Goal: Task Accomplishment & Management: Use online tool/utility

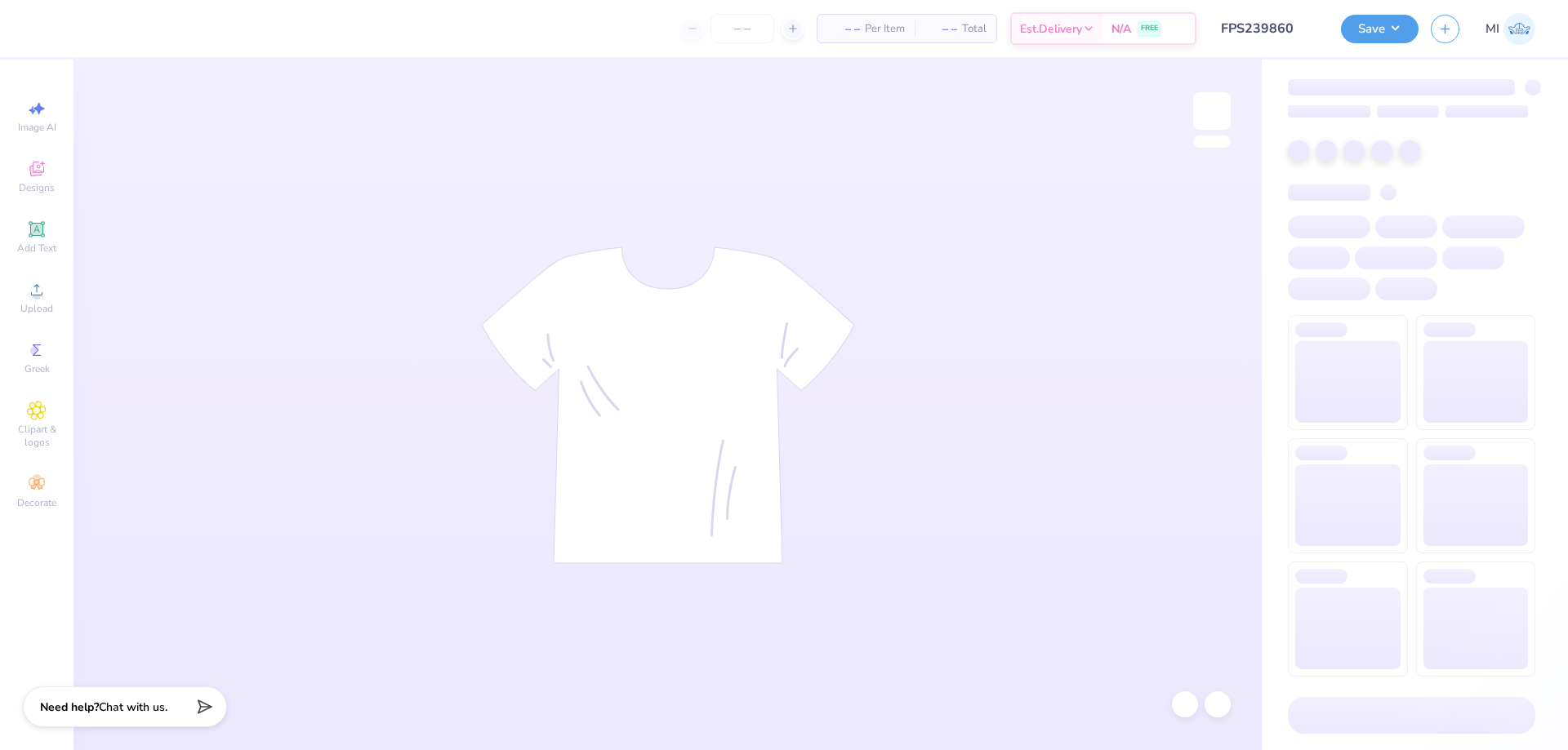
type input "FPS239860"
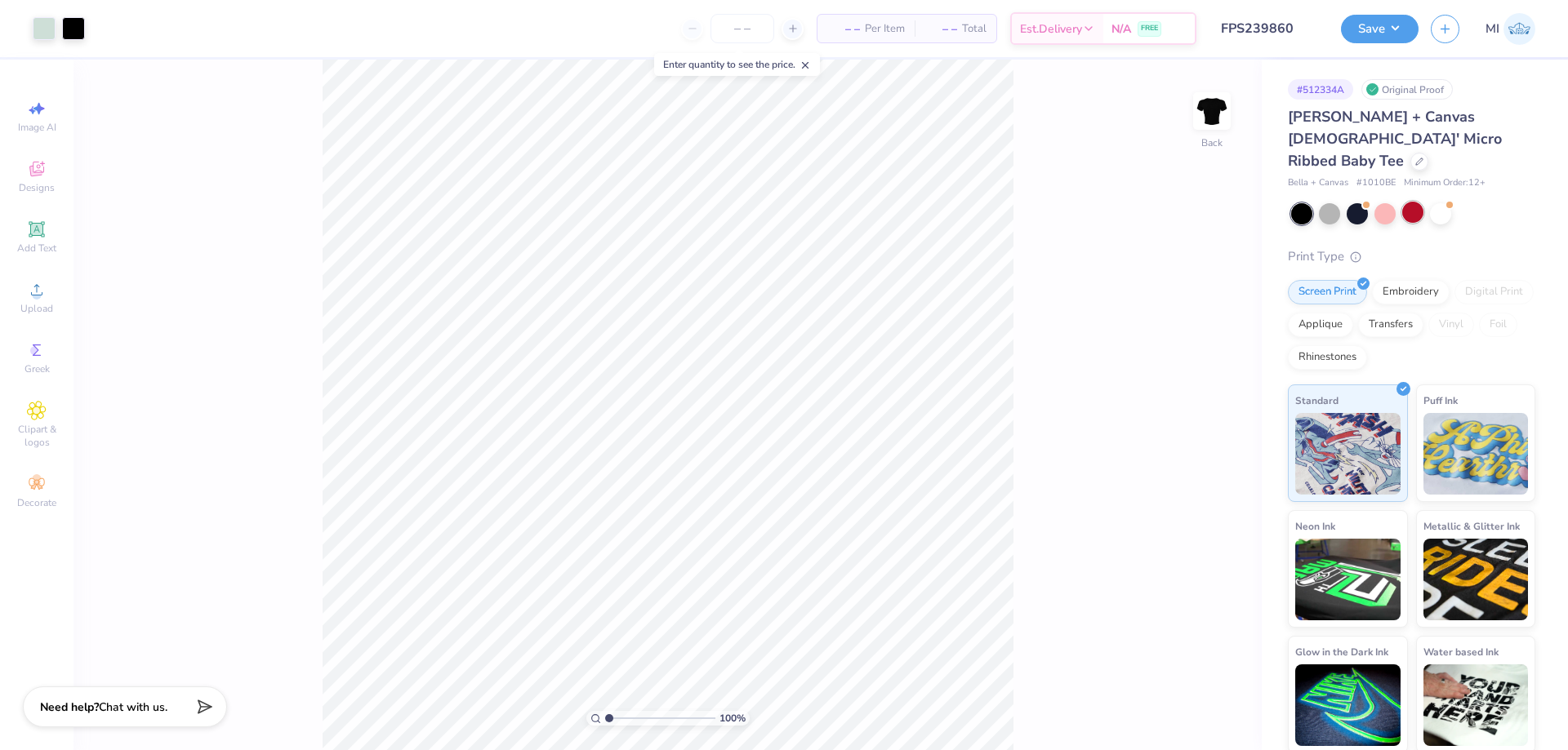
click at [1406, 179] on div "Bella + Canvas [DEMOGRAPHIC_DATA]' Micro Ribbed Baby Tee Bella + Canvas # 1010B…" at bounding box center [1411, 429] width 247 height 647
click at [1411, 202] on div at bounding box center [1412, 212] width 21 height 21
click at [50, 30] on div at bounding box center [44, 26] width 23 height 23
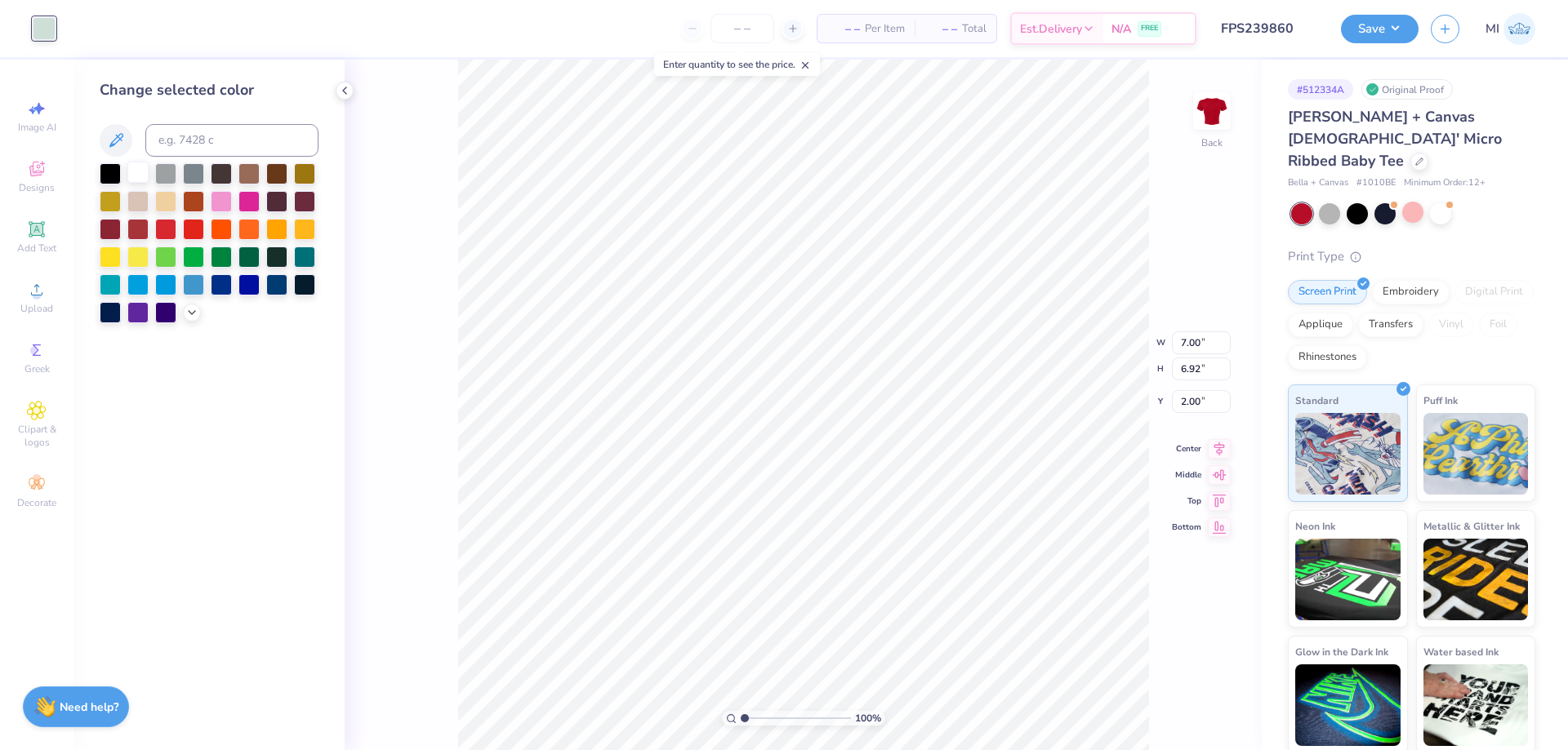
click at [130, 180] on div at bounding box center [138, 172] width 21 height 21
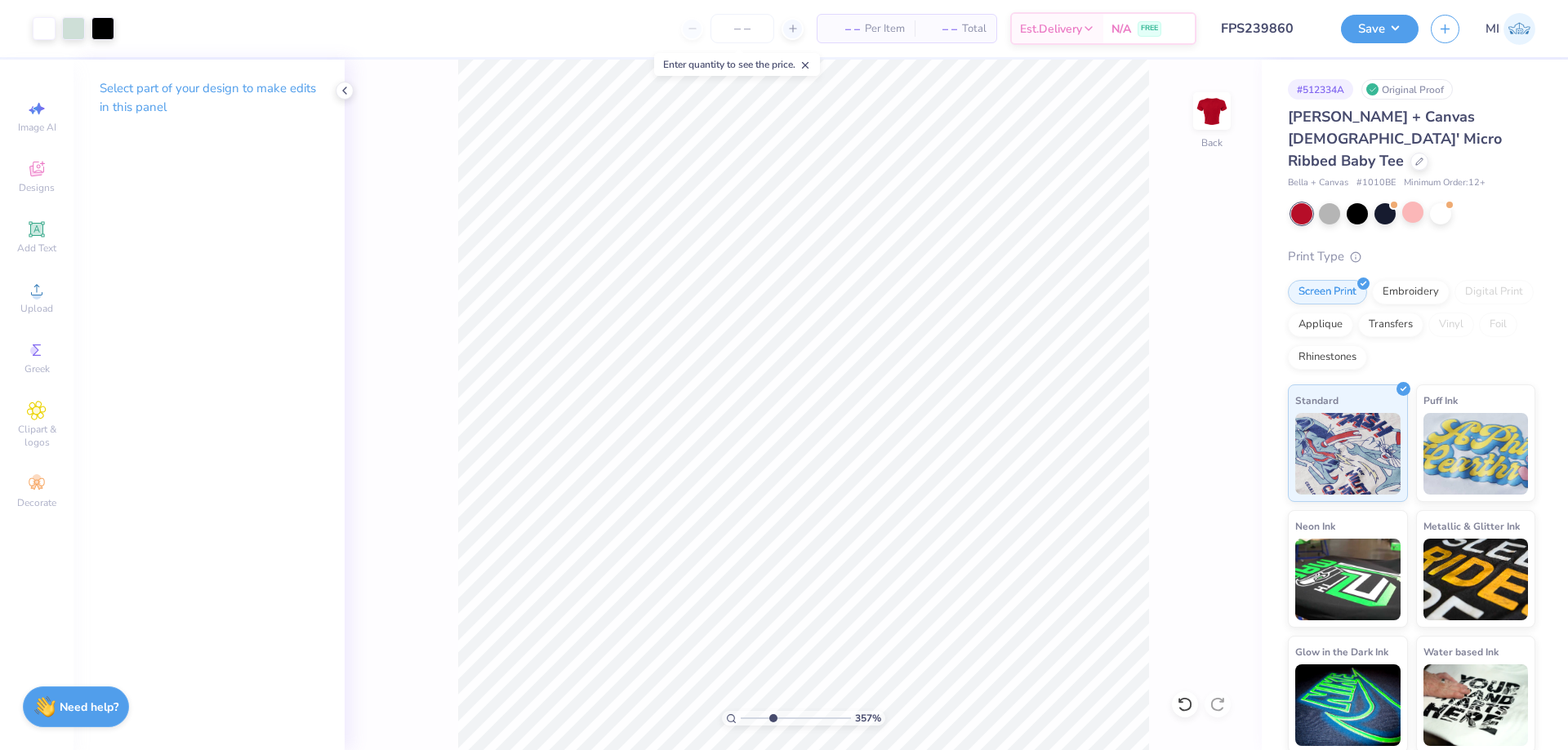
drag, startPoint x: 758, startPoint y: 711, endPoint x: 772, endPoint y: 718, distance: 15.7
click at [772, 718] on input "range" at bounding box center [795, 718] width 110 height 15
type input "3.57"
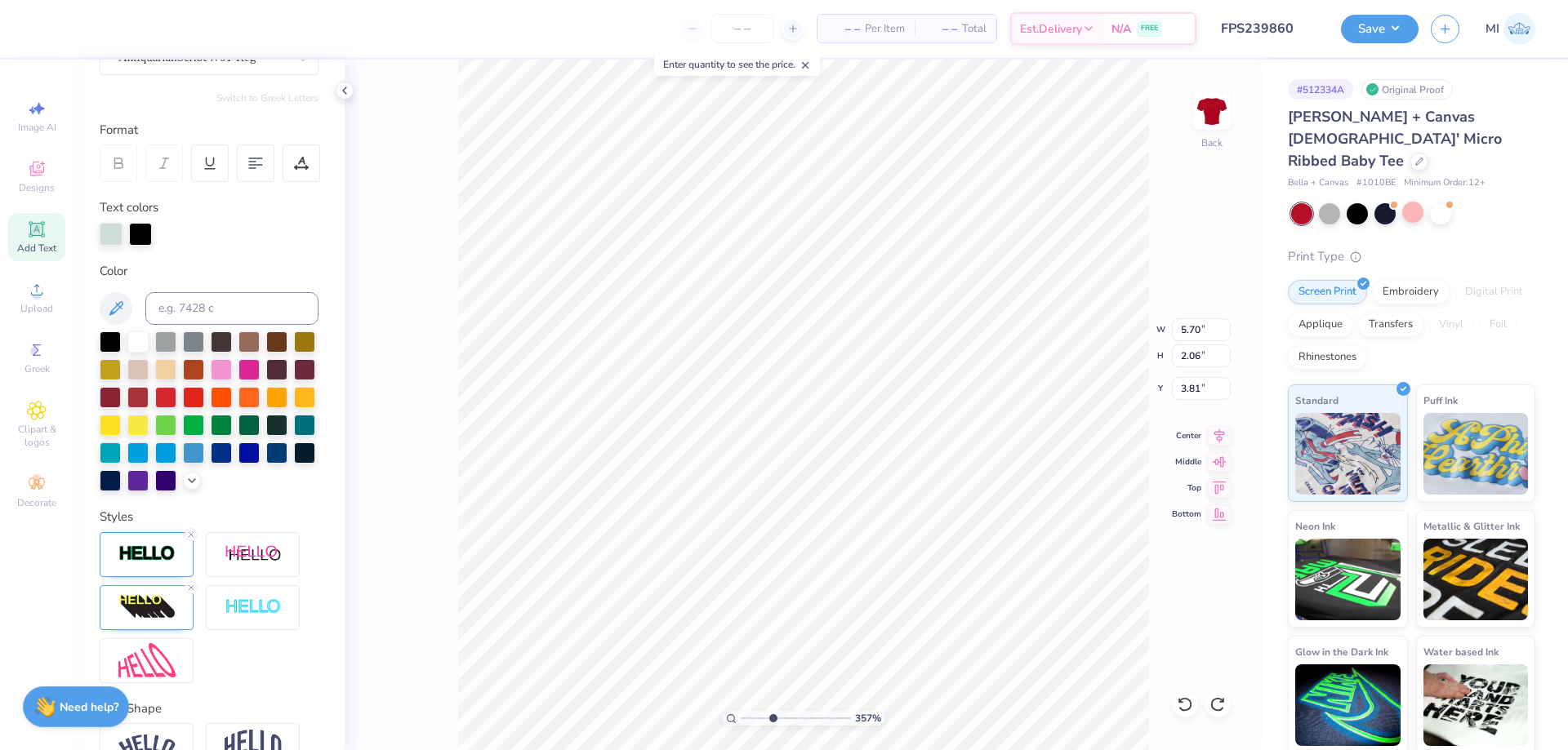
scroll to position [166, 0]
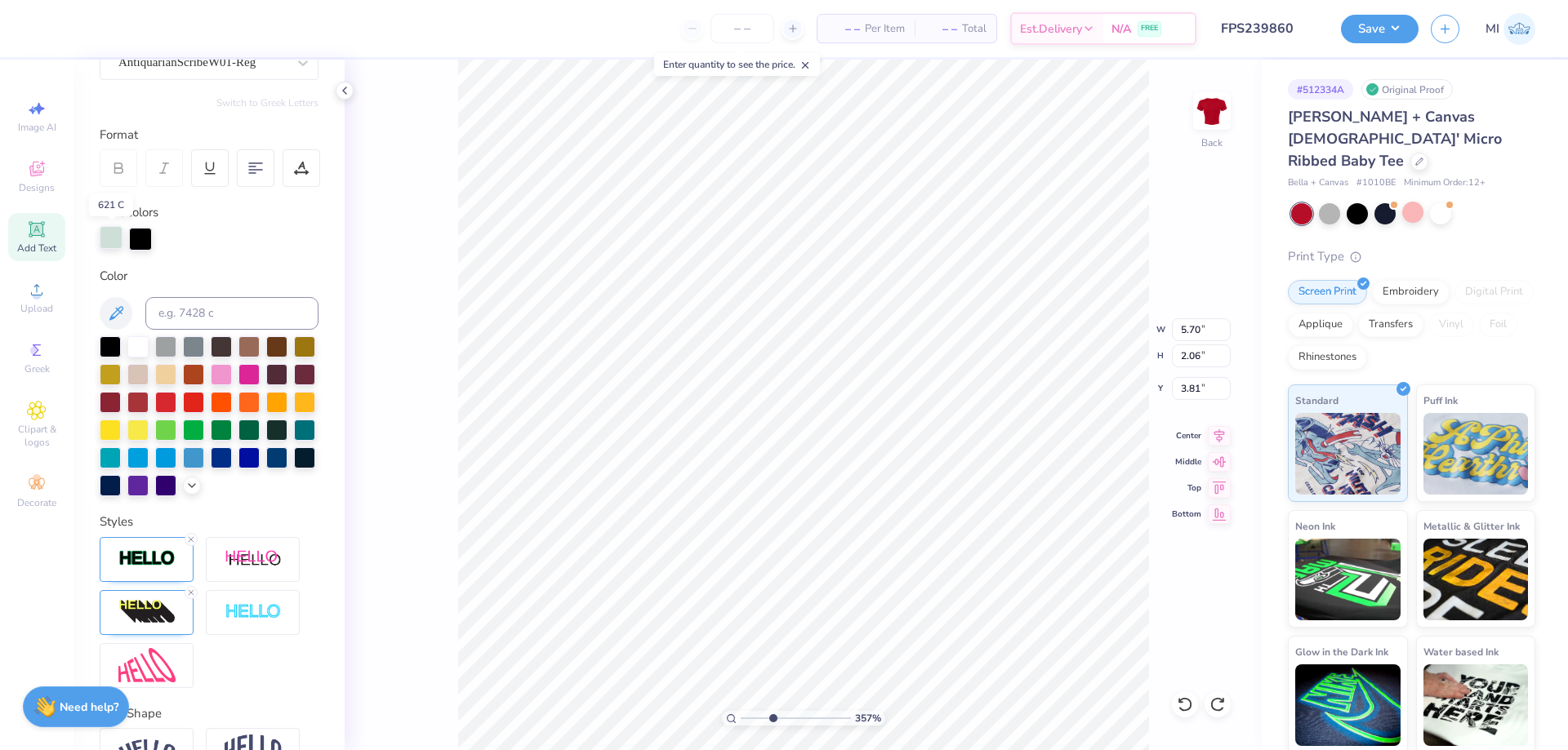
click at [110, 235] on div at bounding box center [111, 238] width 23 height 23
click at [141, 350] on div at bounding box center [138, 345] width 21 height 21
click at [111, 244] on div at bounding box center [111, 239] width 23 height 23
click at [201, 321] on input at bounding box center [231, 313] width 173 height 33
type input "202"
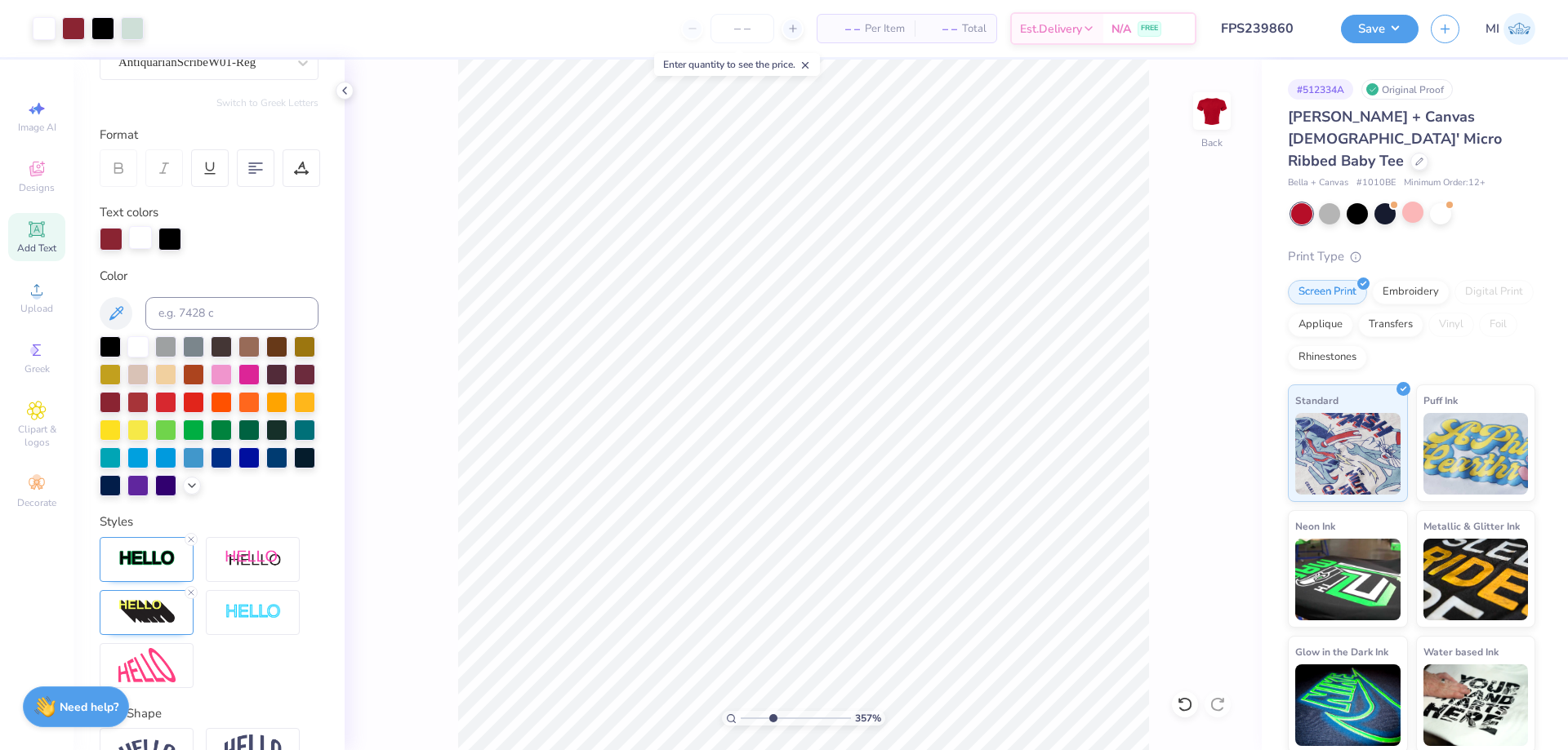
click at [142, 239] on div at bounding box center [141, 238] width 23 height 23
click at [200, 318] on input at bounding box center [231, 313] width 173 height 33
type input "202"
type input "7.00"
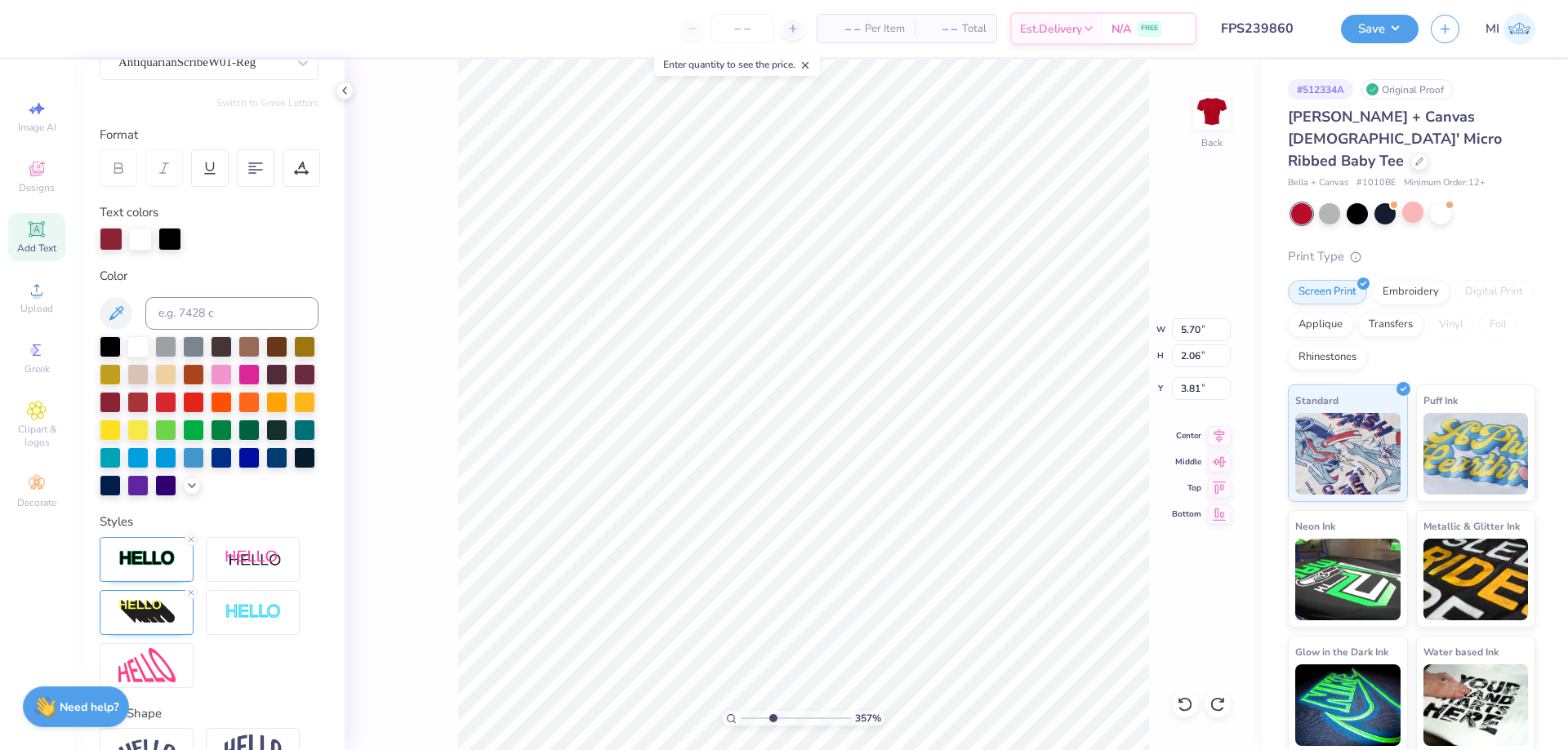
type input "6.92"
type input "2.00"
drag, startPoint x: 717, startPoint y: 717, endPoint x: 634, endPoint y: 718, distance: 83.0
type input "1"
click at [740, 718] on input "range" at bounding box center [795, 718] width 110 height 15
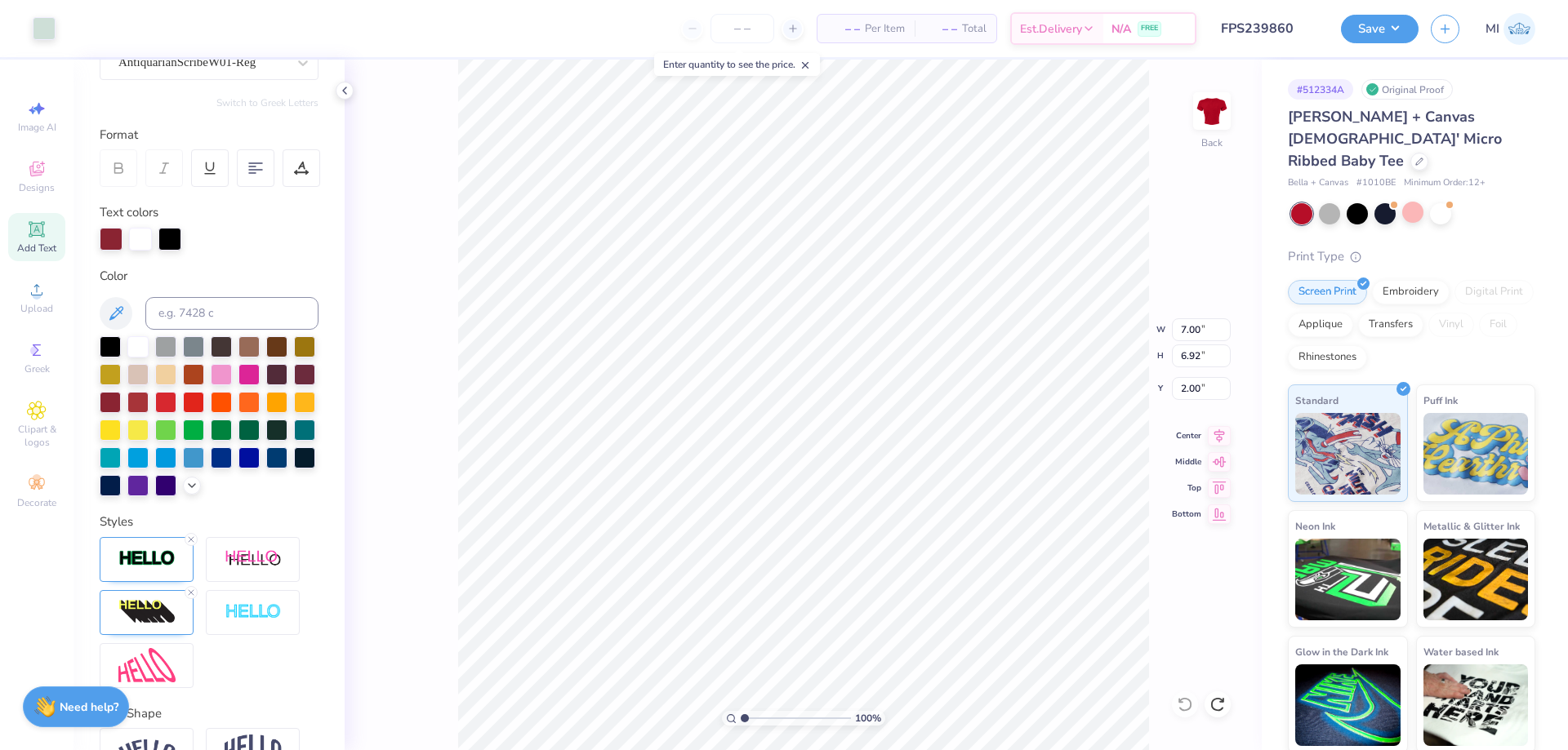
type input "0.98"
type input "0.42"
type input "6.12"
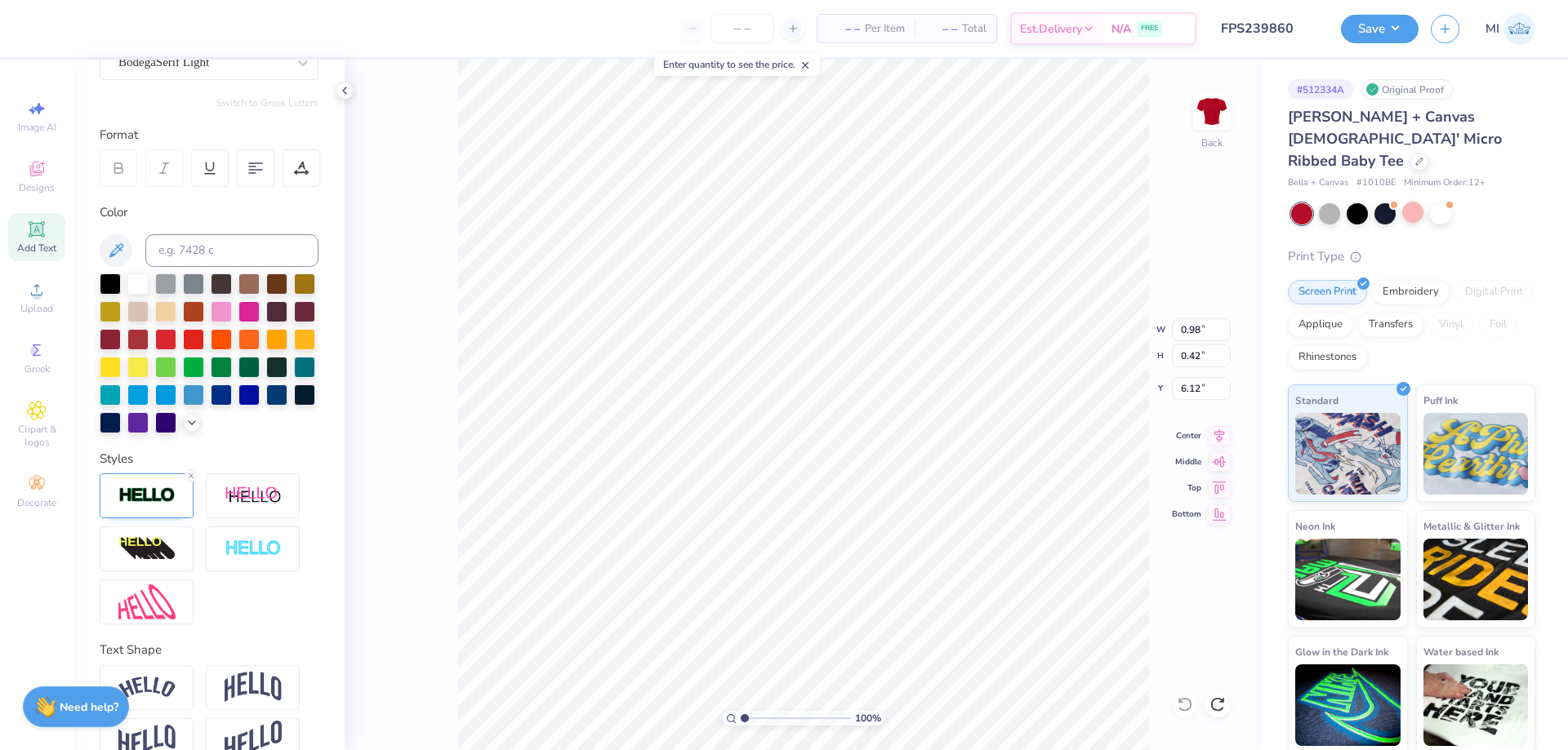
type input "3.67"
type input "1.01"
type input "5.14"
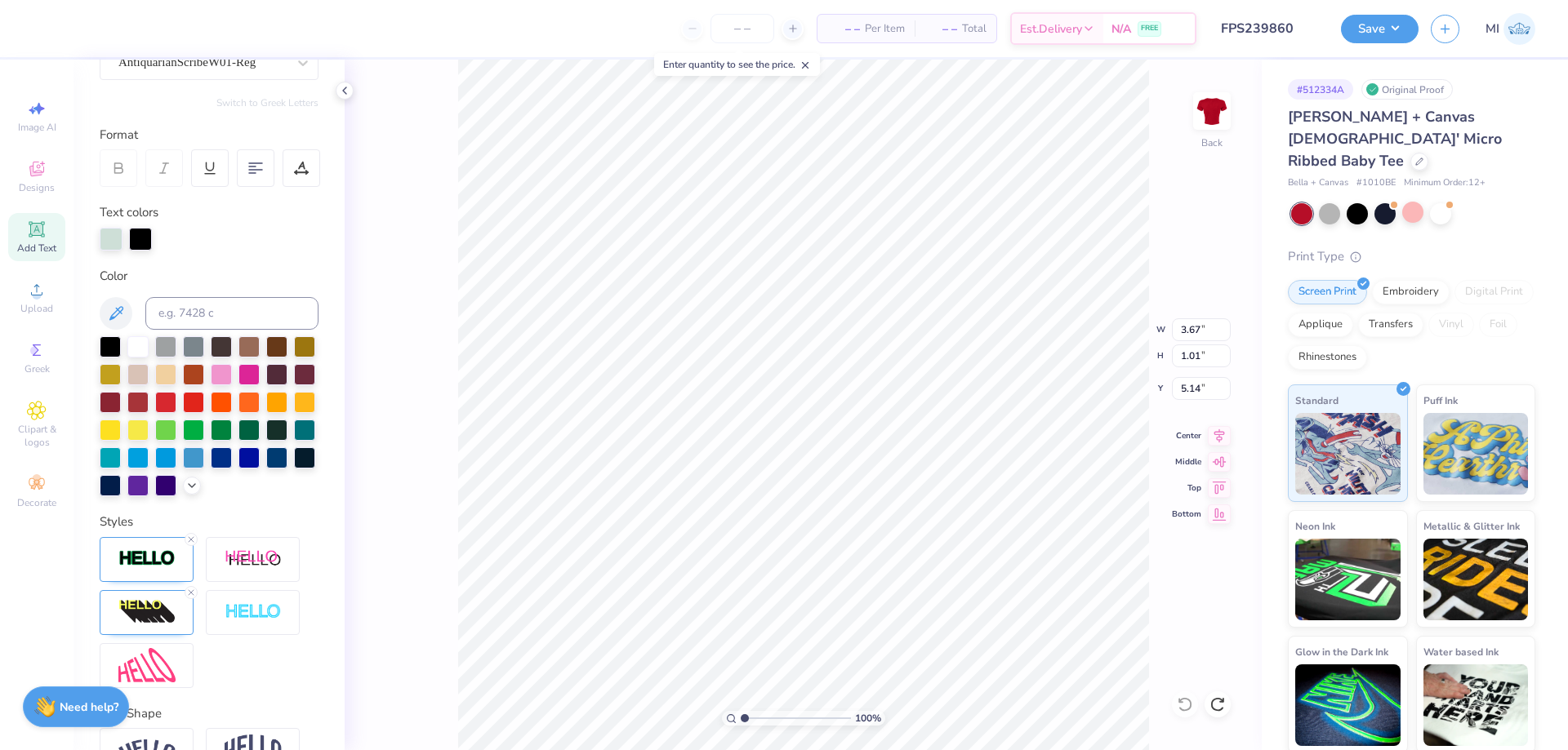
type input "5.70"
type input "2.06"
type input "3.81"
click at [767, 712] on input "range" at bounding box center [795, 718] width 110 height 15
type input "3.05"
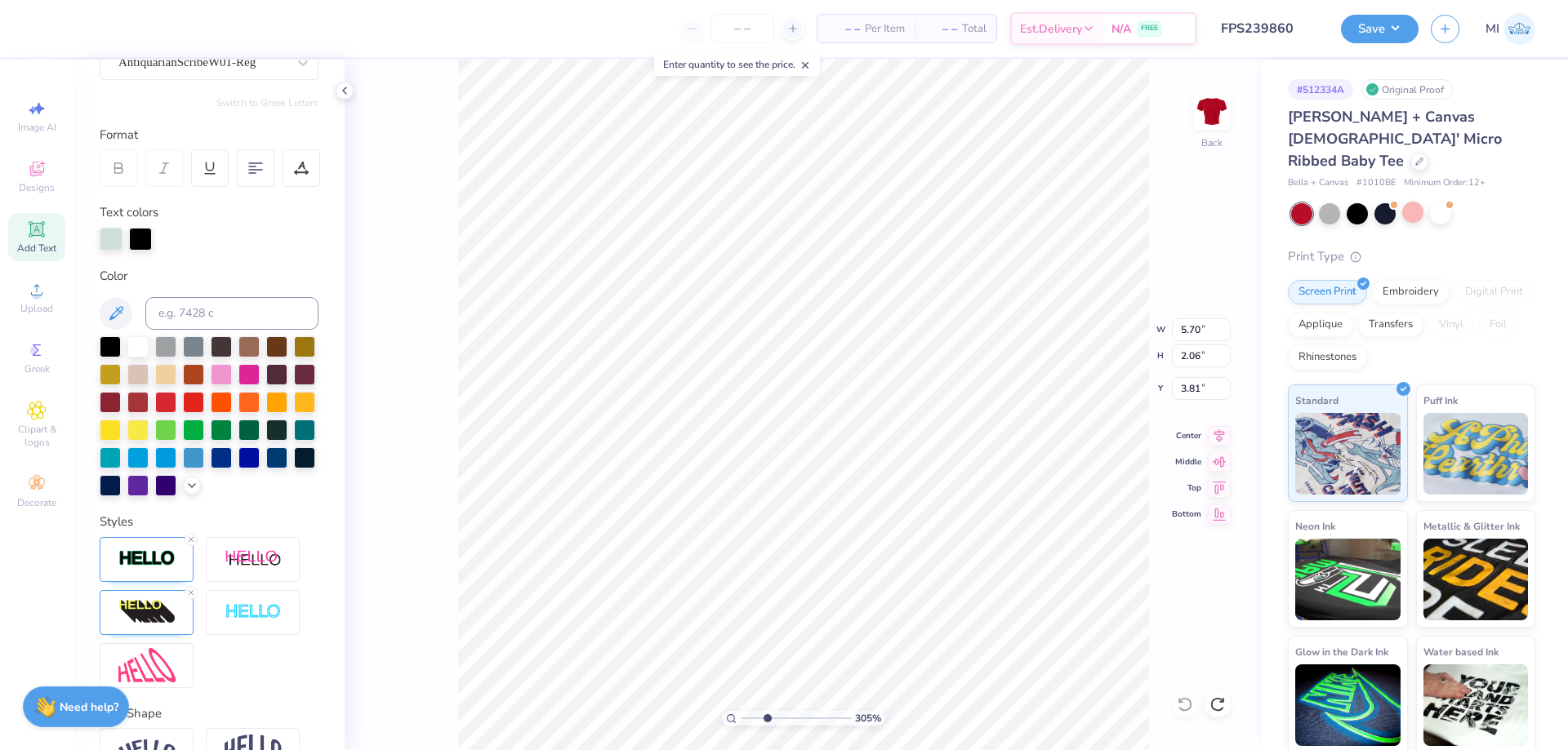
type input "7.00"
type input "6.92"
type input "2.00"
click at [139, 344] on div at bounding box center [138, 345] width 21 height 21
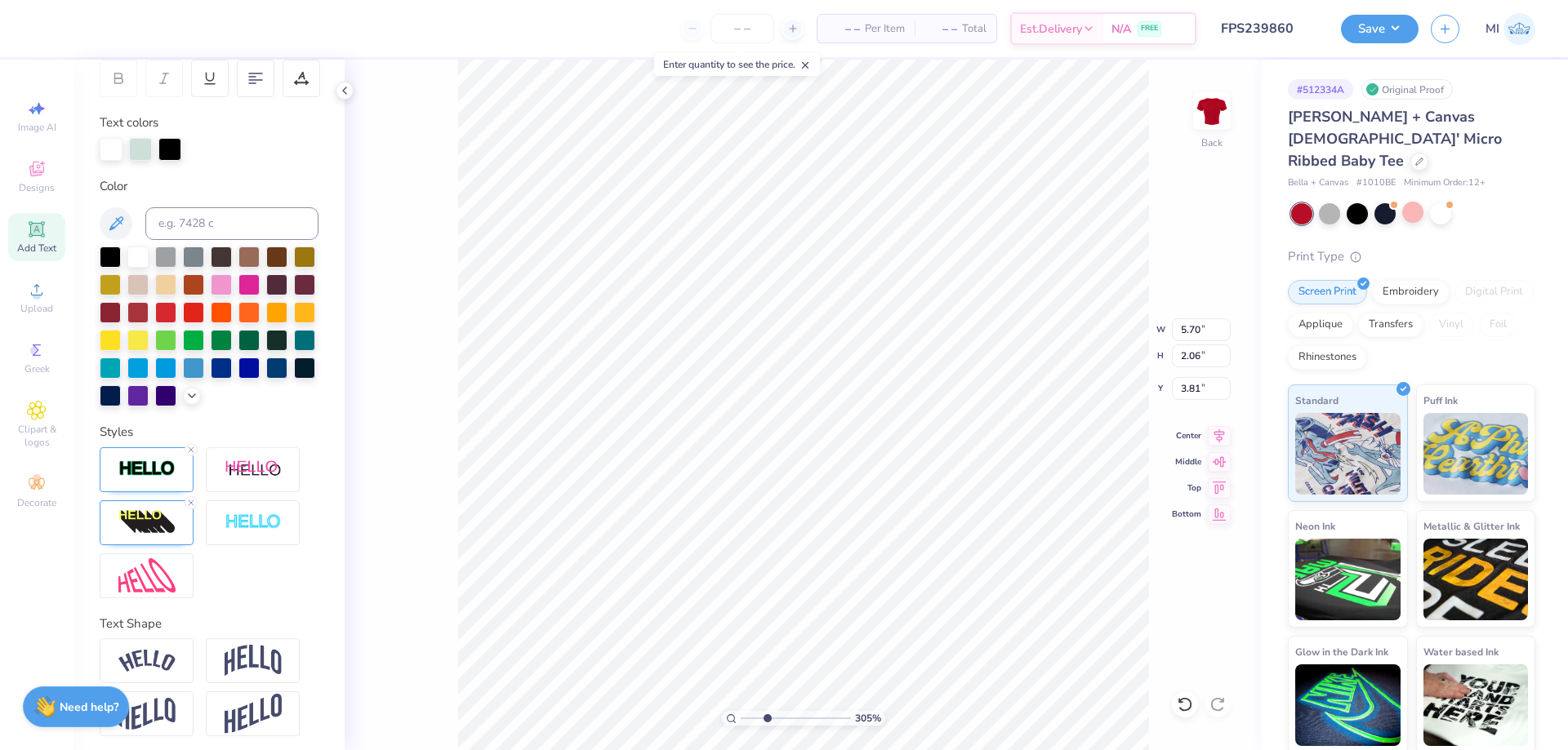
scroll to position [264, 0]
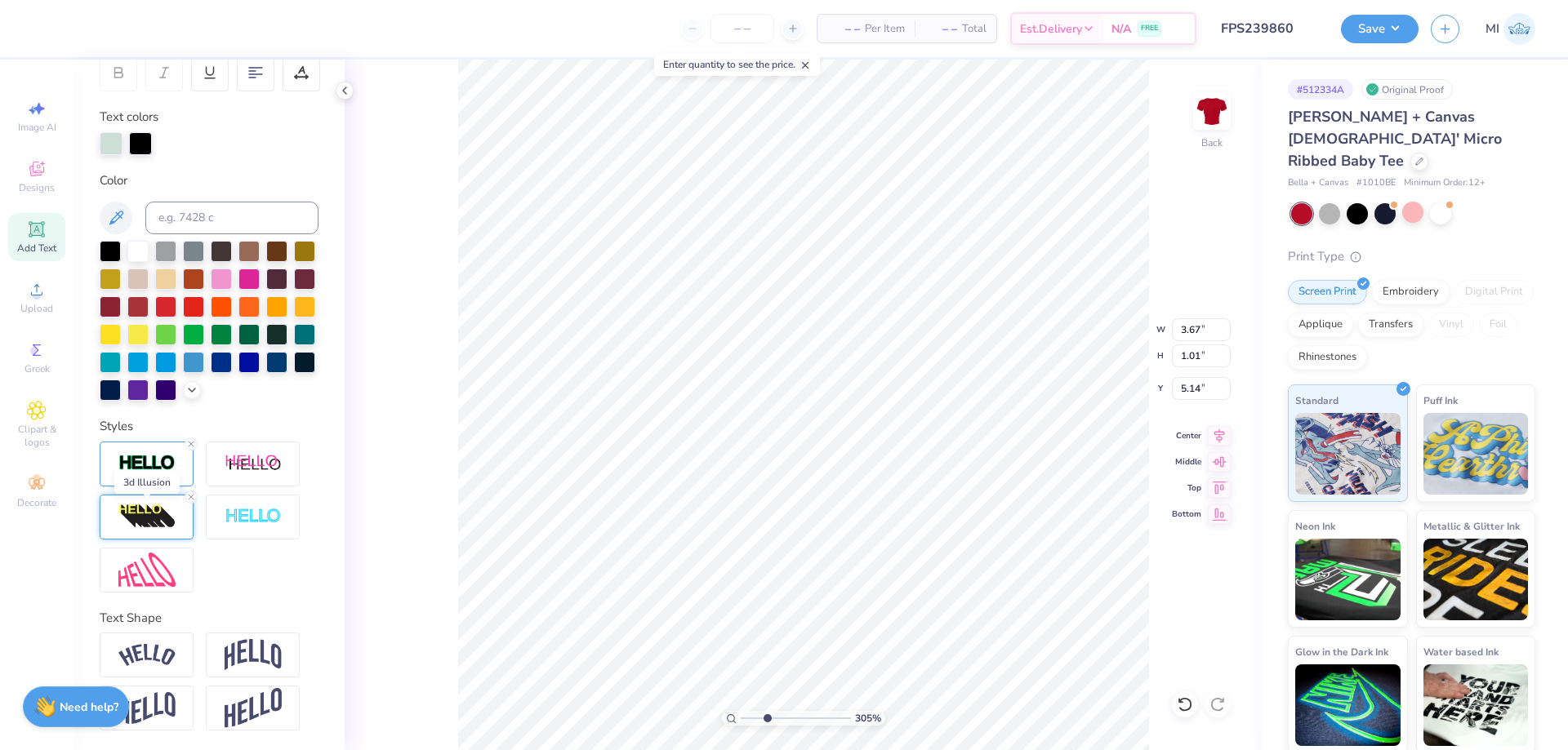
click at [154, 514] on img at bounding box center [146, 517] width 58 height 26
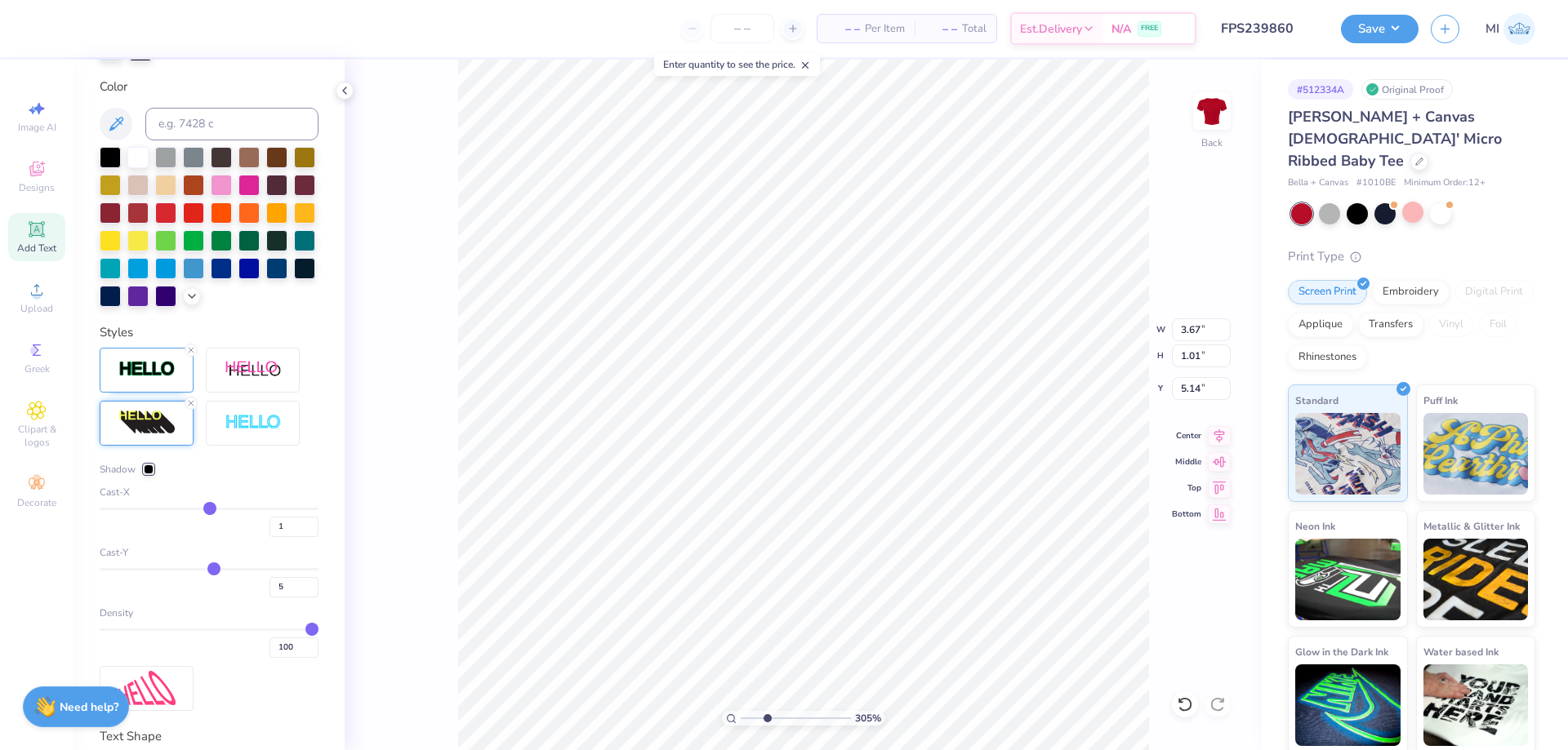
scroll to position [362, 0]
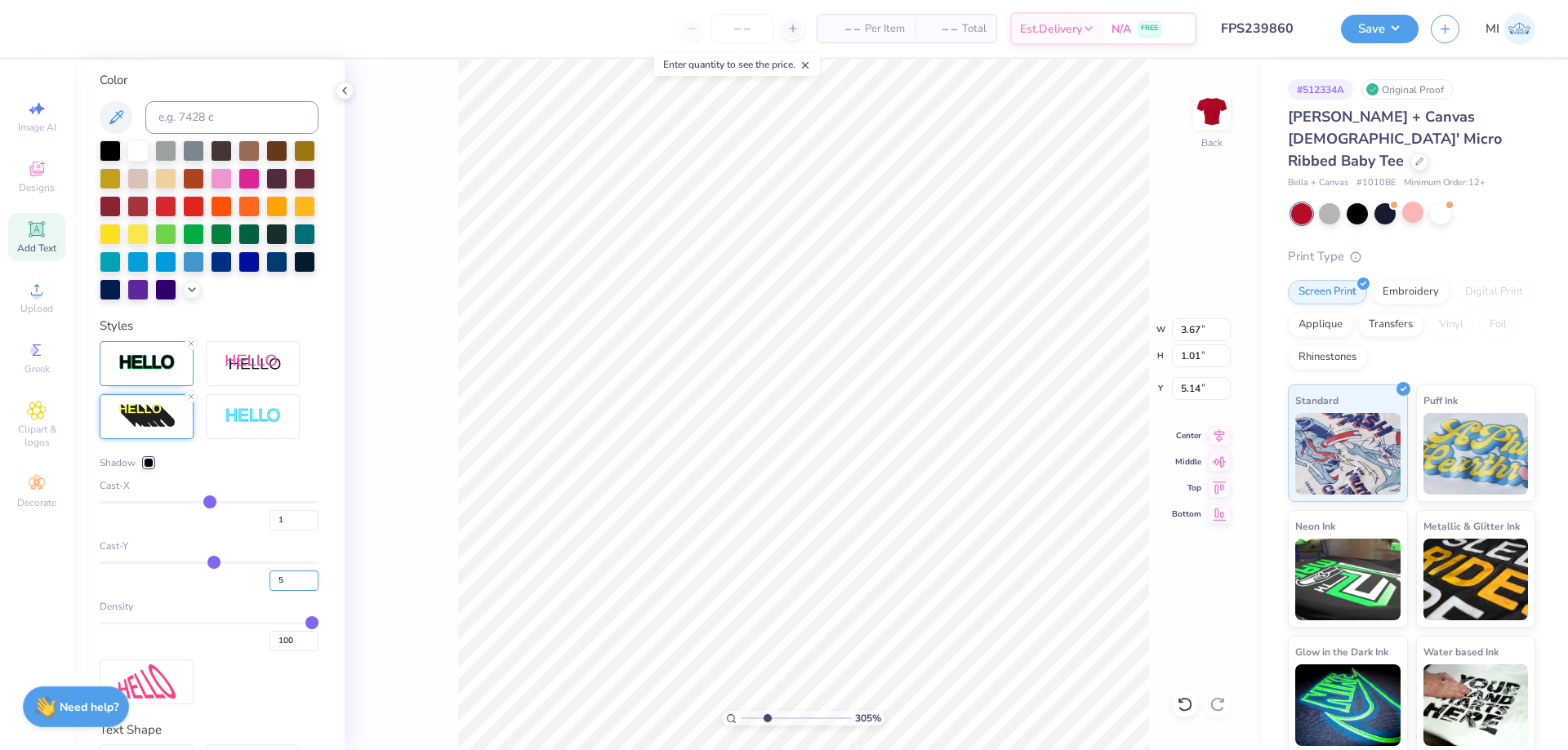
drag, startPoint x: 292, startPoint y: 582, endPoint x: 244, endPoint y: 579, distance: 48.1
click at [269, 579] on input "5" at bounding box center [294, 581] width 49 height 21
click at [145, 363] on img at bounding box center [146, 363] width 58 height 19
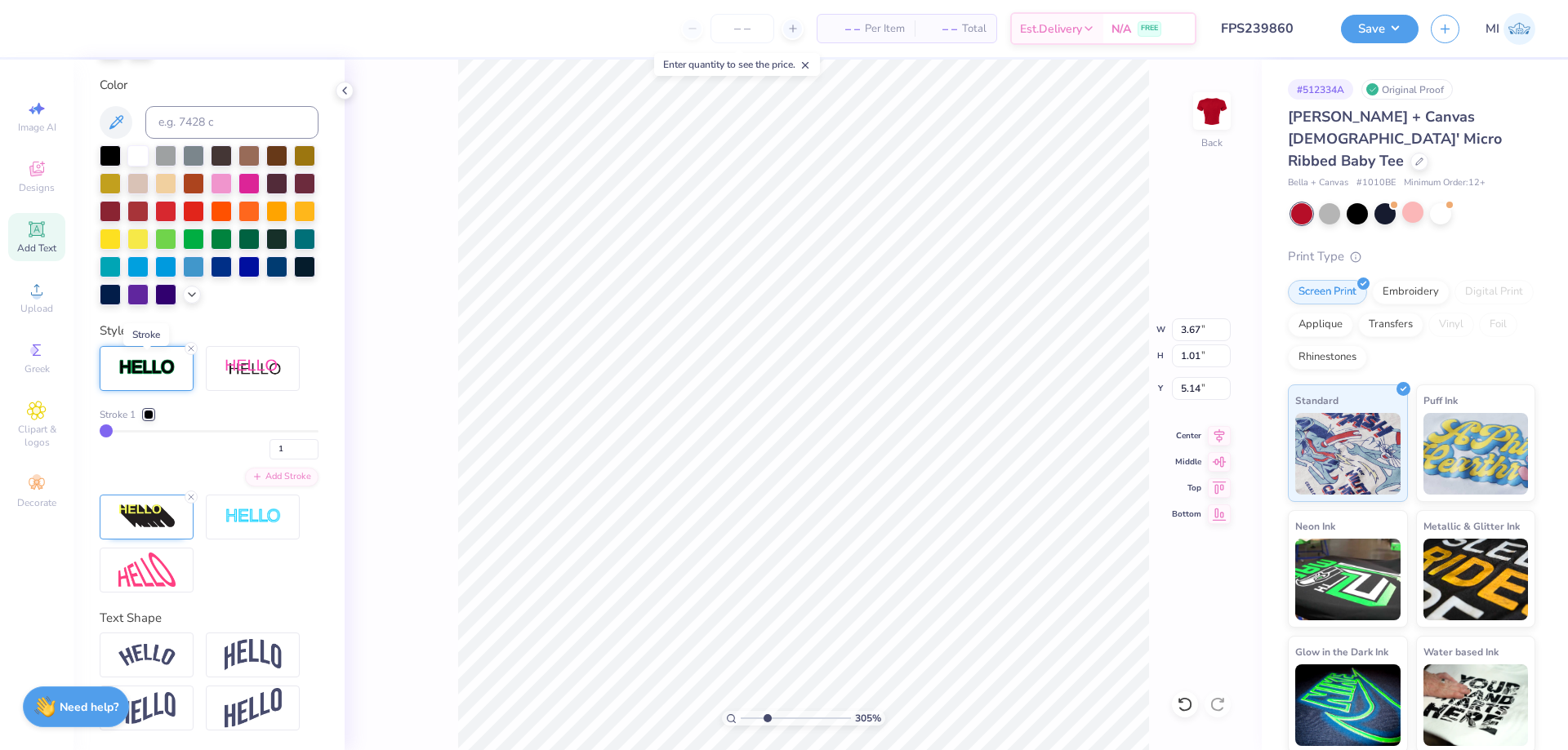
scroll to position [359, 0]
drag, startPoint x: 288, startPoint y: 450, endPoint x: 228, endPoint y: 449, distance: 60.0
click at [269, 449] on input "1" at bounding box center [294, 449] width 49 height 21
type input "2"
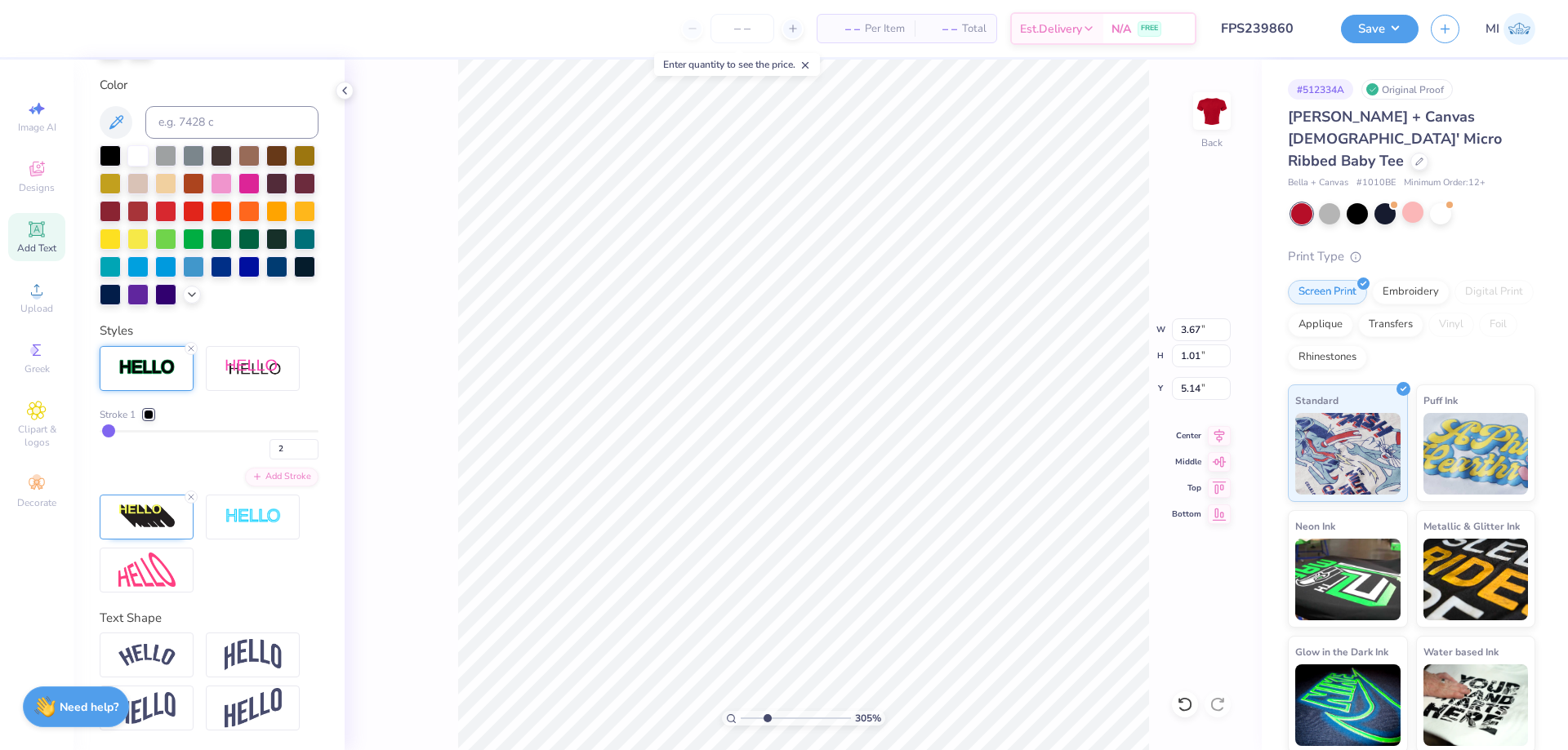
type input "3.68"
type input "5.13"
click at [147, 413] on div at bounding box center [148, 414] width 9 height 9
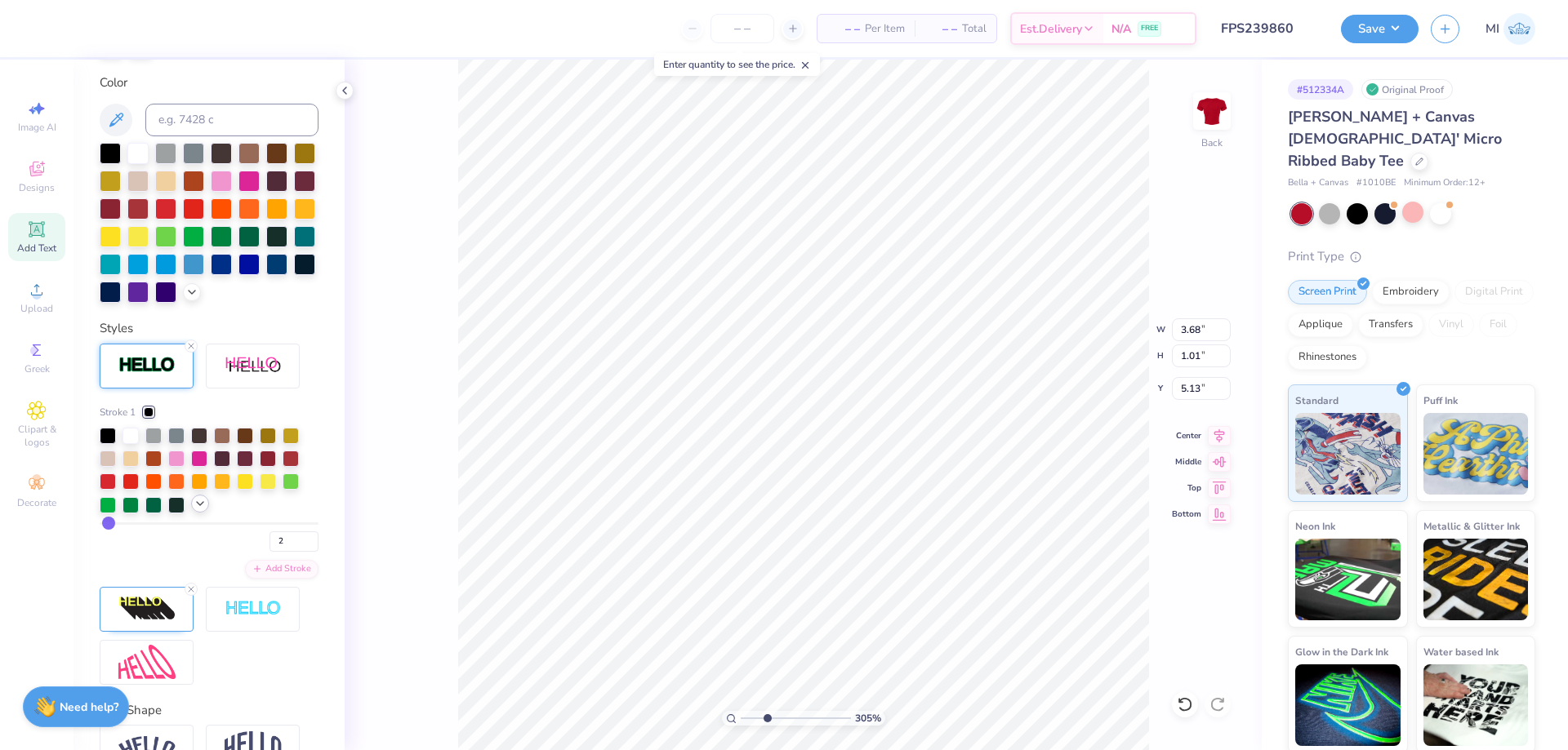
click at [199, 509] on icon at bounding box center [200, 504] width 13 height 13
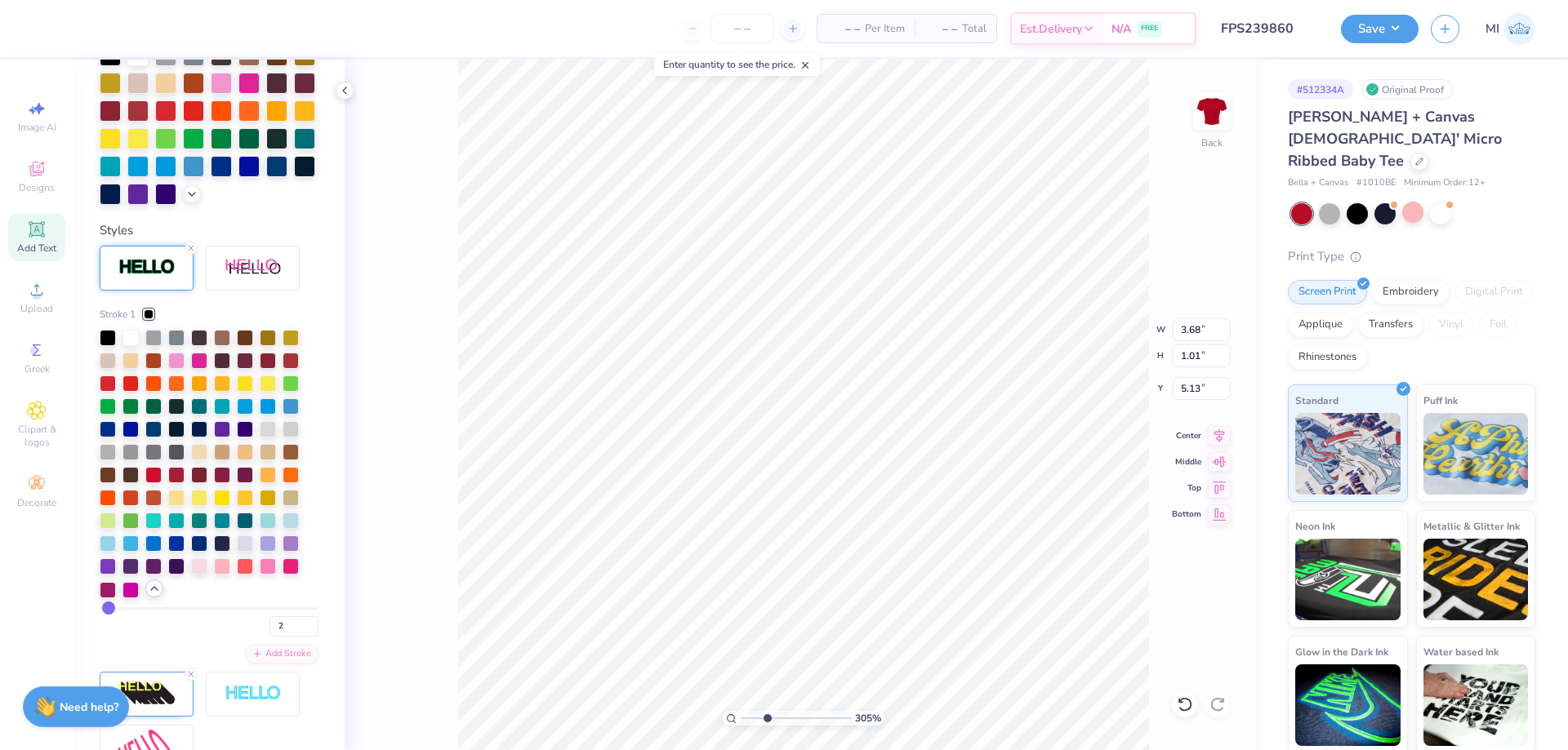
click at [145, 313] on div at bounding box center [148, 314] width 9 height 9
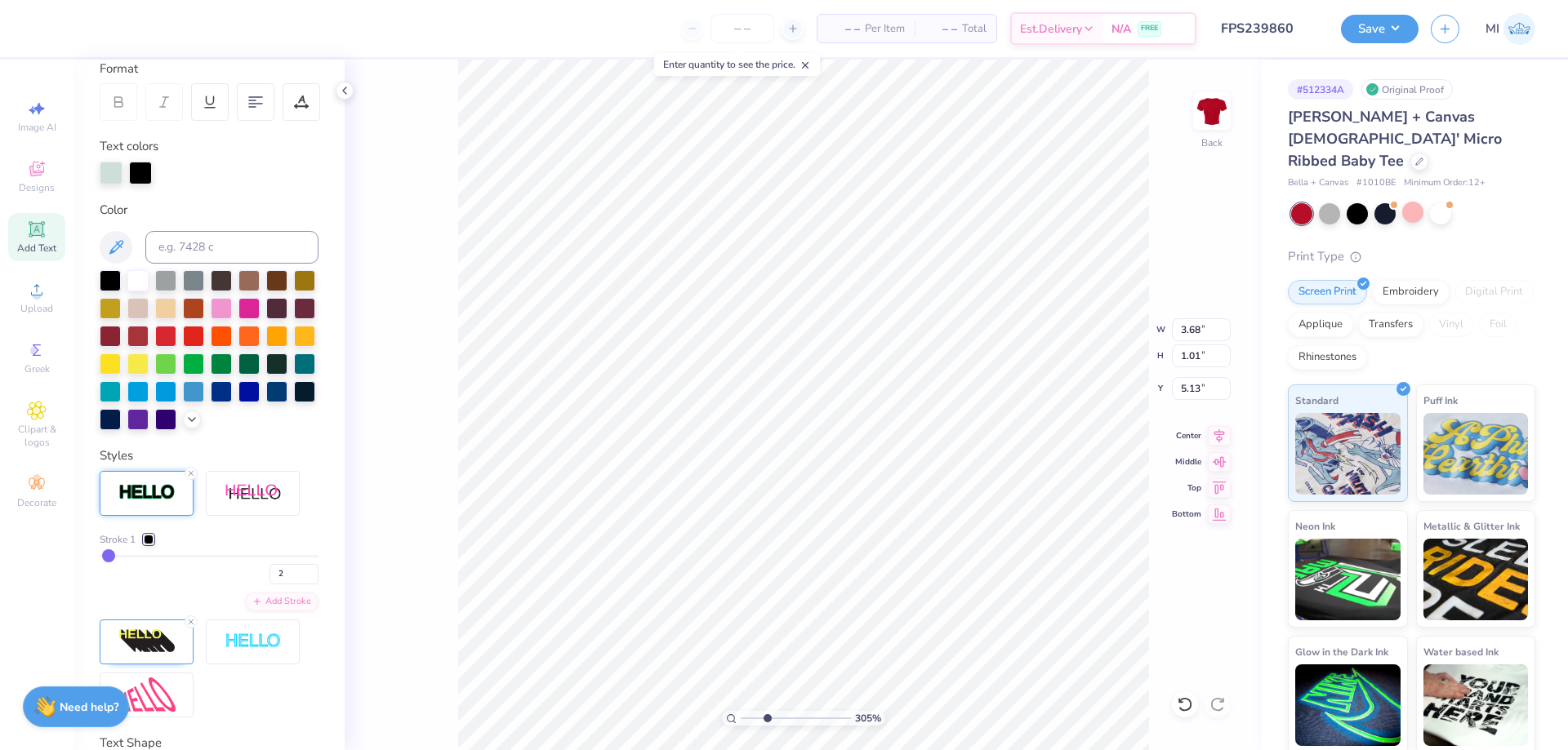
scroll to position [66, 0]
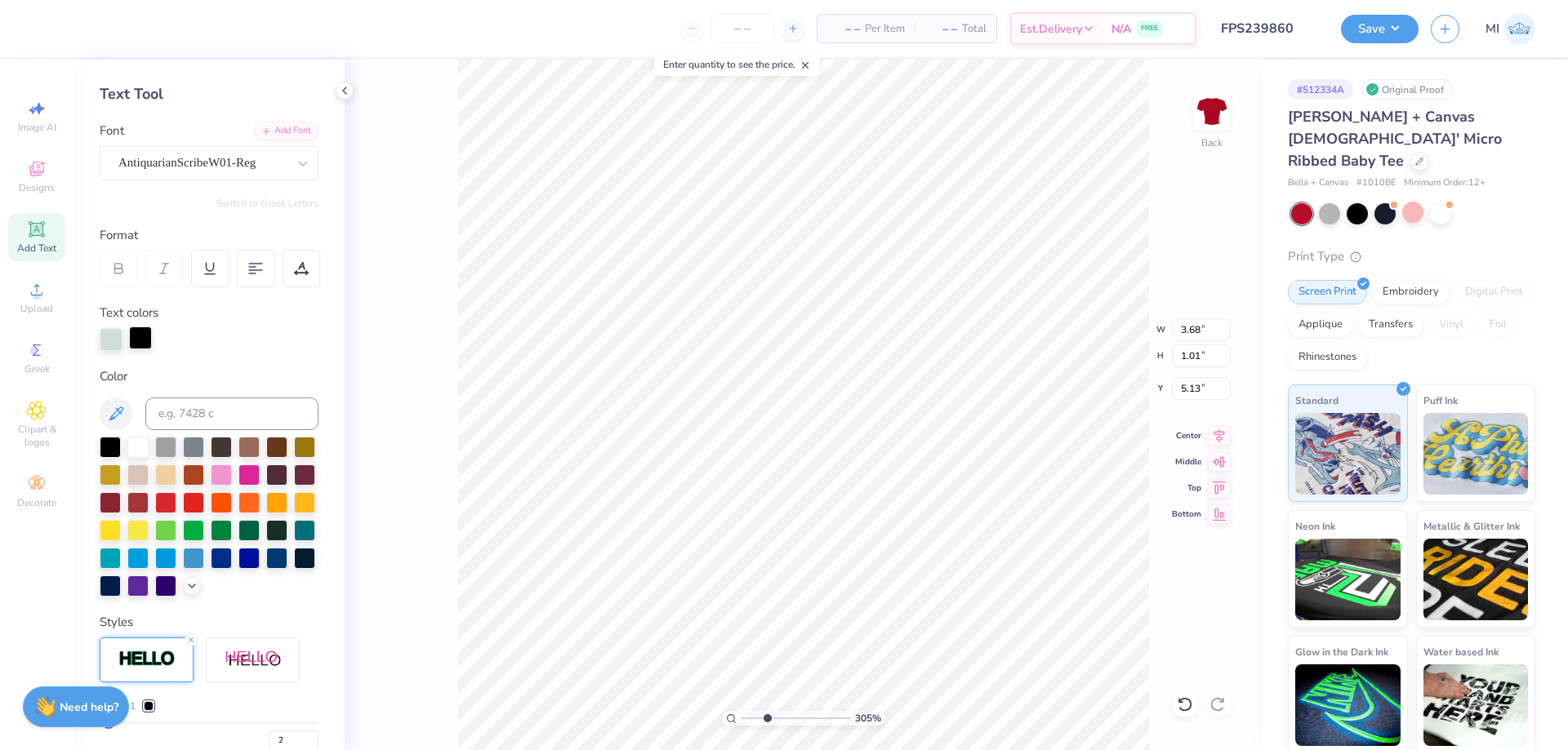
click at [139, 339] on div at bounding box center [141, 338] width 23 height 23
click at [234, 420] on input at bounding box center [231, 413] width 173 height 33
click at [137, 338] on div at bounding box center [141, 340] width 23 height 23
click at [129, 449] on div at bounding box center [138, 445] width 21 height 21
click at [214, 365] on div "Personalized Names Personalized Numbers Text Tool Add Font Font AntiquarianScri…" at bounding box center [209, 405] width 271 height 691
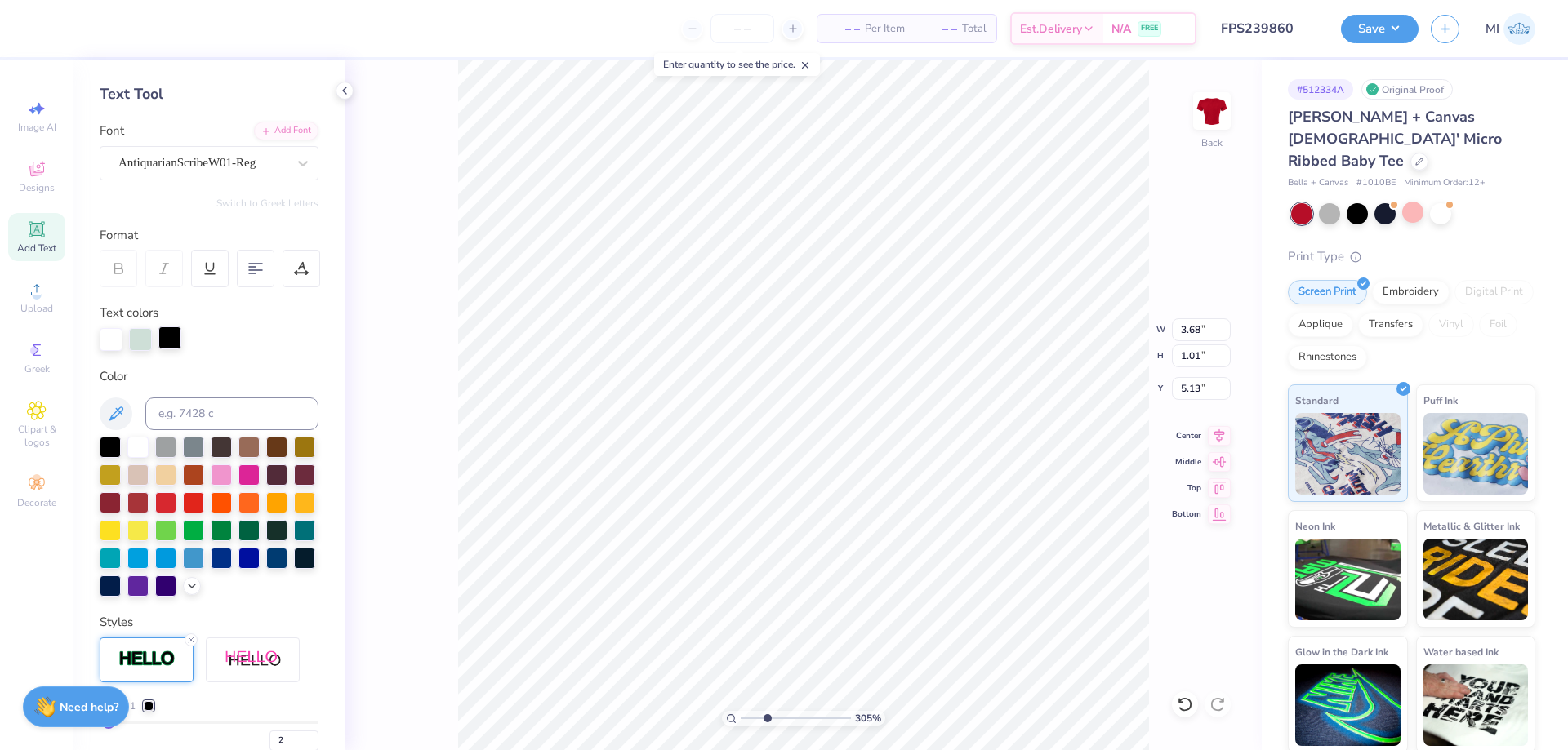
click at [172, 341] on div at bounding box center [170, 338] width 23 height 23
click at [138, 444] on div at bounding box center [138, 445] width 21 height 21
click at [138, 340] on div at bounding box center [141, 338] width 23 height 23
type input "3.67"
type input "1.01"
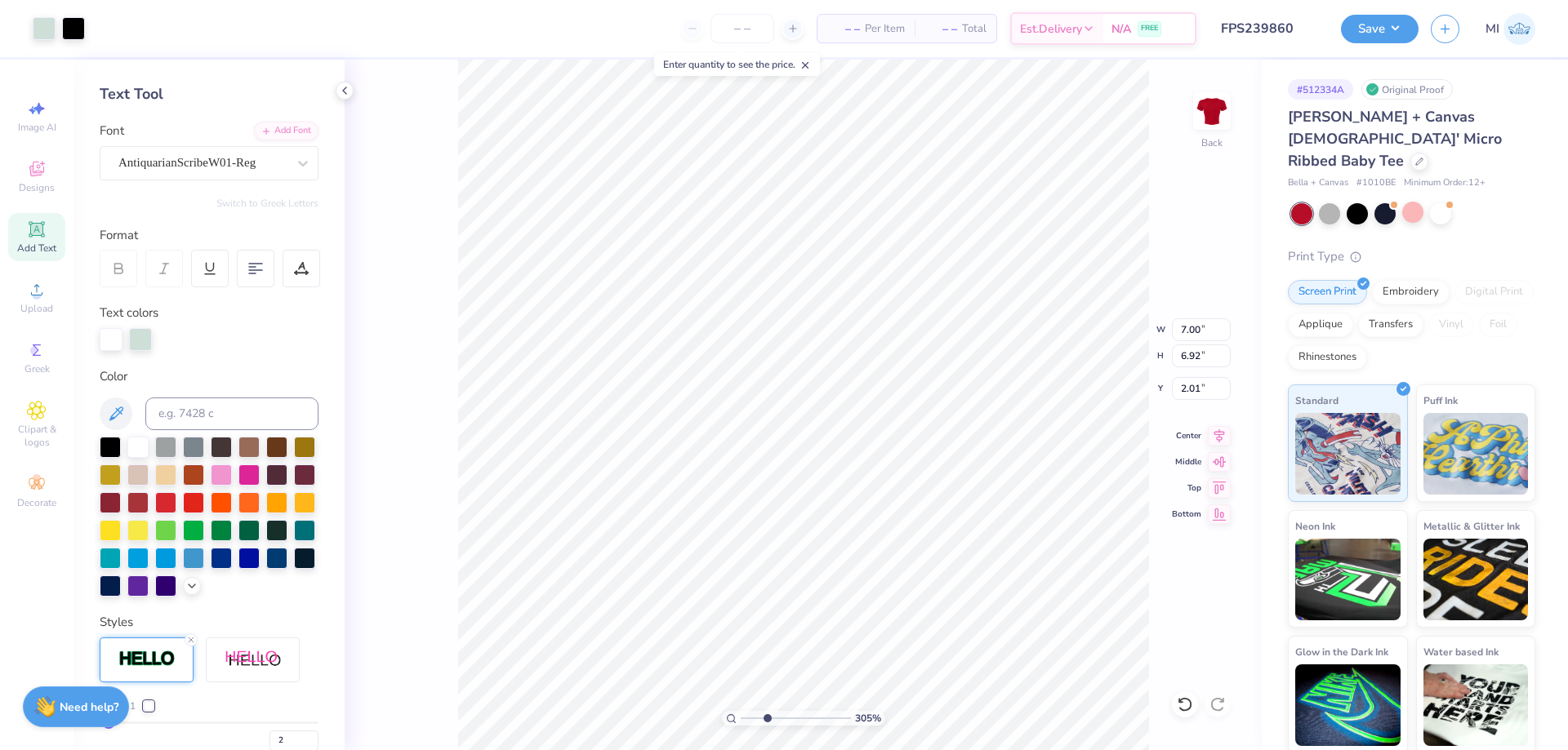
type input "5.14"
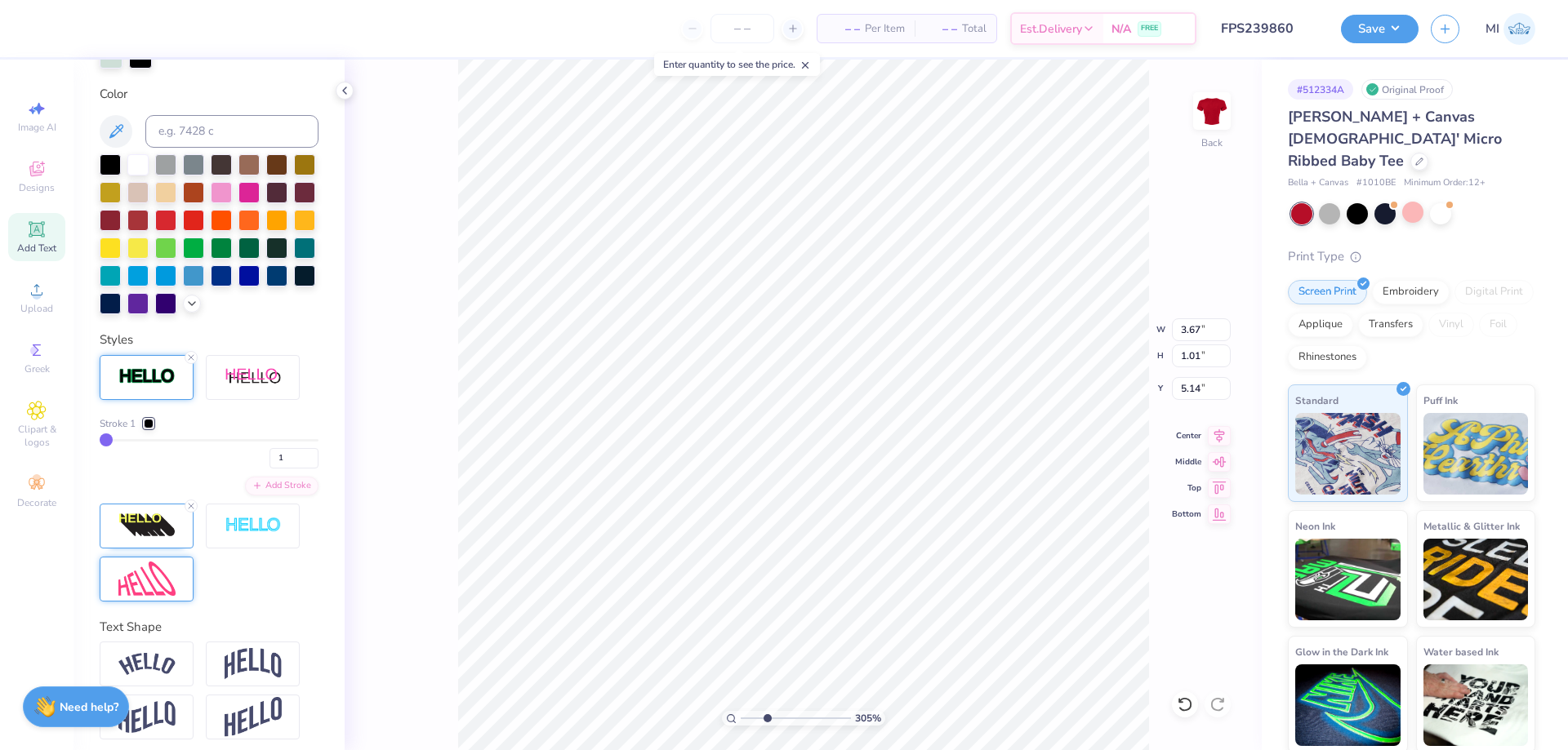
scroll to position [359, 0]
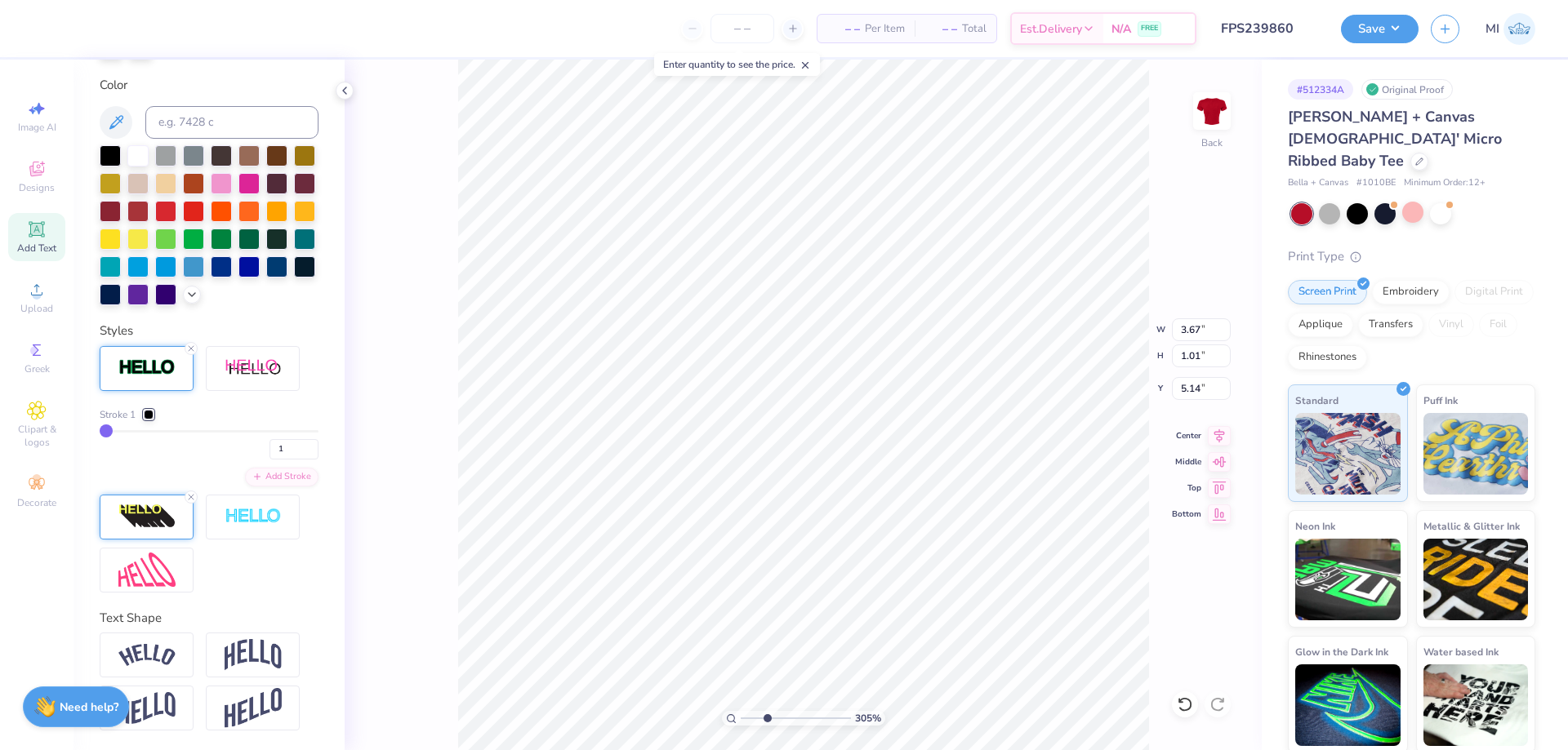
click at [153, 515] on img at bounding box center [146, 517] width 58 height 26
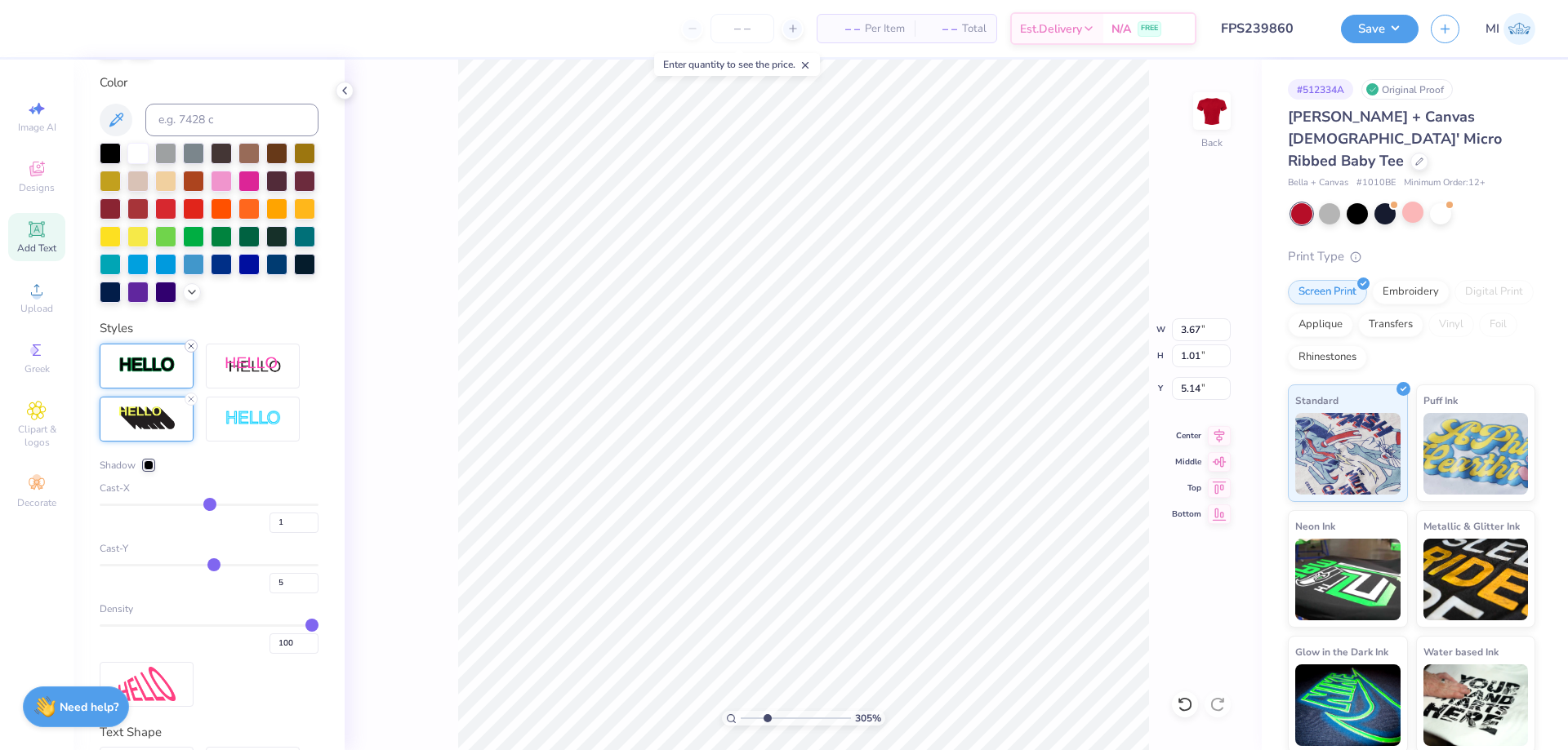
click at [189, 351] on icon at bounding box center [191, 346] width 9 height 9
type input "1.00"
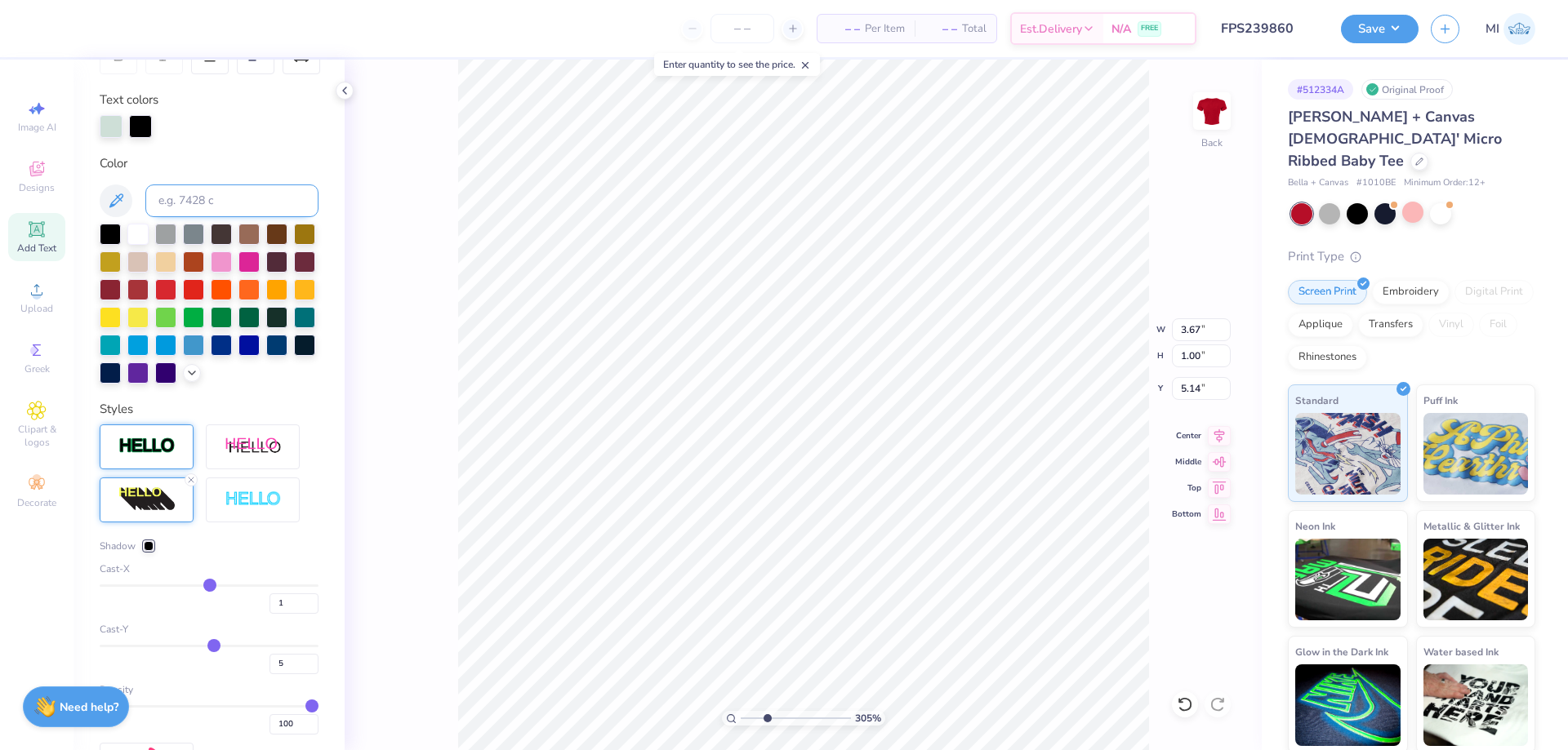
scroll to position [164, 0]
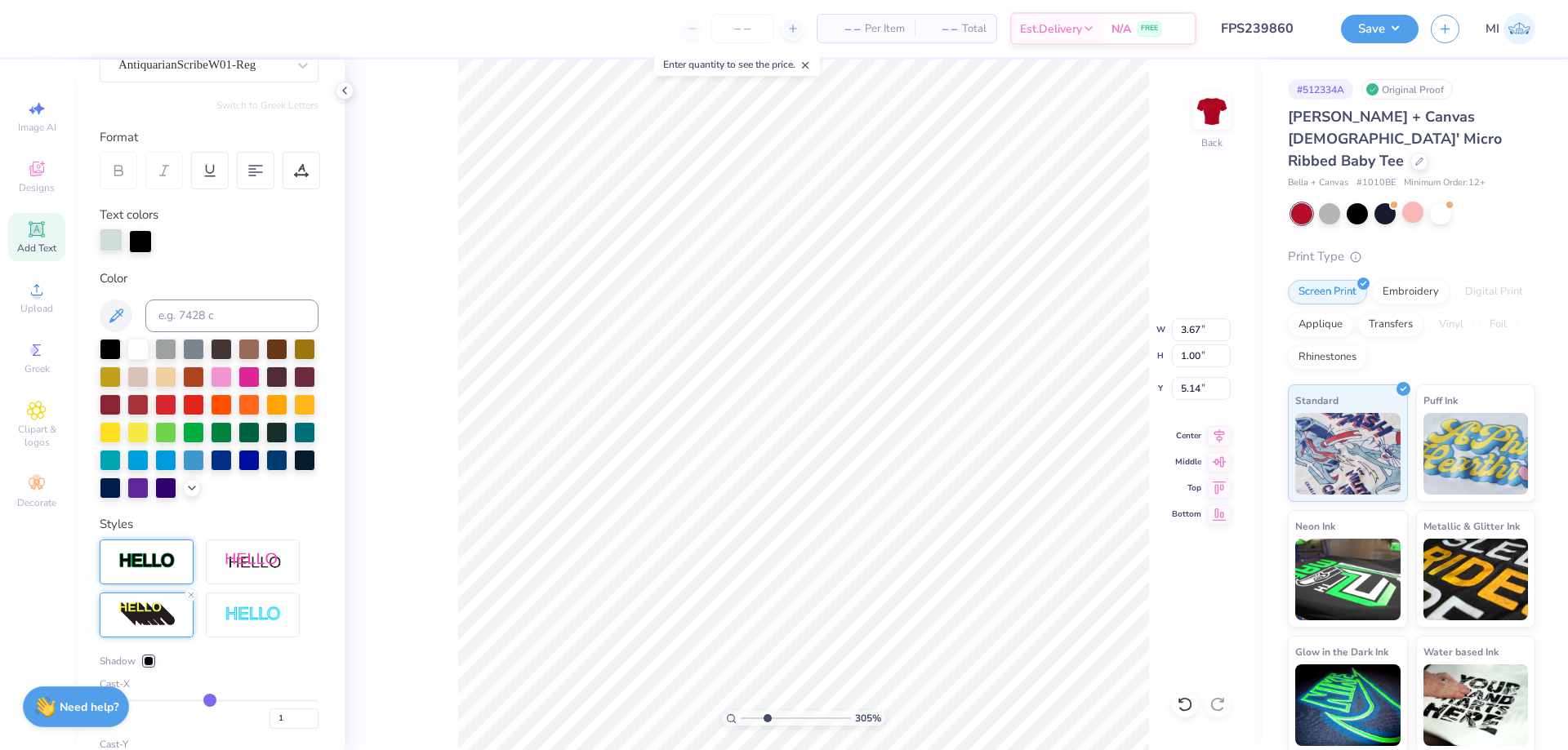
click at [110, 239] on div at bounding box center [111, 240] width 23 height 23
click at [228, 319] on input at bounding box center [231, 315] width 173 height 33
type input "202"
click at [139, 238] on div at bounding box center [141, 240] width 23 height 23
click at [132, 343] on div at bounding box center [138, 347] width 21 height 21
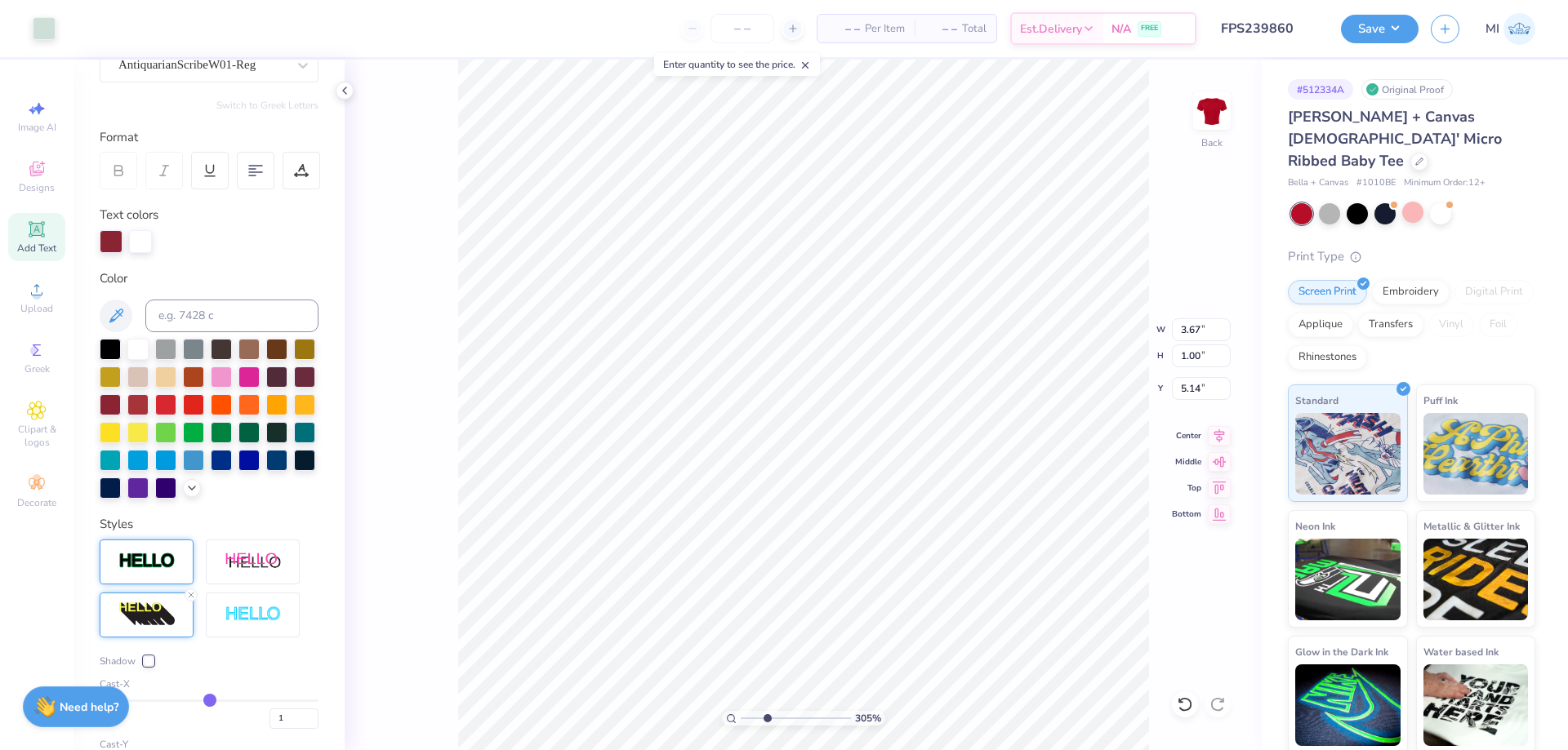
type input "7.00"
type input "6.92"
type input "2.01"
type input "3.67"
type input "1.00"
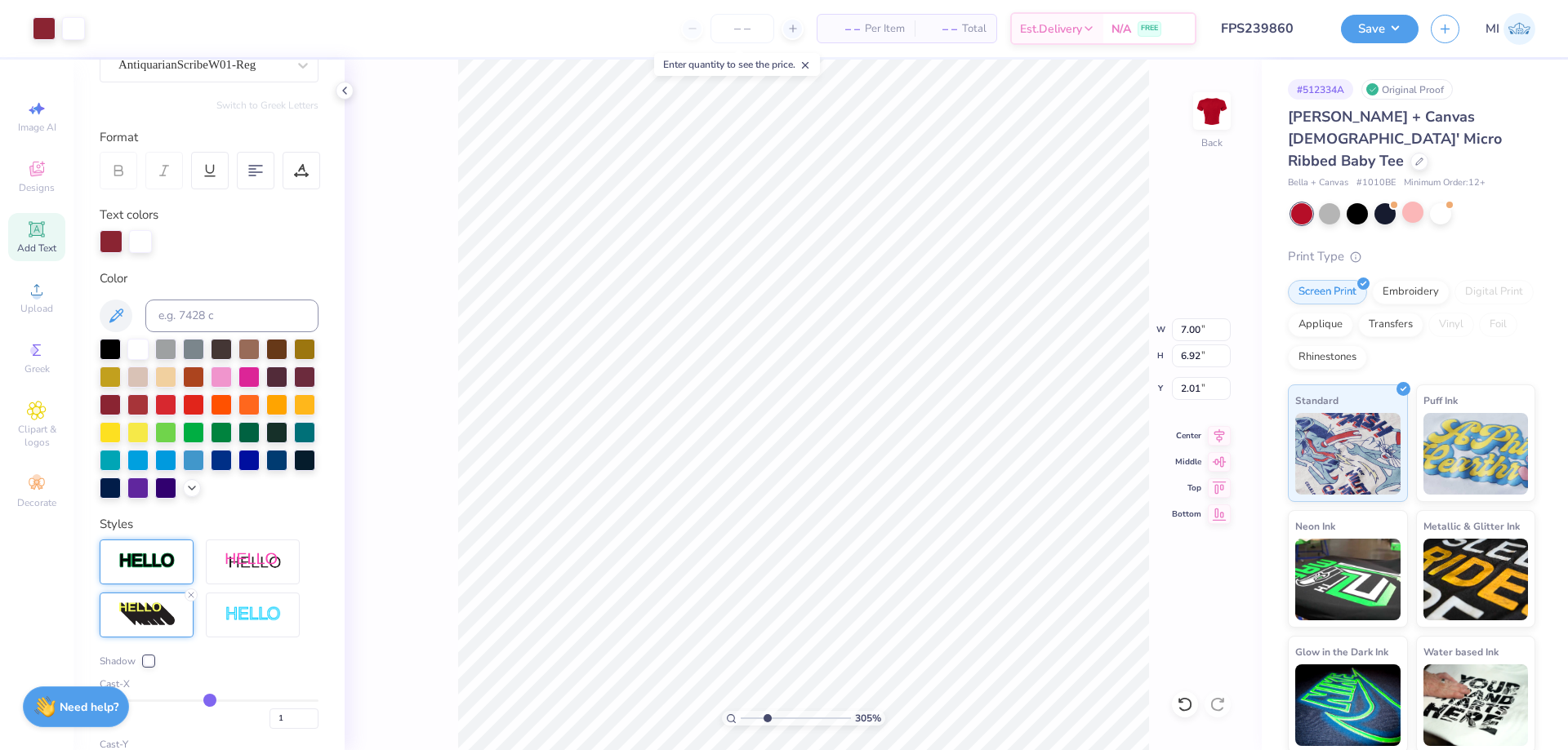
type input "5.14"
click at [158, 565] on img at bounding box center [146, 561] width 58 height 19
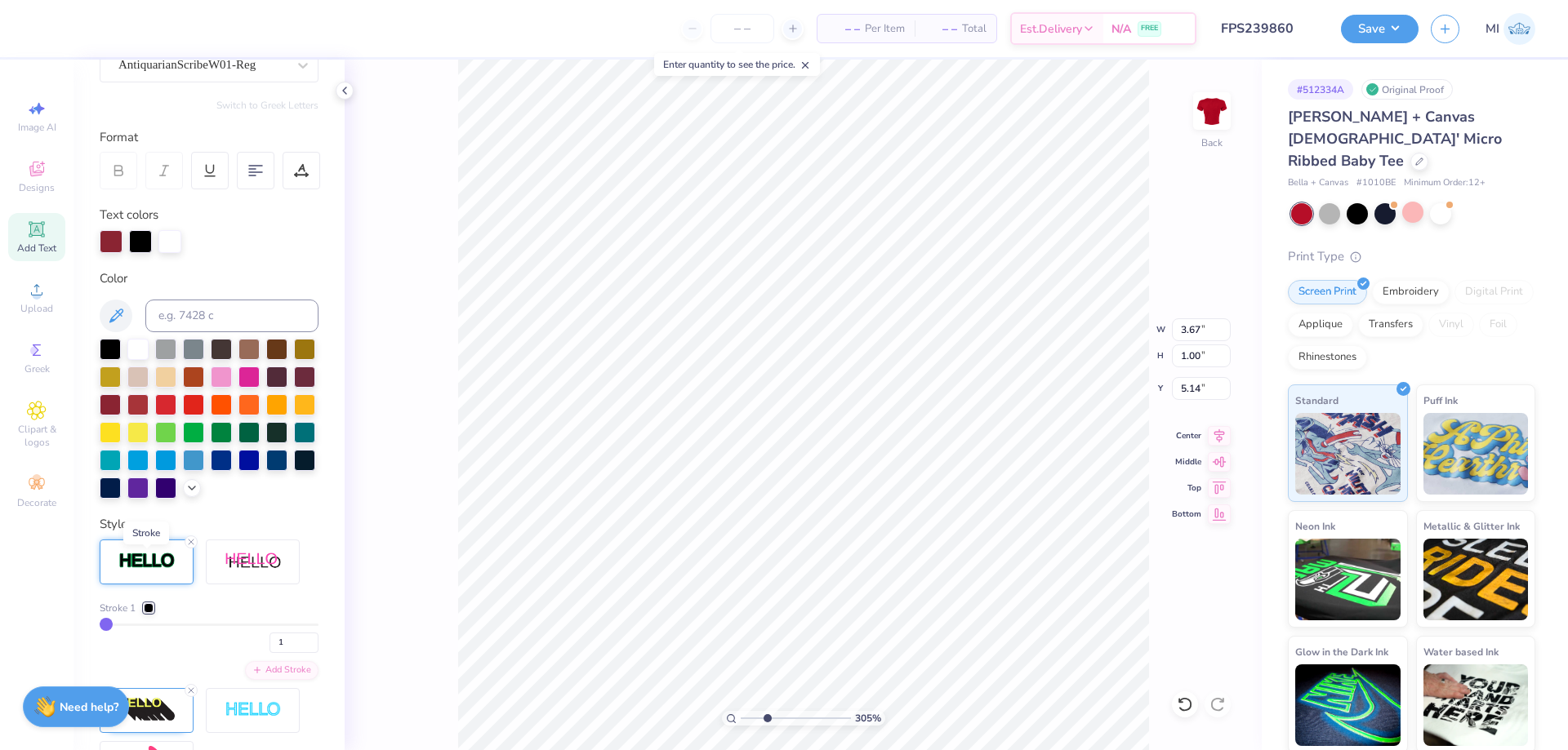
type input "1.01"
click at [135, 246] on div at bounding box center [141, 240] width 23 height 23
click at [218, 310] on input at bounding box center [231, 315] width 173 height 33
type input "202"
drag, startPoint x: 768, startPoint y: 716, endPoint x: 792, endPoint y: 711, distance: 24.5
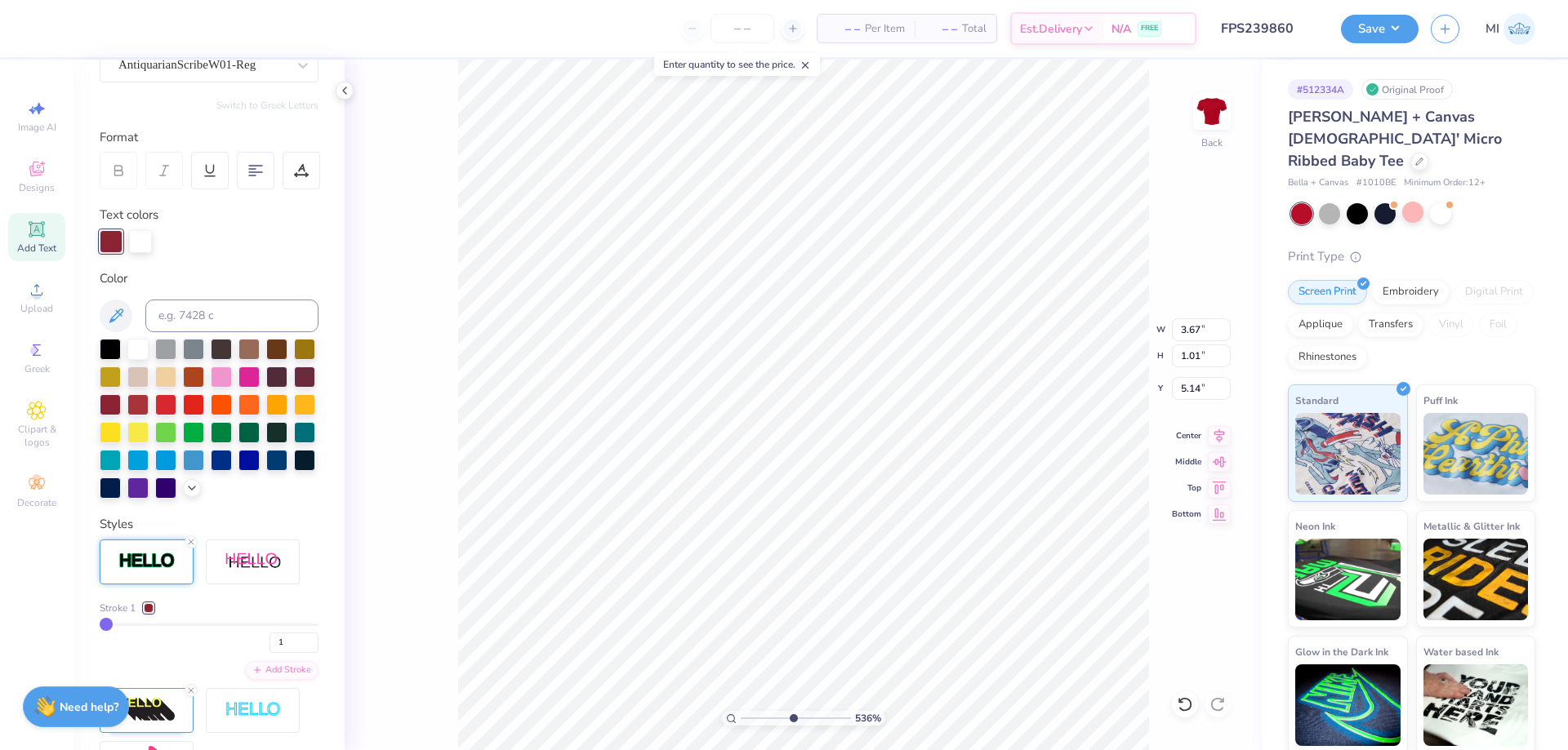
click at [792, 715] on input "range" at bounding box center [795, 718] width 110 height 15
type input "5.36"
drag, startPoint x: 297, startPoint y: 649, endPoint x: 212, endPoint y: 639, distance: 85.6
click at [269, 645] on input "1" at bounding box center [294, 642] width 49 height 21
type input "2"
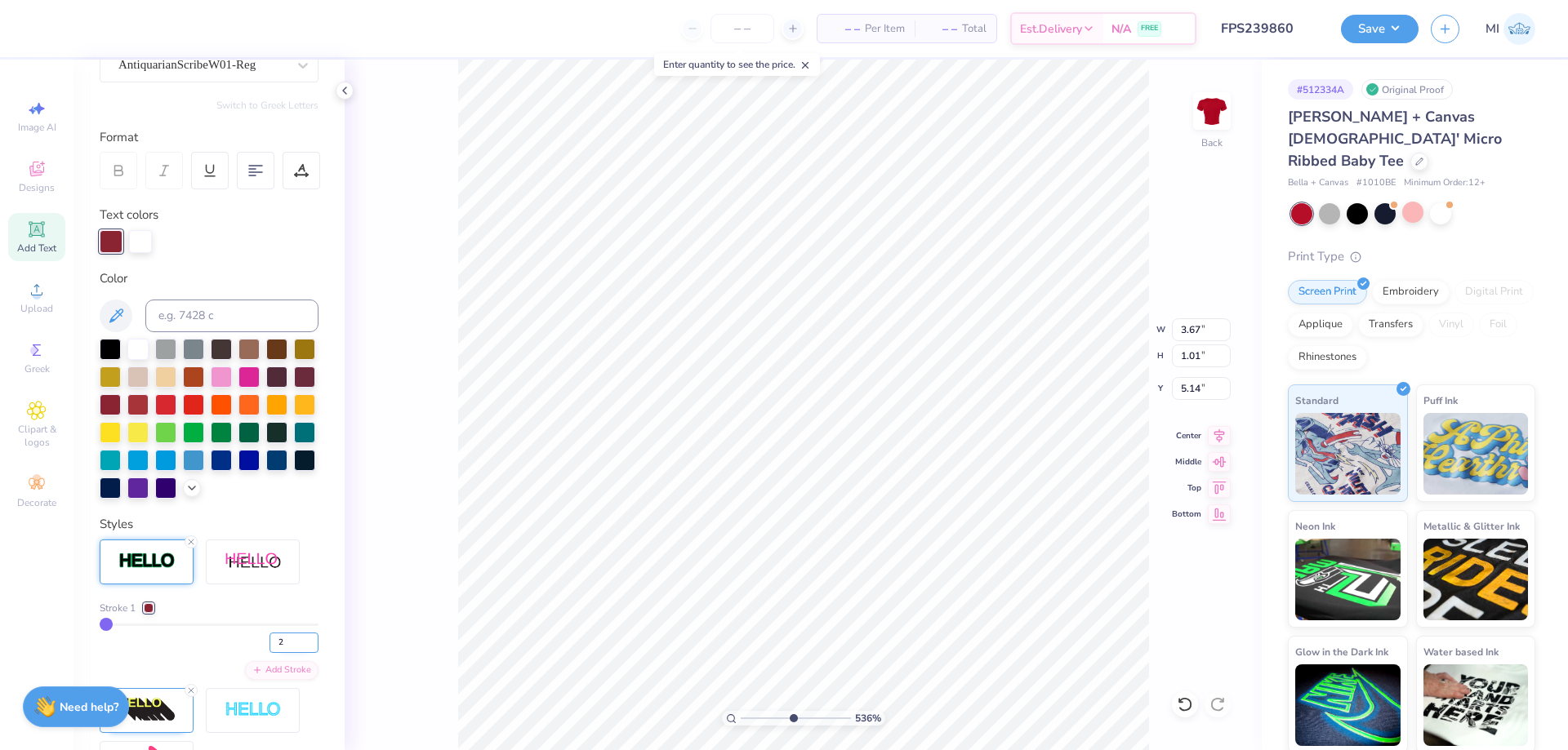
type input "2"
type input "3.68"
type input "5.13"
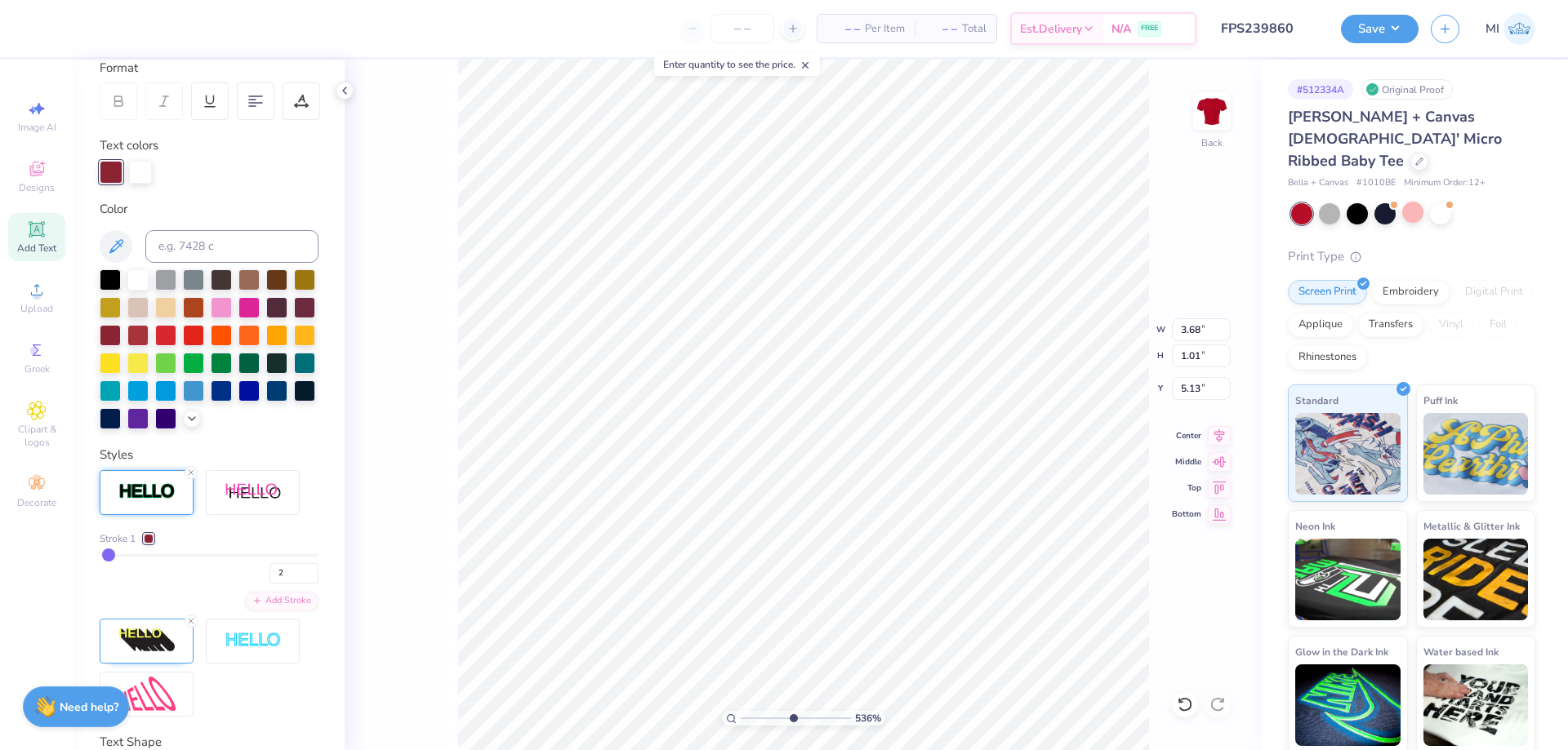
scroll to position [359, 0]
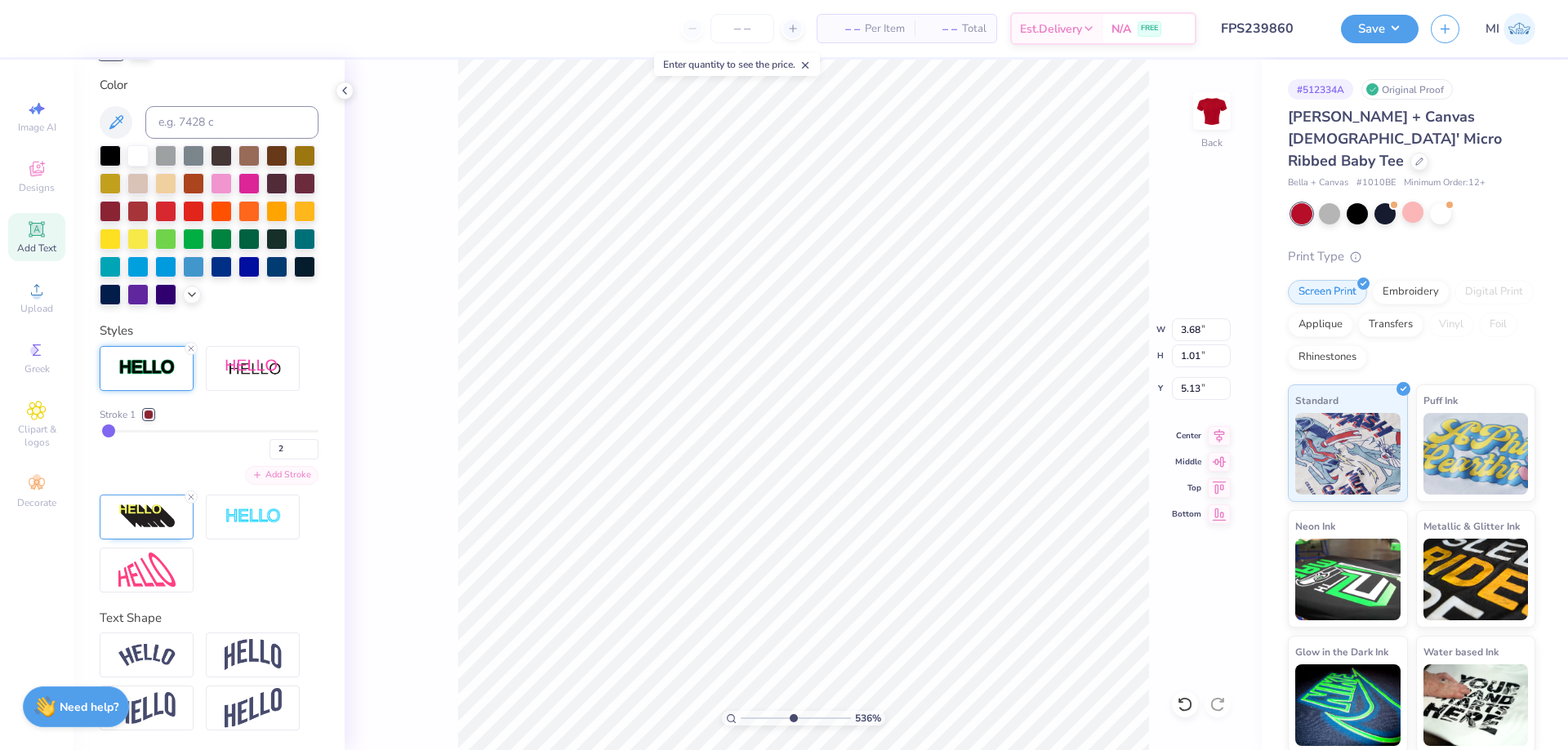
click at [305, 475] on div "Add Stroke" at bounding box center [281, 475] width 74 height 19
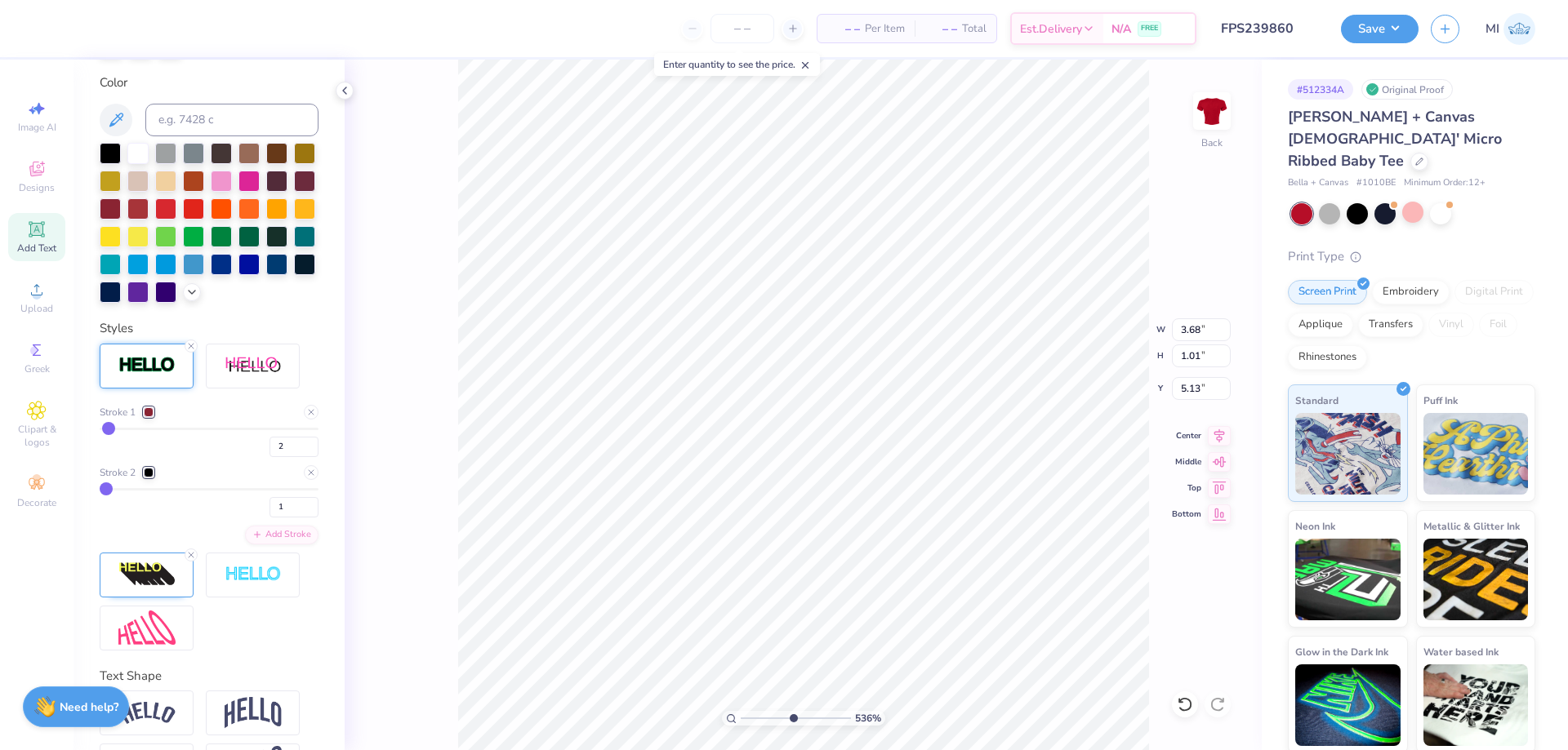
click at [150, 475] on div at bounding box center [148, 473] width 9 height 9
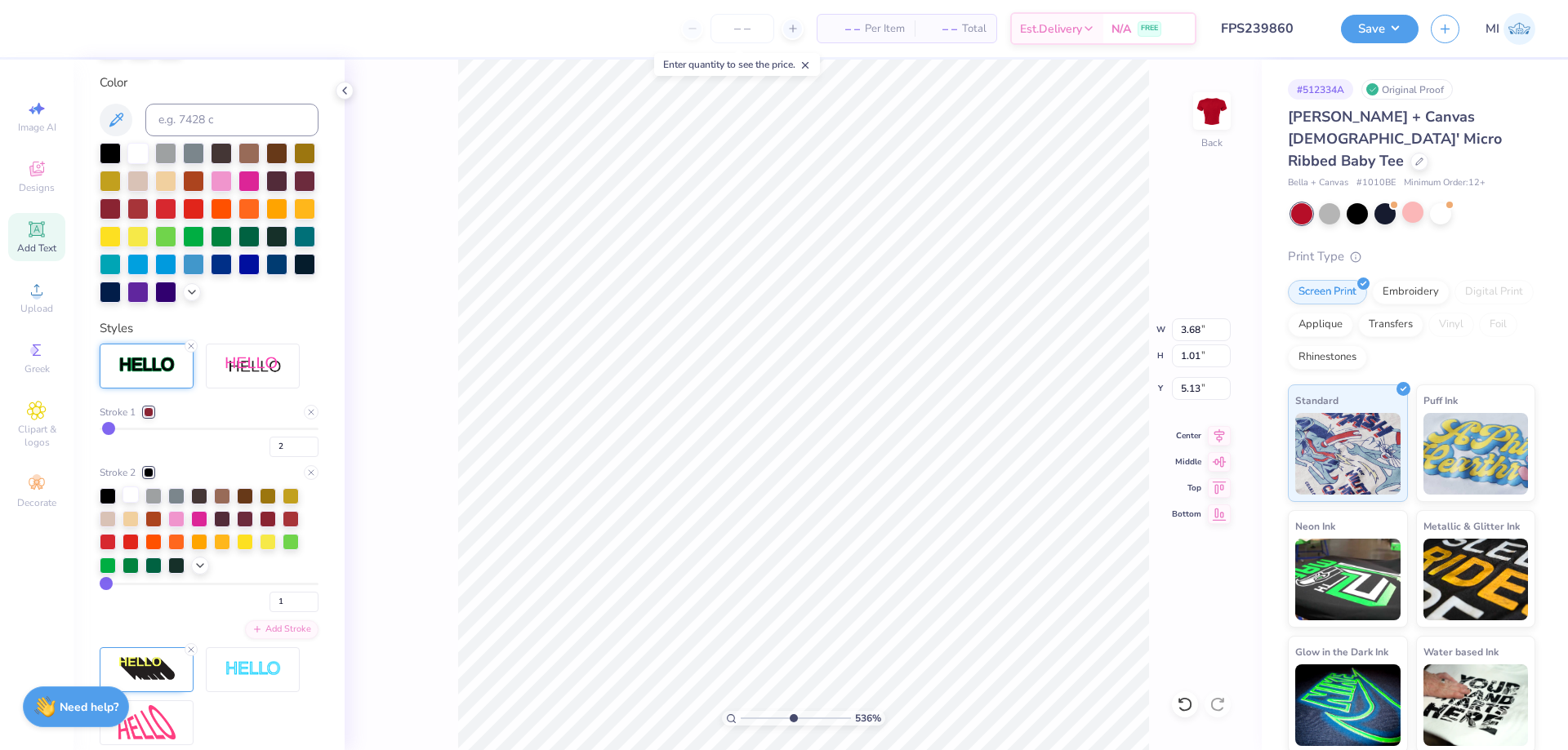
click at [126, 492] on div at bounding box center [130, 493] width 16 height 16
drag, startPoint x: 282, startPoint y: 449, endPoint x: 231, endPoint y: 452, distance: 51.1
click at [269, 452] on input "2" at bounding box center [294, 447] width 49 height 21
type input "3"
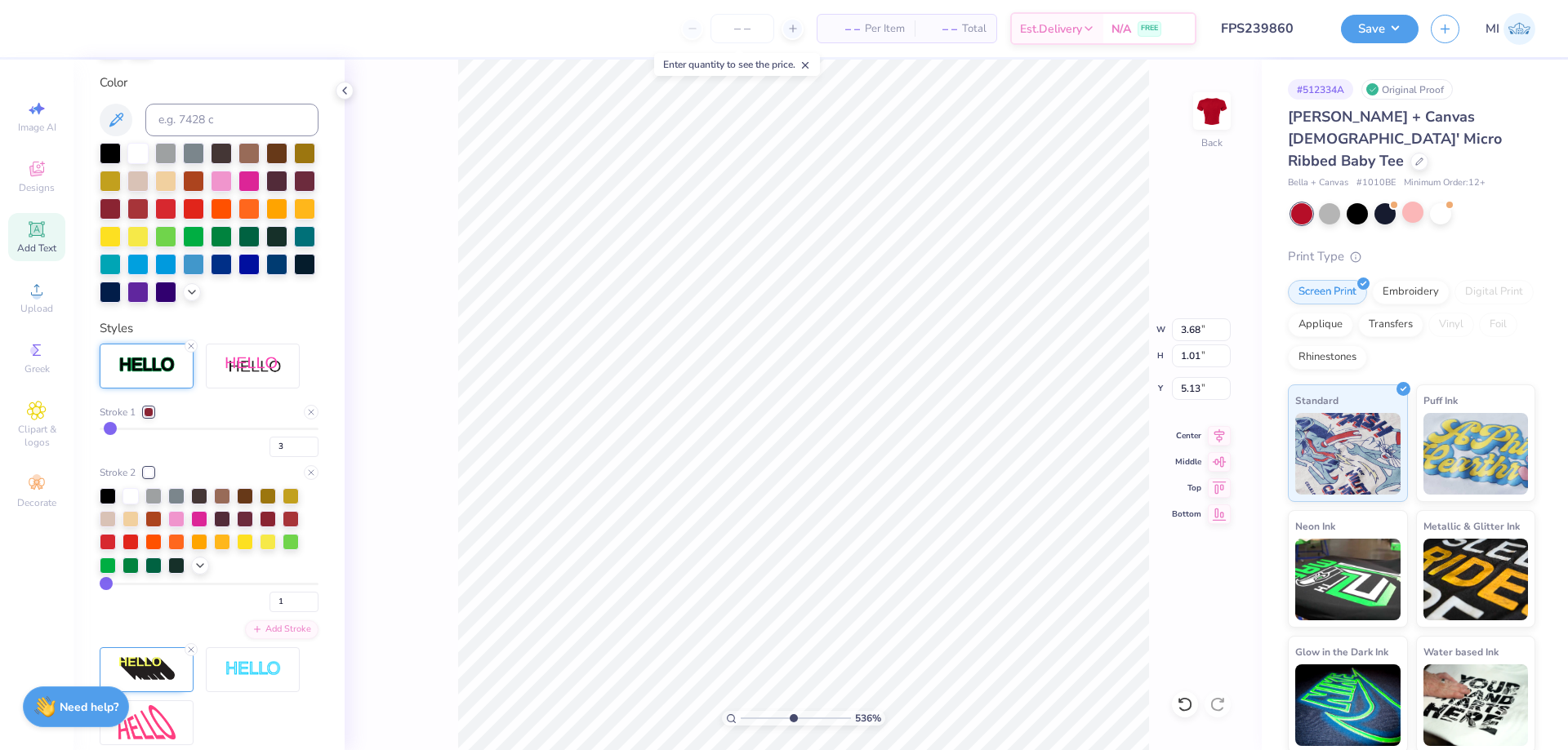
type input "3.69"
type input "1.02"
type input "5.12"
type input "7.00"
type input "6.92"
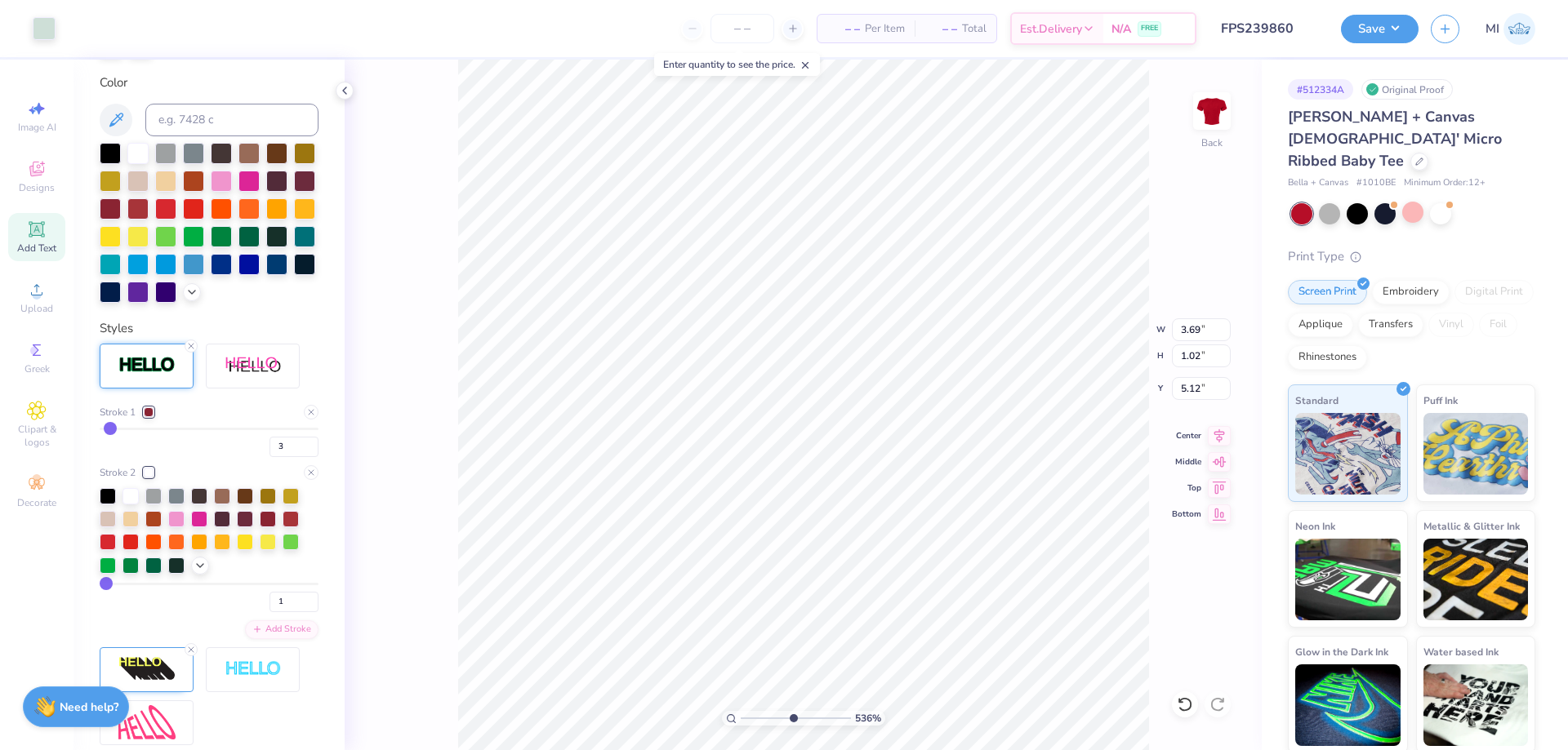
type input "2.01"
type input "3.69"
type input "1.02"
type input "5.12"
type input "5.70"
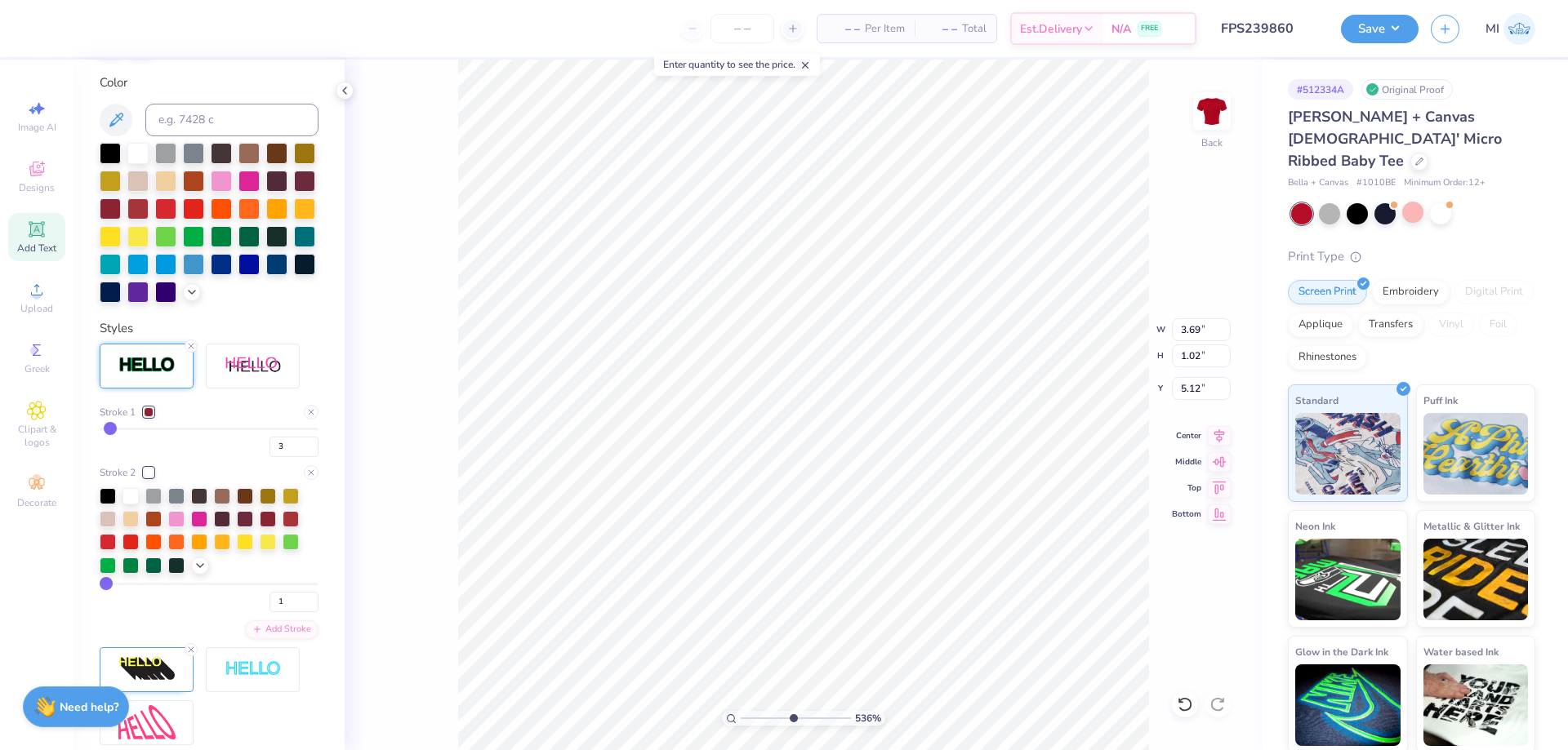
type input "2.06"
type input "3.81"
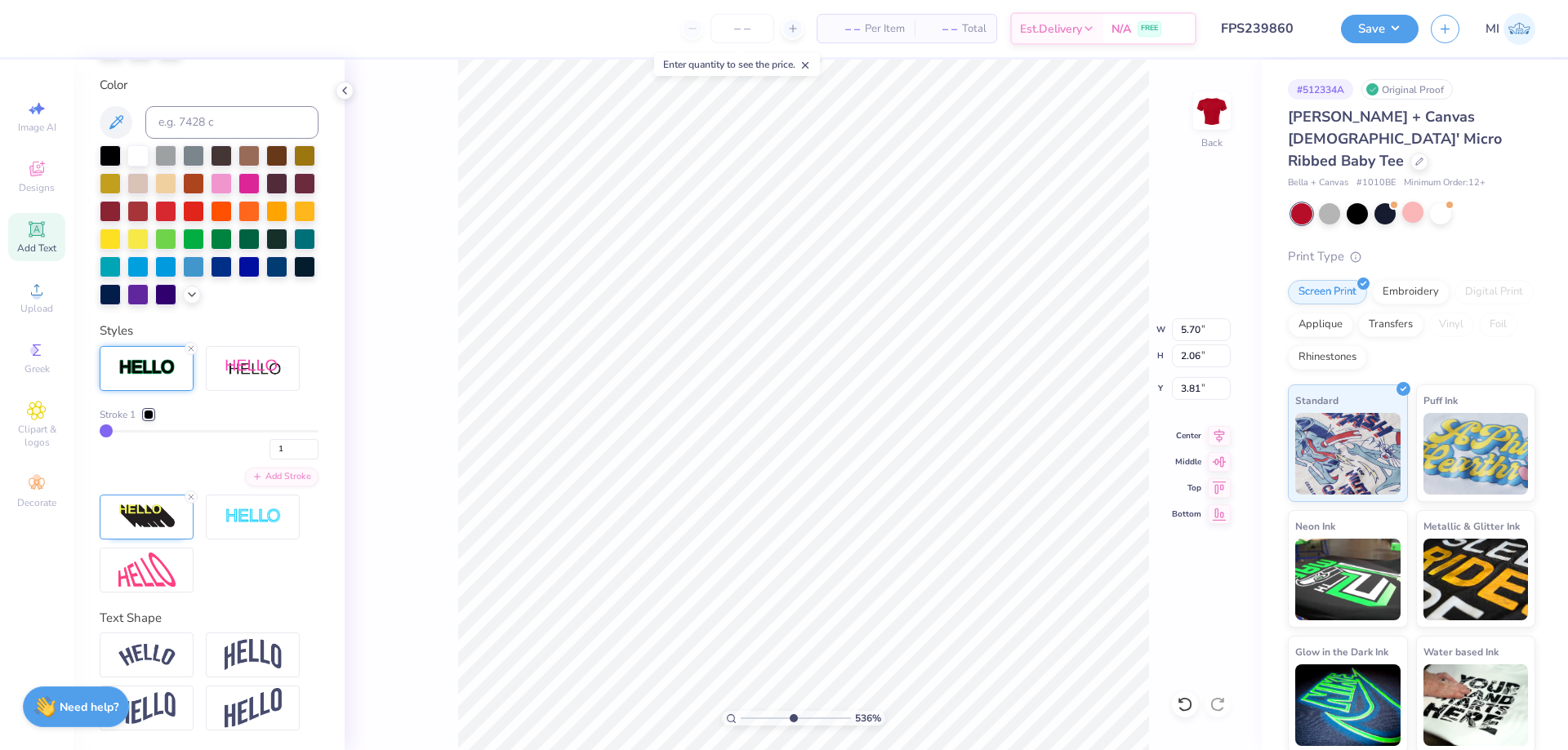
scroll to position [264, 0]
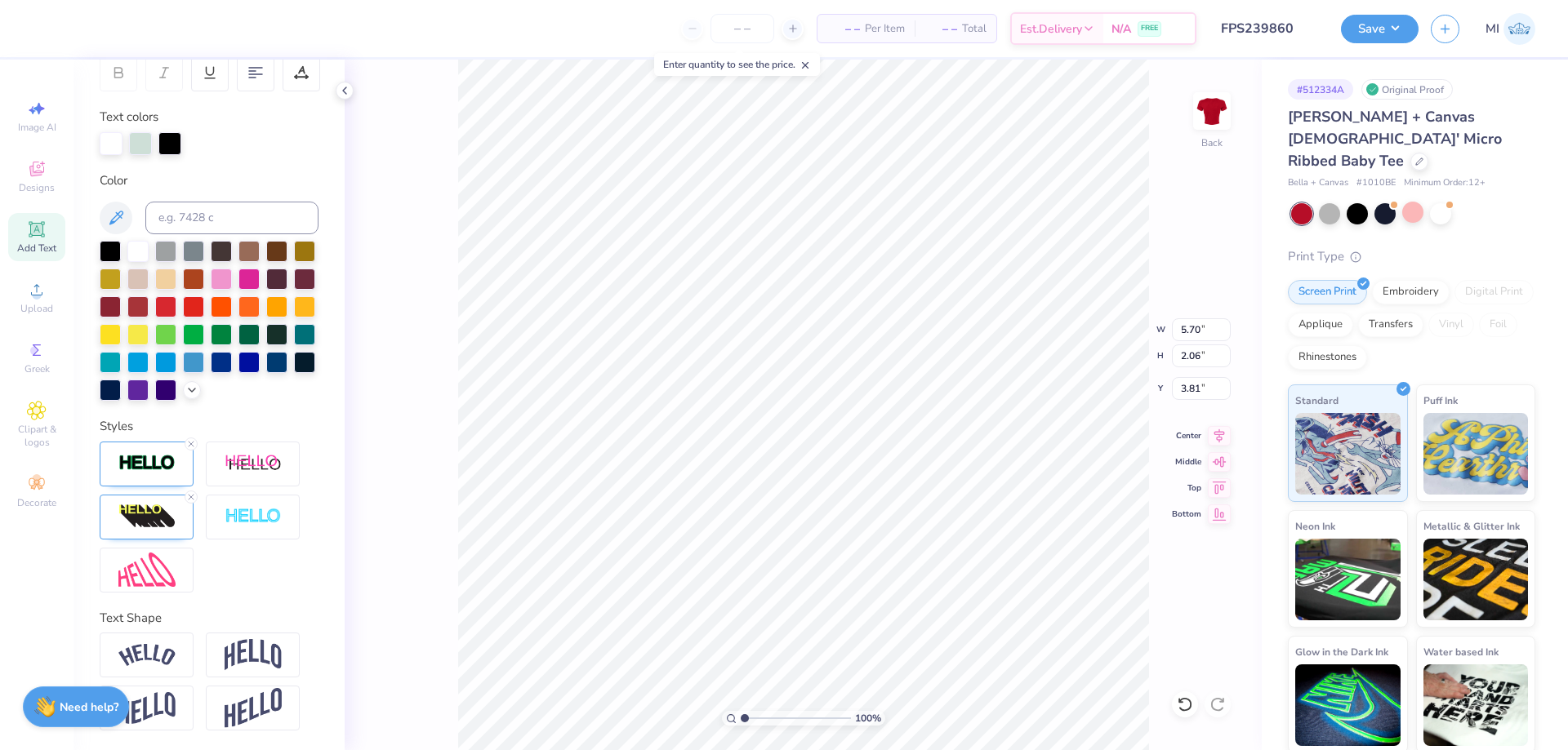
drag, startPoint x: 783, startPoint y: 718, endPoint x: 730, endPoint y: 720, distance: 53.0
click at [740, 720] on input "range" at bounding box center [795, 718] width 110 height 15
type input "3.35"
click at [770, 716] on input "range" at bounding box center [795, 718] width 110 height 15
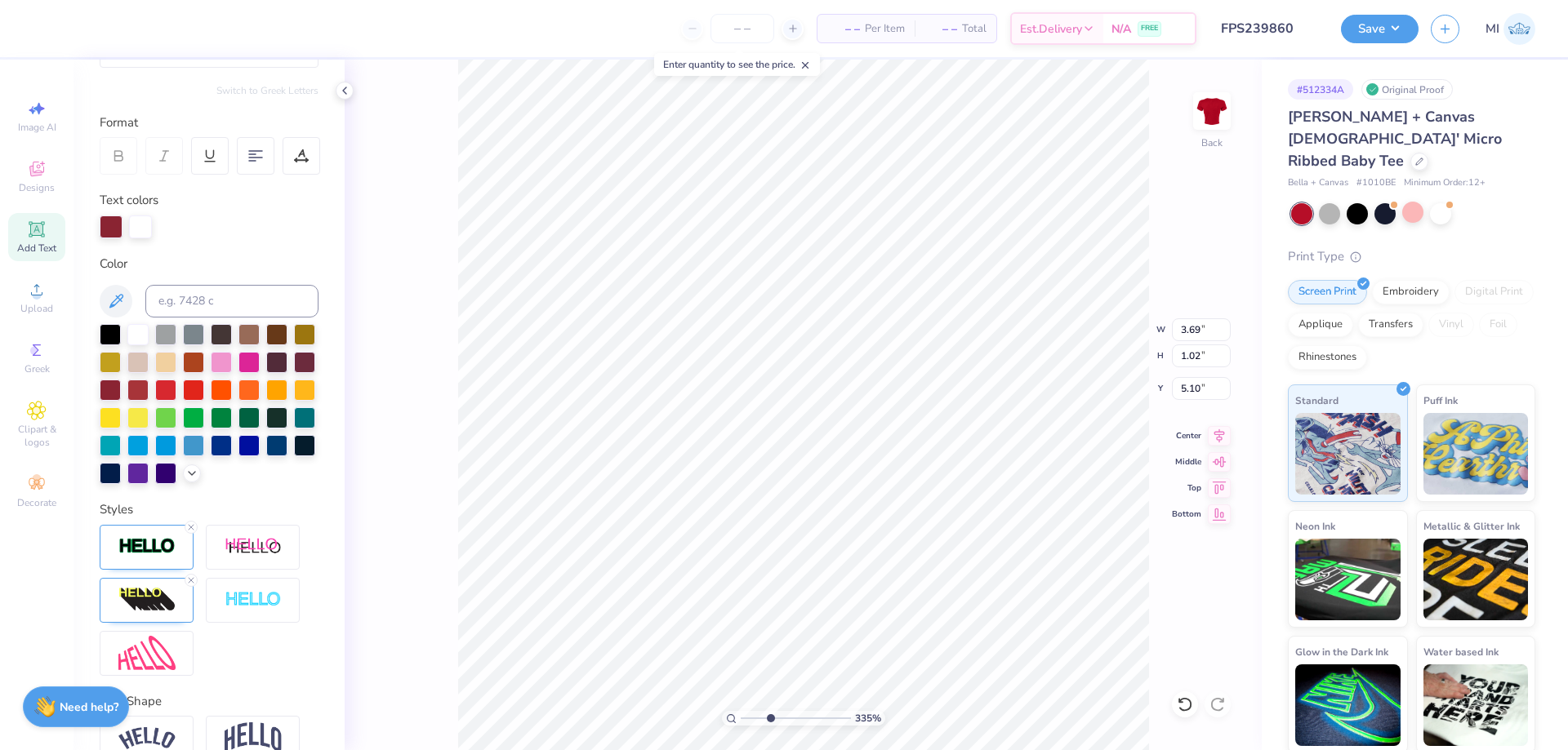
scroll to position [196, 0]
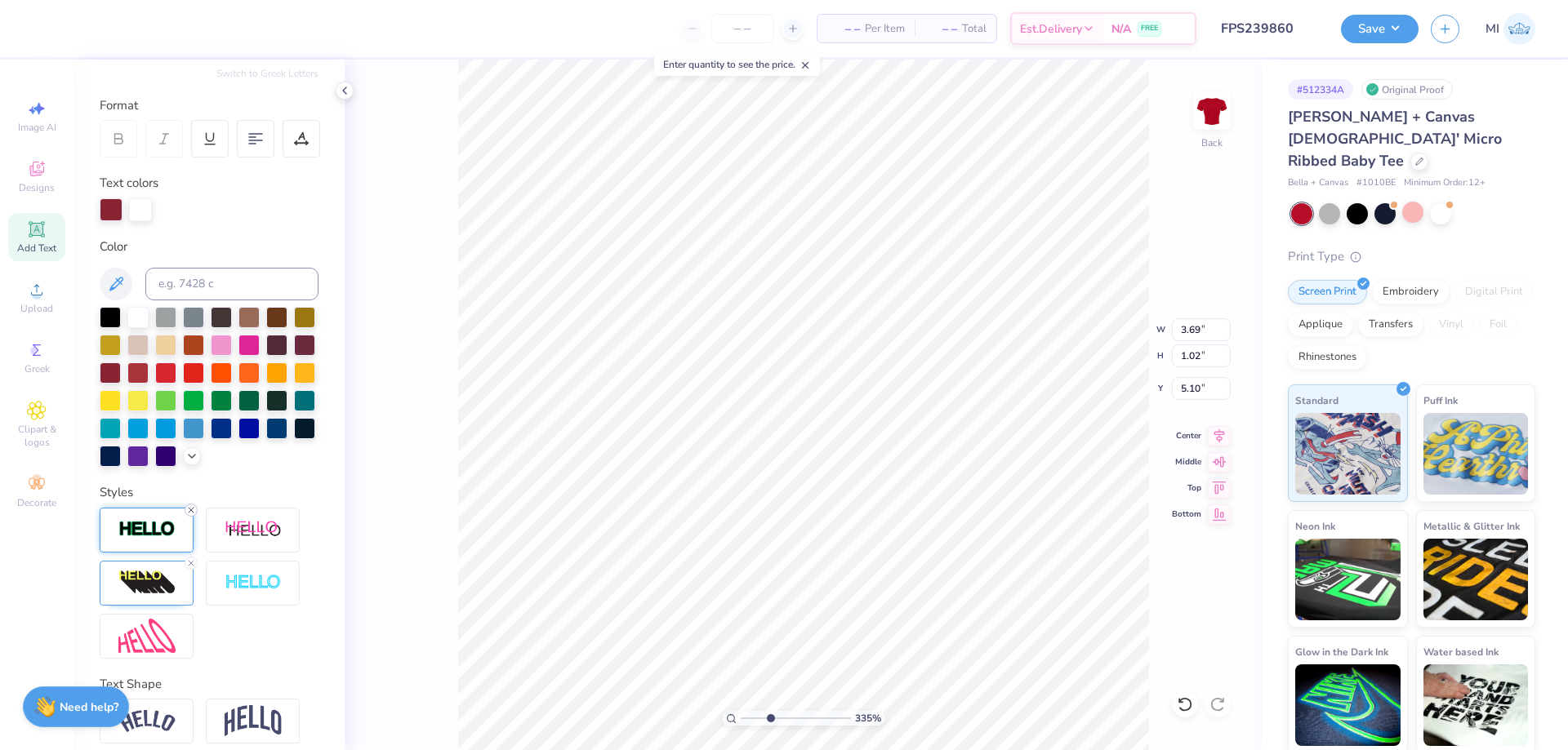
click at [190, 511] on icon at bounding box center [191, 509] width 9 height 9
type input "3.67"
type input "1.00"
type input "5.13"
click at [167, 522] on div at bounding box center [146, 530] width 93 height 45
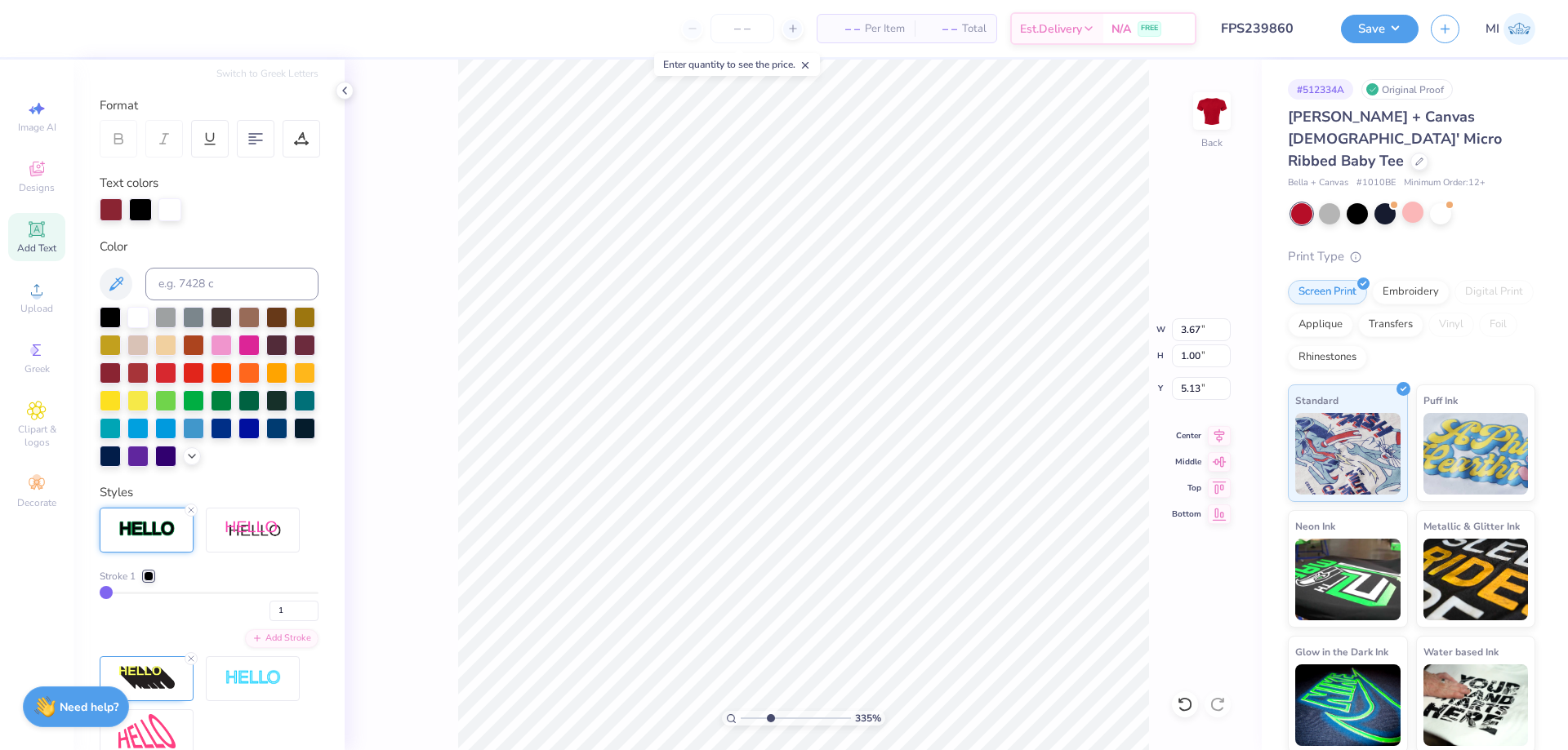
type input "1.01"
type input "5.12"
drag, startPoint x: 244, startPoint y: 610, endPoint x: 214, endPoint y: 602, distance: 31.0
click at [269, 610] on input "1" at bounding box center [294, 611] width 49 height 21
click at [138, 208] on div at bounding box center [141, 208] width 23 height 23
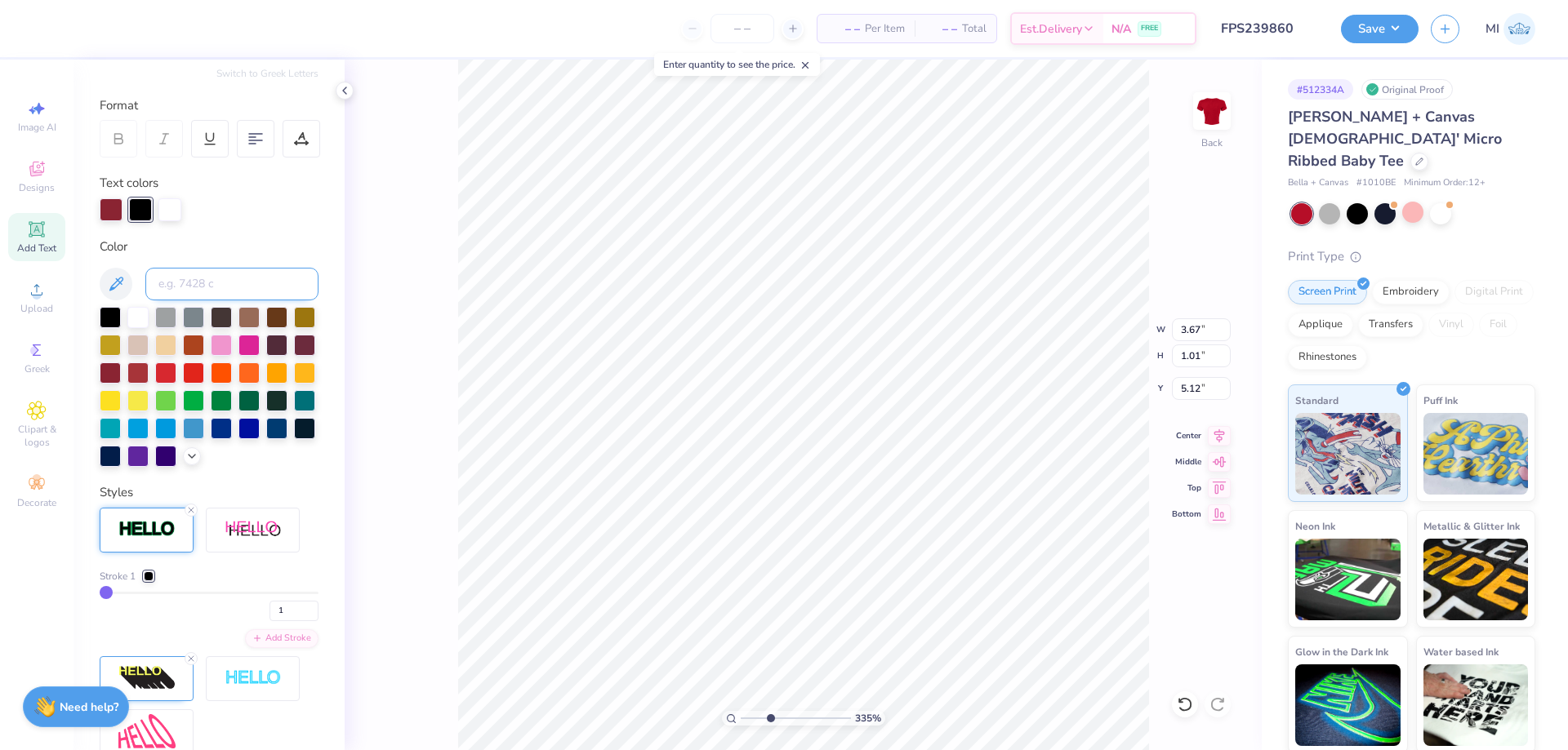
click at [164, 269] on input at bounding box center [231, 284] width 173 height 33
type input "202"
type input "7.00"
type input "6.92"
type input "2.01"
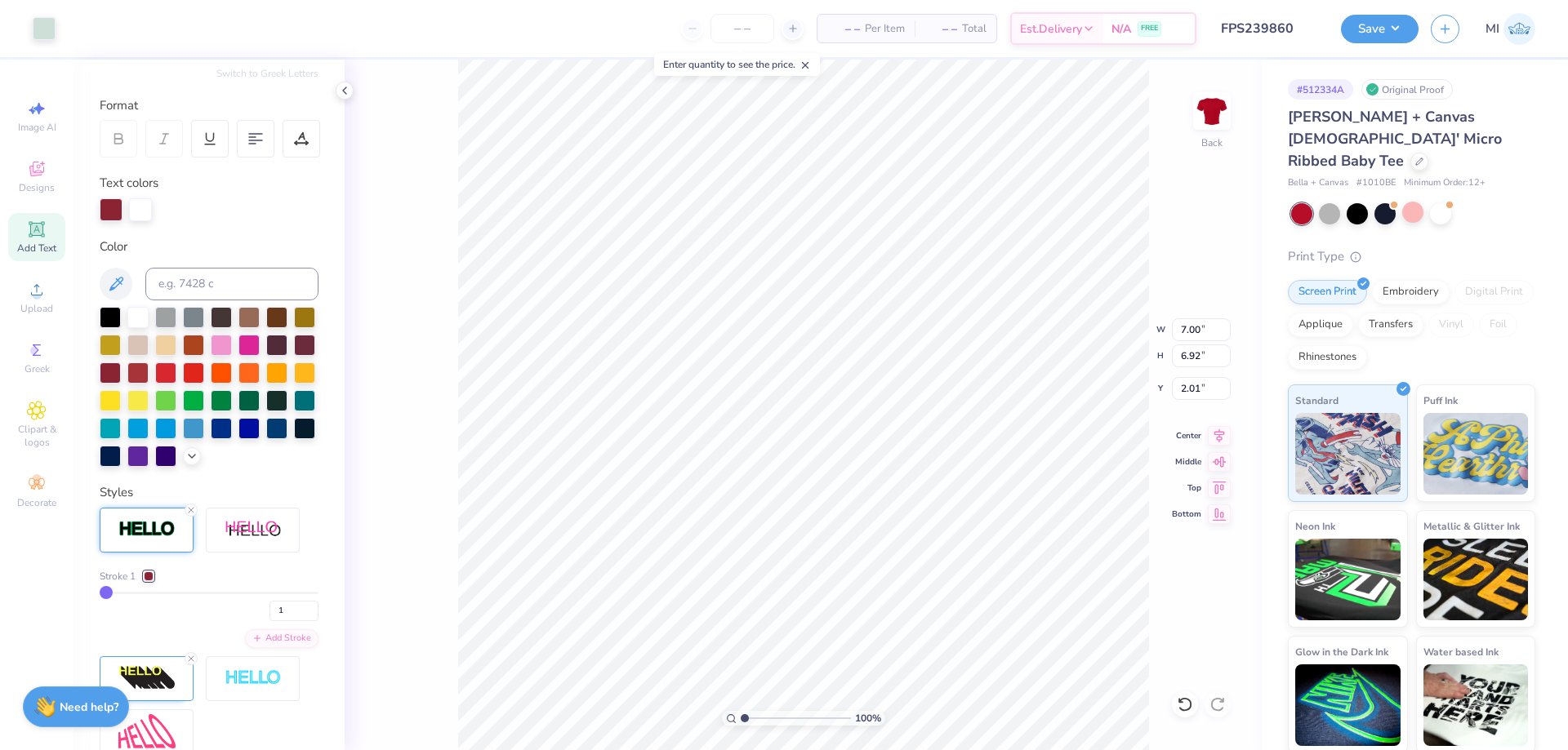
drag, startPoint x: 733, startPoint y: 722, endPoint x: 692, endPoint y: 719, distance: 41.1
click at [740, 719] on input "range" at bounding box center [795, 718] width 110 height 15
click at [761, 719] on input "range" at bounding box center [795, 718] width 110 height 15
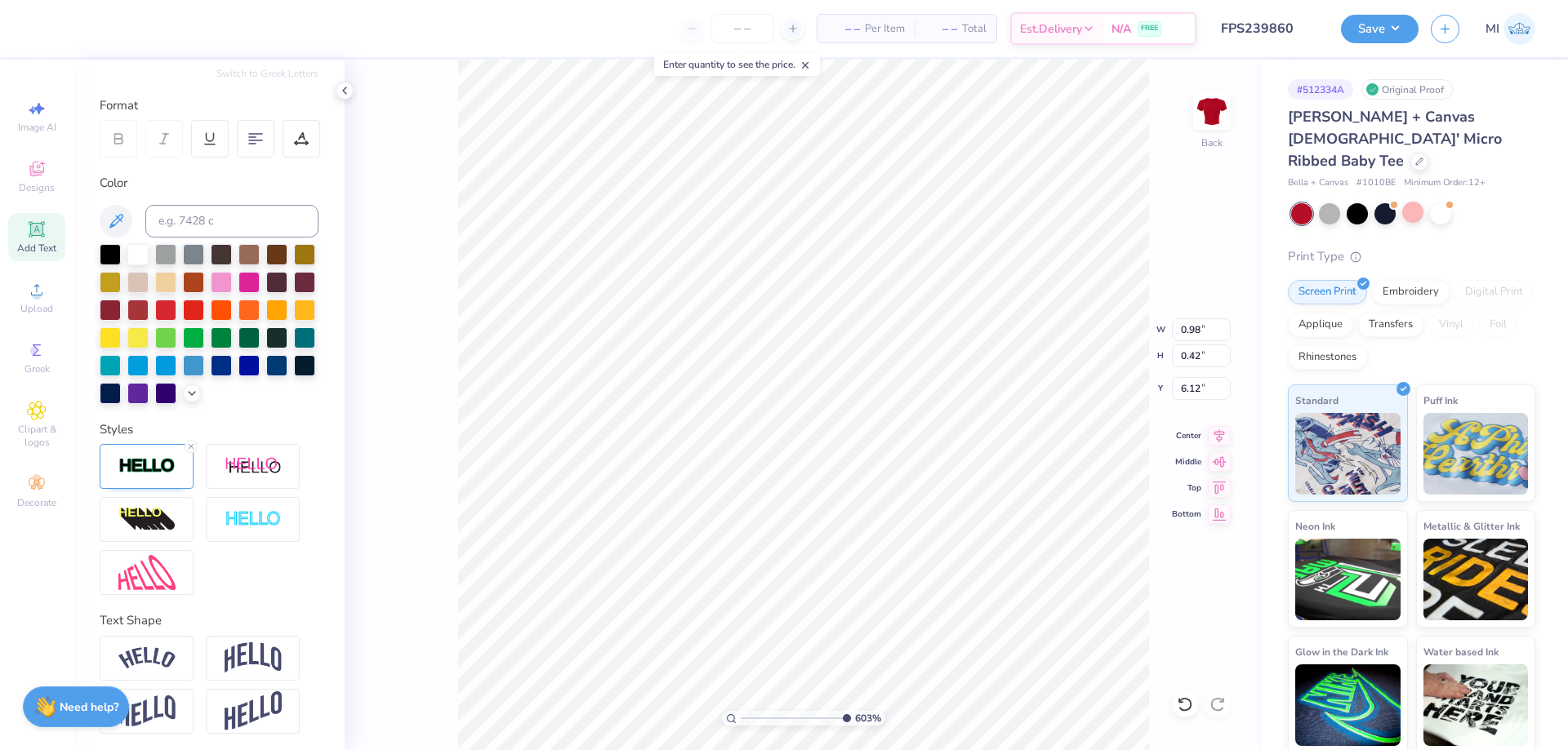
drag, startPoint x: 755, startPoint y: 717, endPoint x: 844, endPoint y: 717, distance: 89.0
type input "10"
click at [844, 717] on input "range" at bounding box center [795, 718] width 110 height 15
type input "1.38"
type input "0.57"
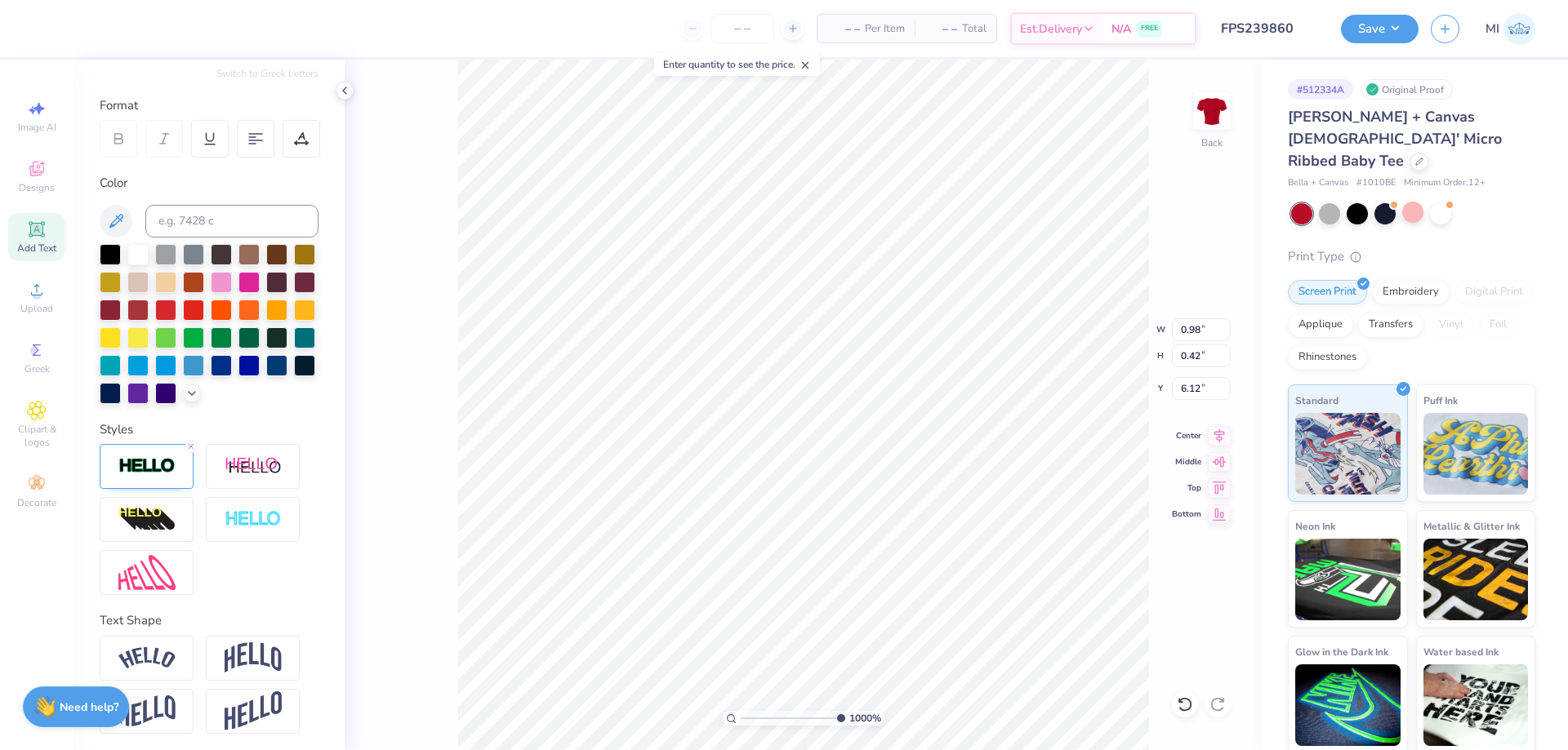
type input "6.05"
type input "0.98"
type input "0.42"
type input "6.12"
click at [70, 21] on div at bounding box center [74, 26] width 23 height 23
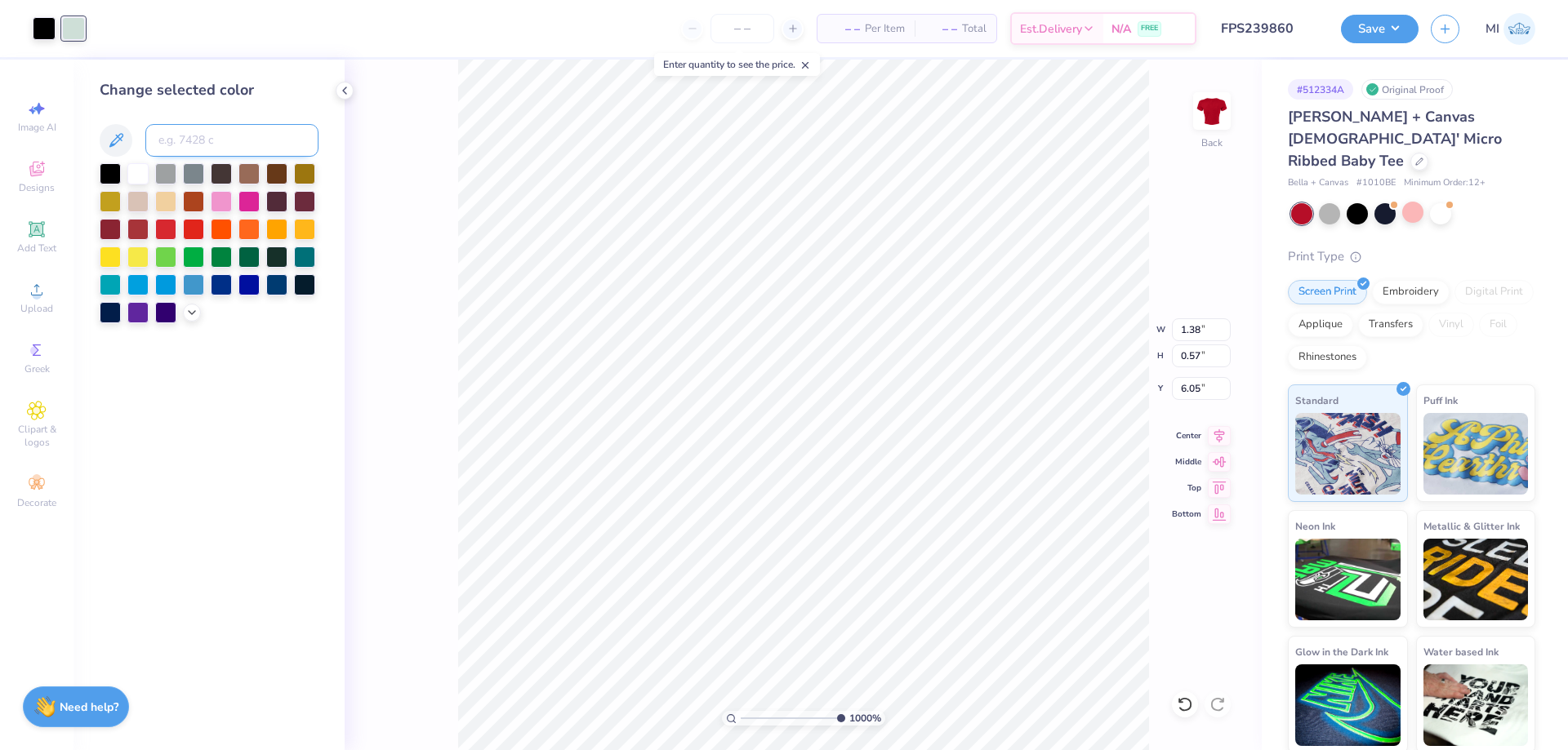
click at [235, 147] on input at bounding box center [231, 140] width 173 height 33
type input "202"
click at [52, 30] on div at bounding box center [44, 26] width 23 height 23
click at [136, 181] on div at bounding box center [138, 172] width 21 height 21
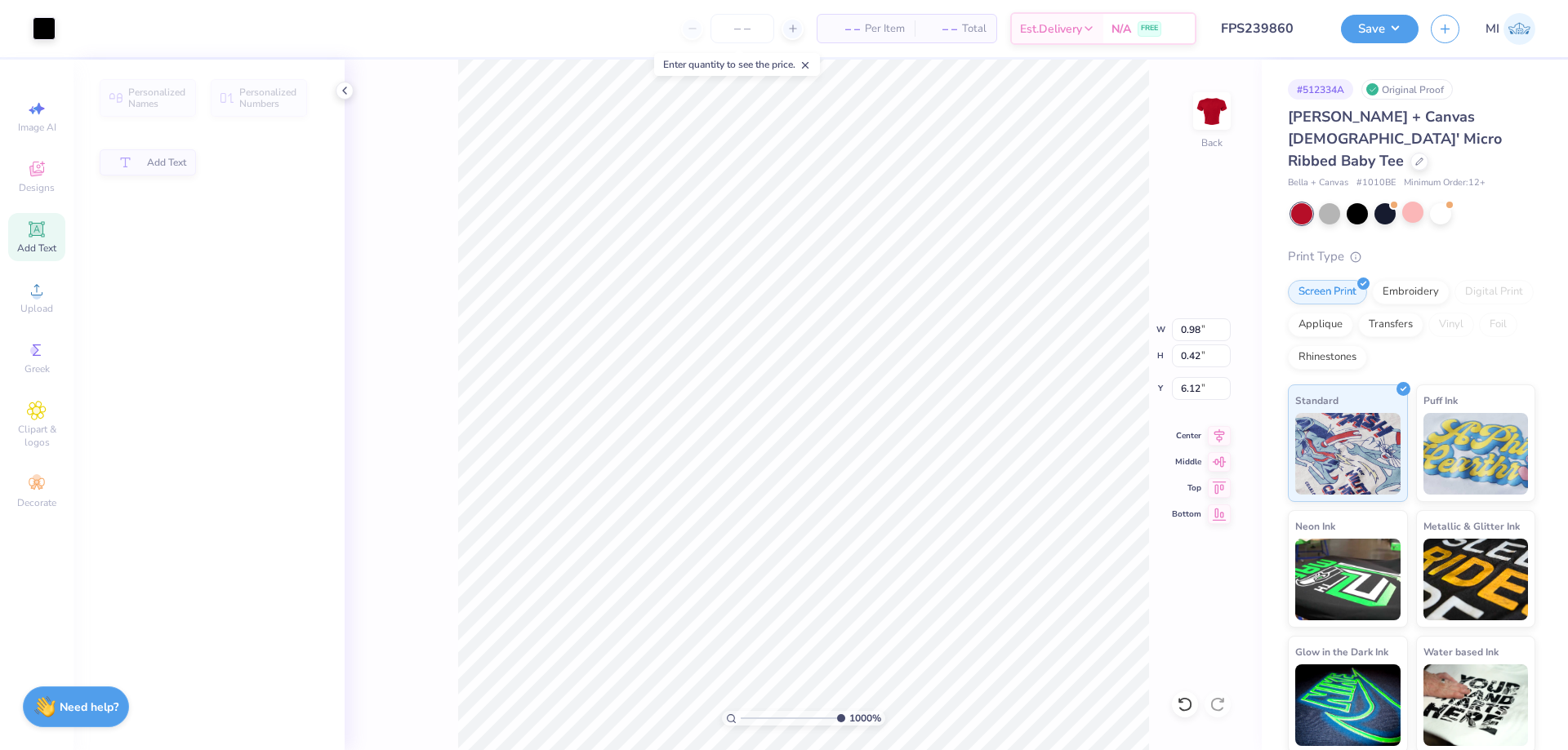
type input "0.98"
type input "0.42"
type input "6.12"
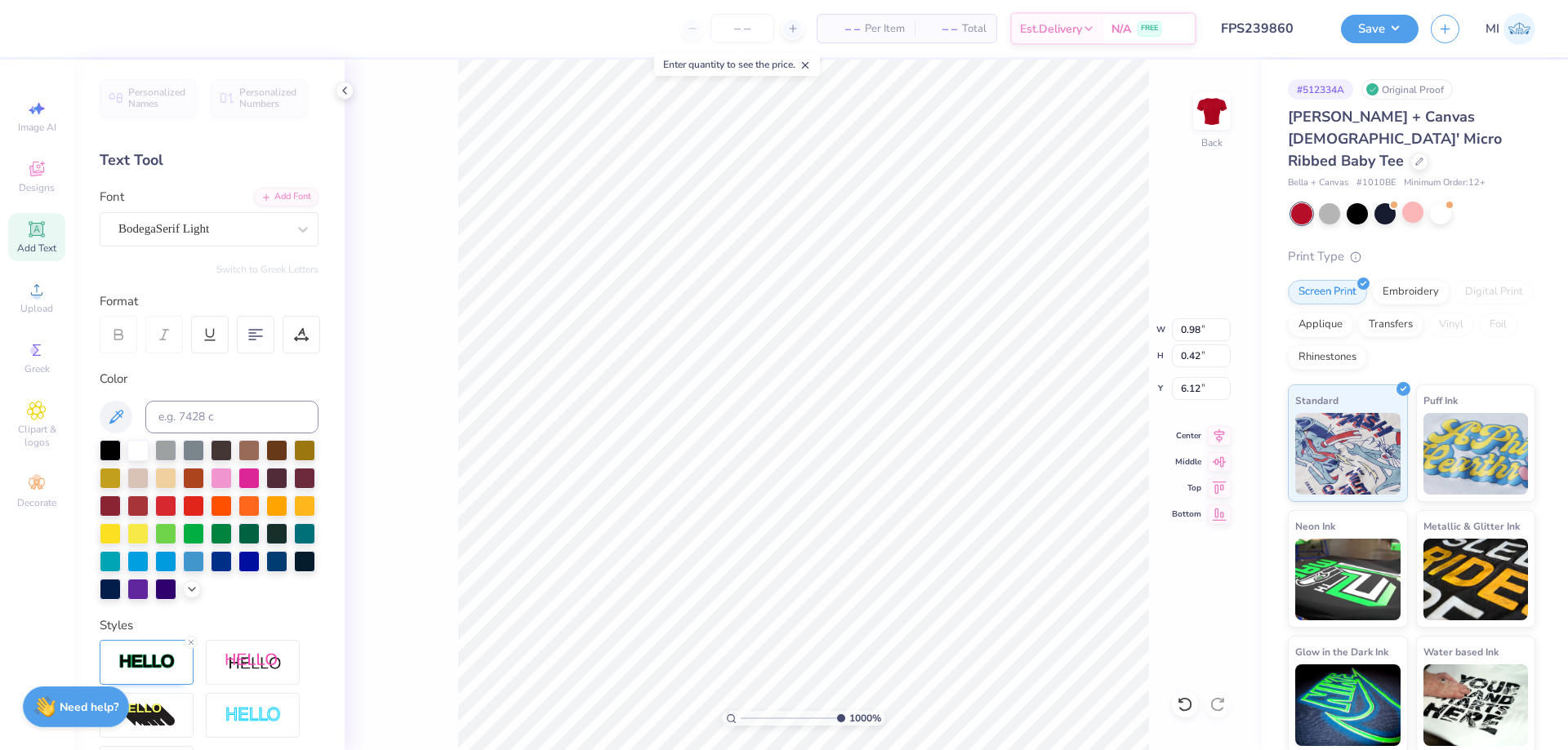
drag, startPoint x: 134, startPoint y: 448, endPoint x: 820, endPoint y: 721, distance: 738.3
click at [135, 448] on div at bounding box center [138, 450] width 21 height 21
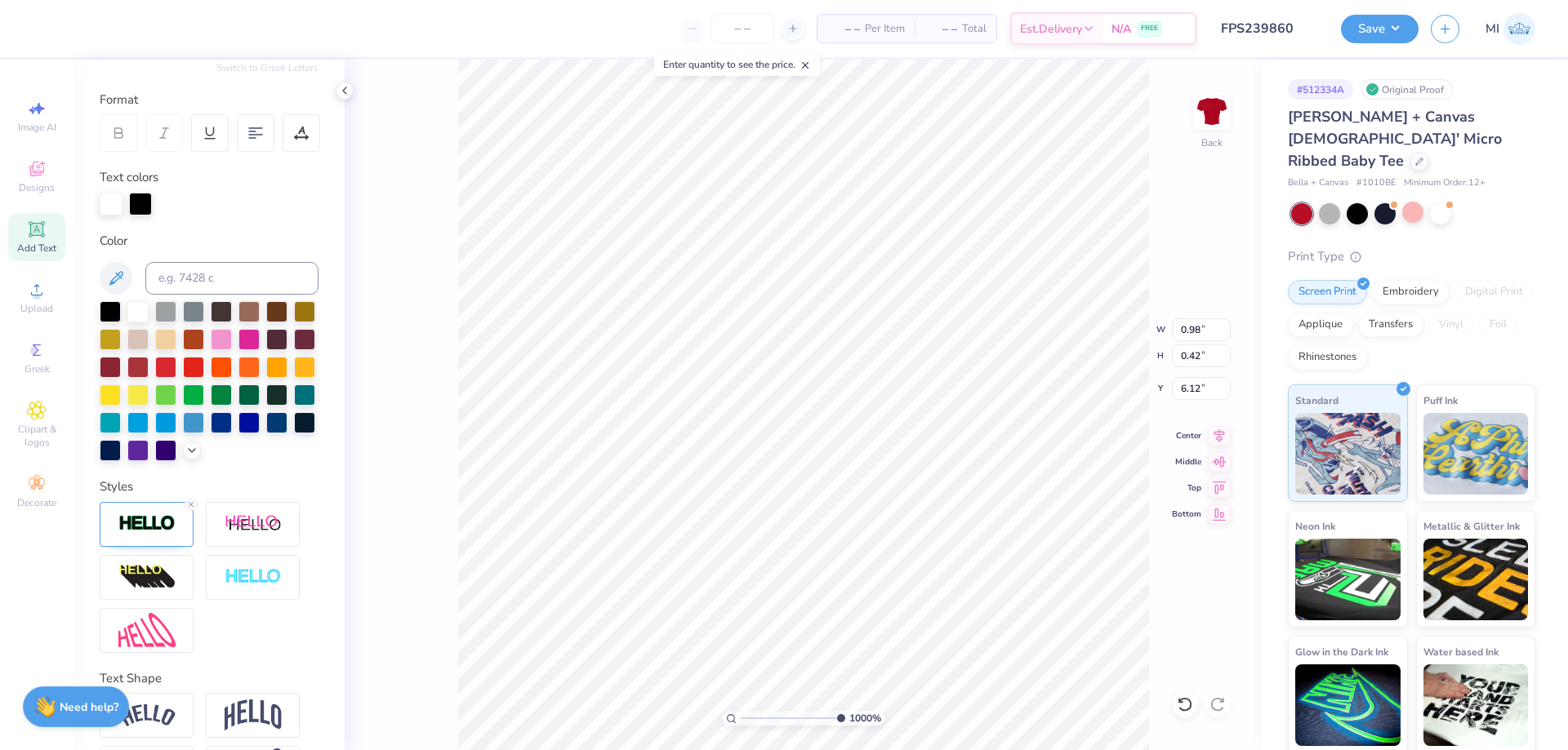
scroll to position [264, 0]
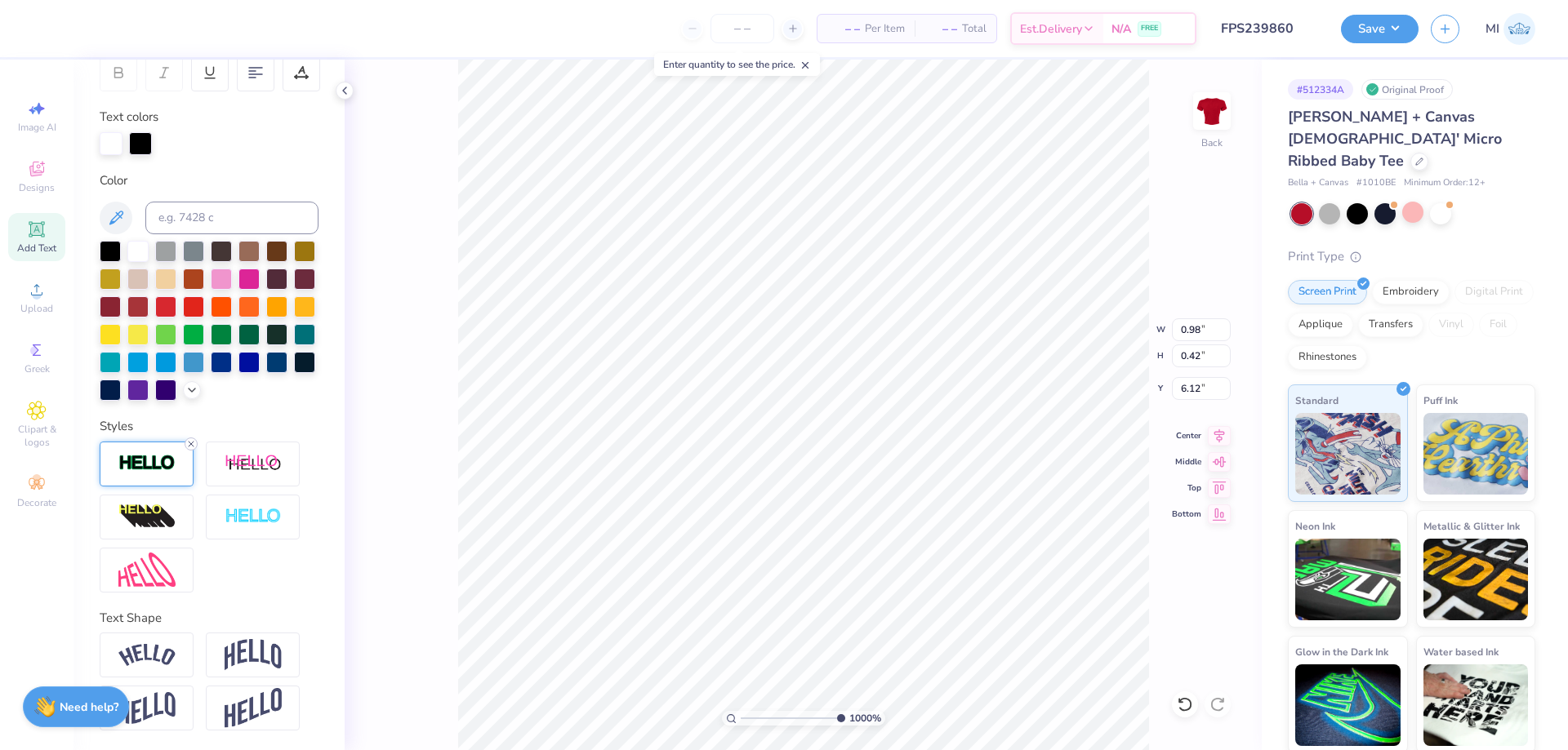
click at [194, 445] on icon at bounding box center [191, 443] width 9 height 9
type input "0.97"
type input "0.41"
type input "6.13"
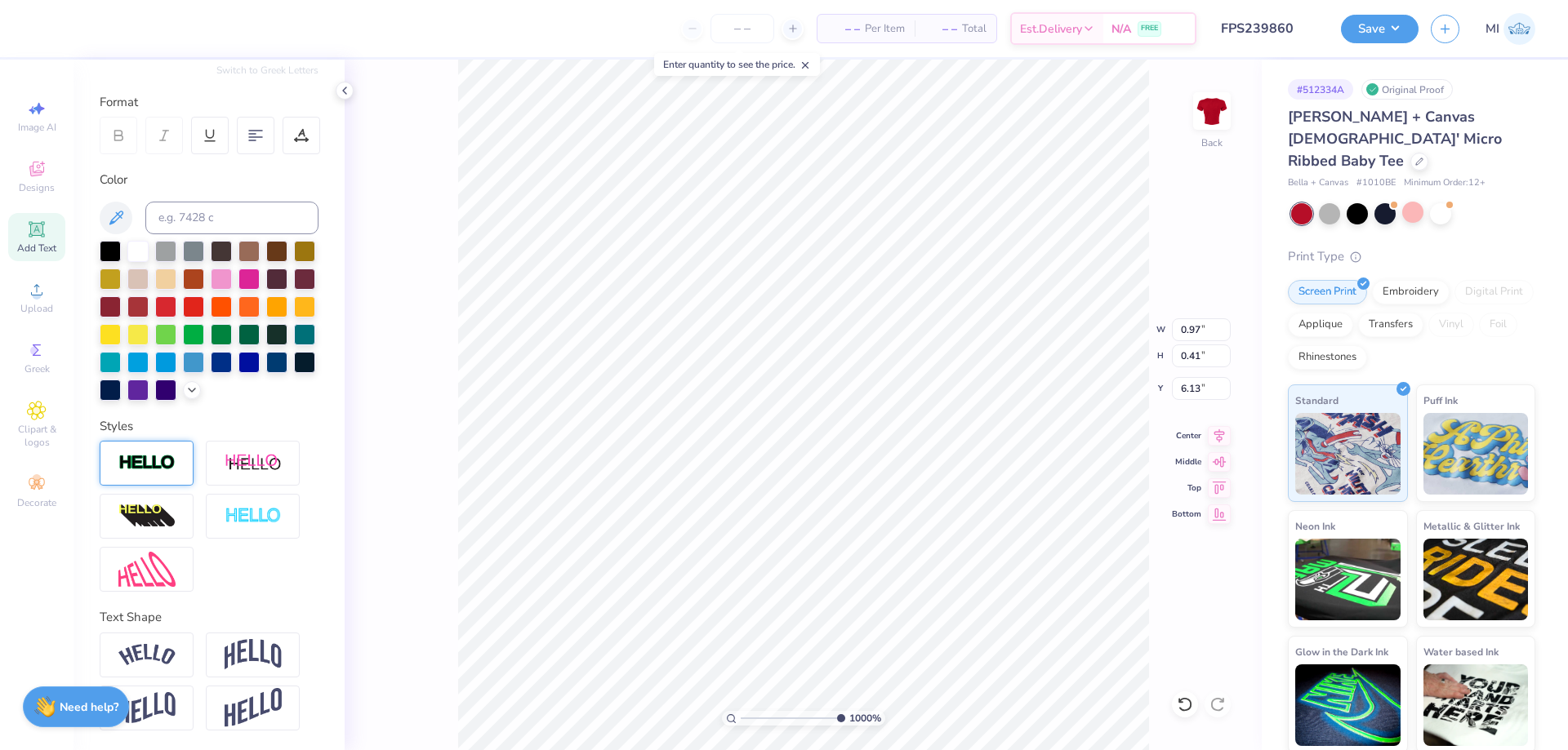
click at [149, 463] on img at bounding box center [146, 463] width 58 height 19
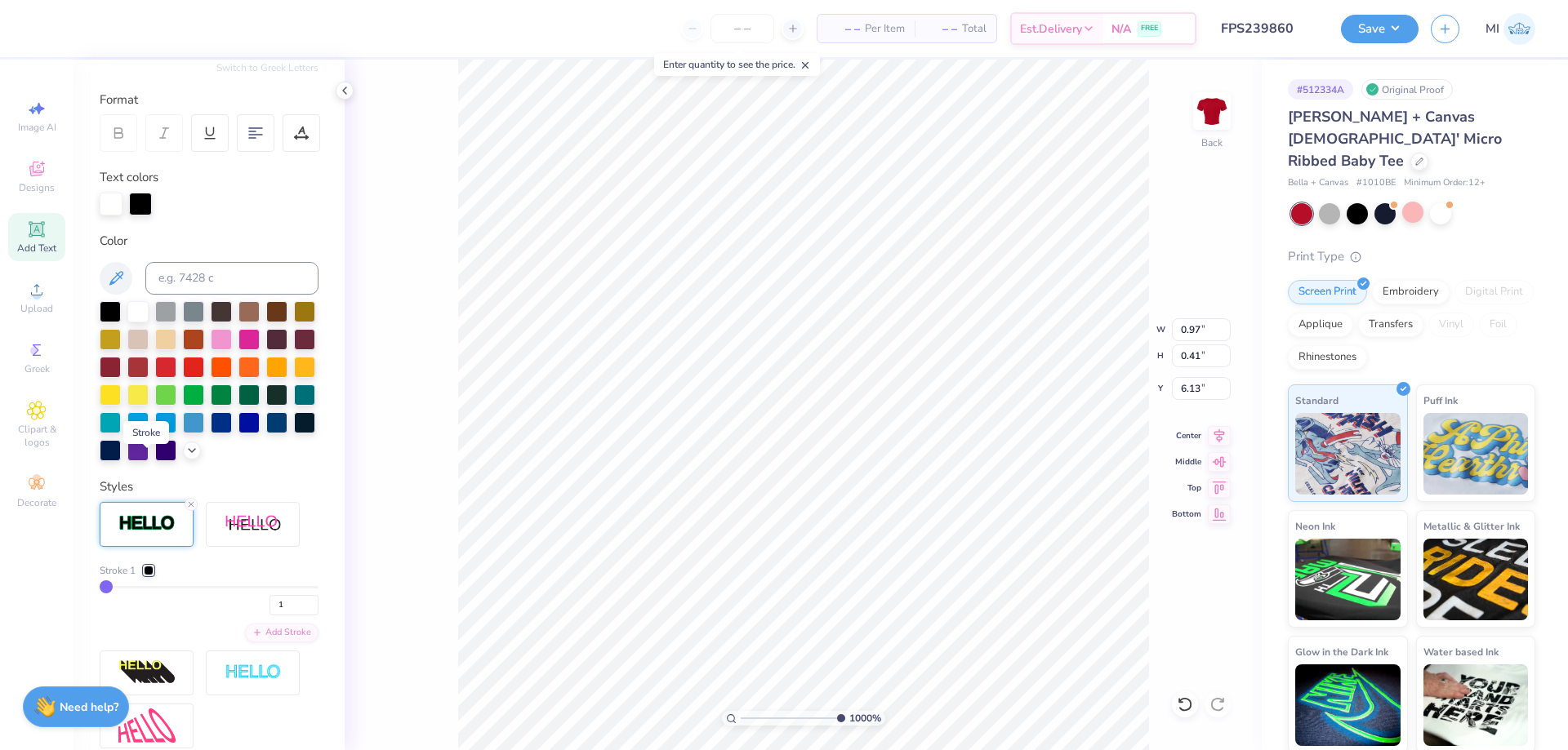
type input "0.42"
click at [146, 571] on div at bounding box center [148, 570] width 9 height 9
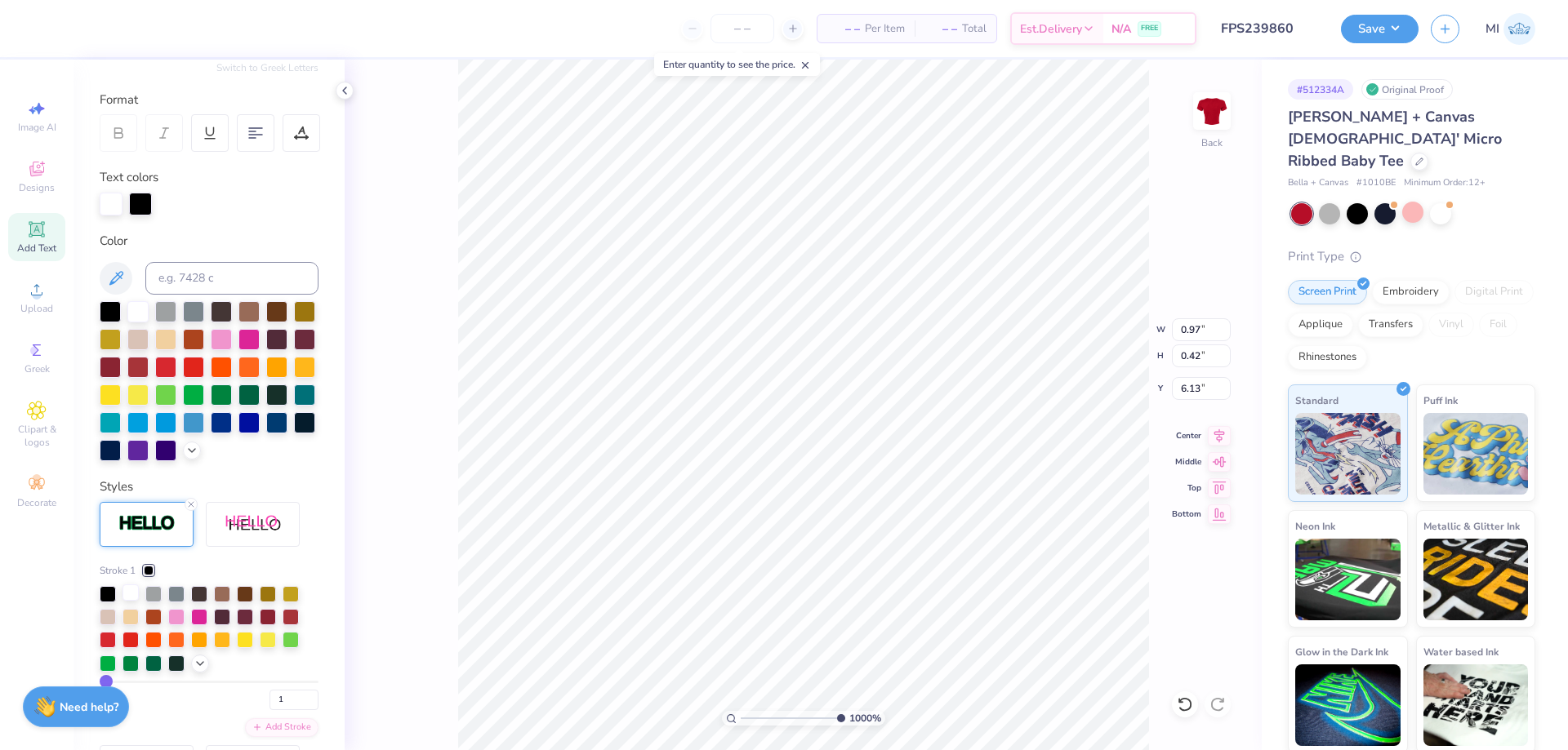
click at [130, 592] on div at bounding box center [130, 592] width 16 height 16
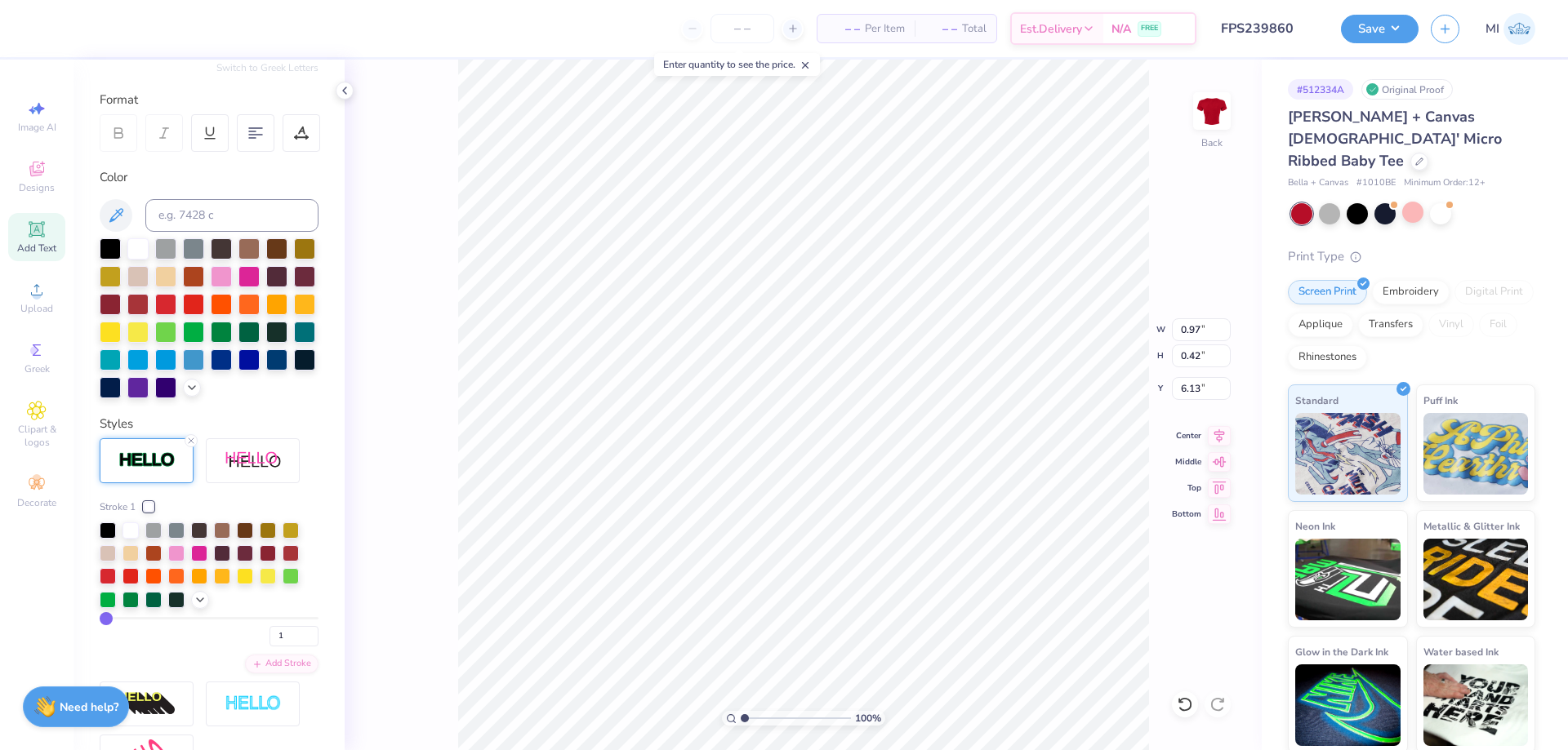
drag, startPoint x: 836, startPoint y: 717, endPoint x: 659, endPoint y: 709, distance: 177.2
click at [740, 710] on input "range" at bounding box center [795, 718] width 110 height 15
click at [751, 716] on input "range" at bounding box center [795, 718] width 110 height 15
click at [759, 719] on input "range" at bounding box center [795, 718] width 110 height 15
type input "2.38"
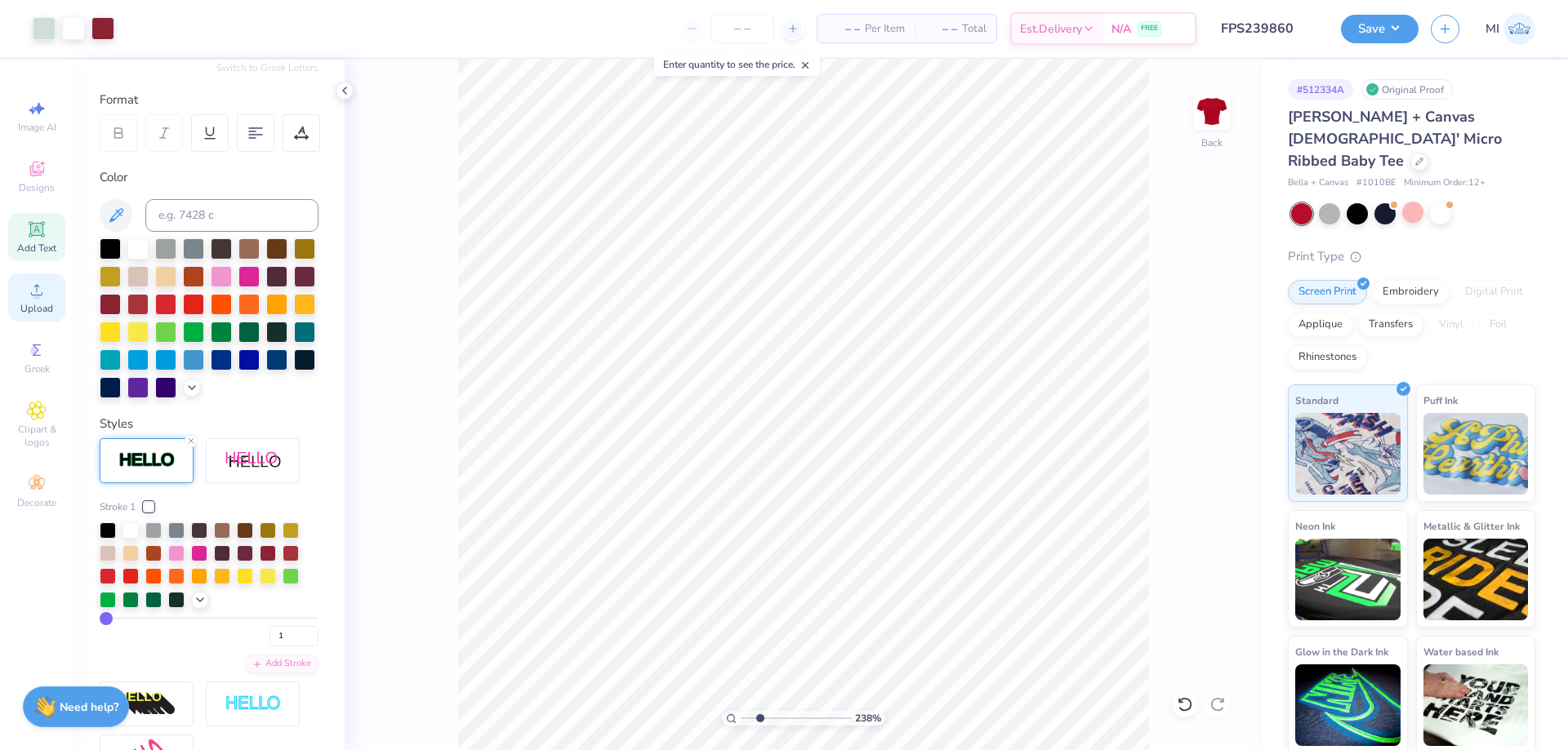
click at [40, 297] on circle at bounding box center [37, 295] width 9 height 9
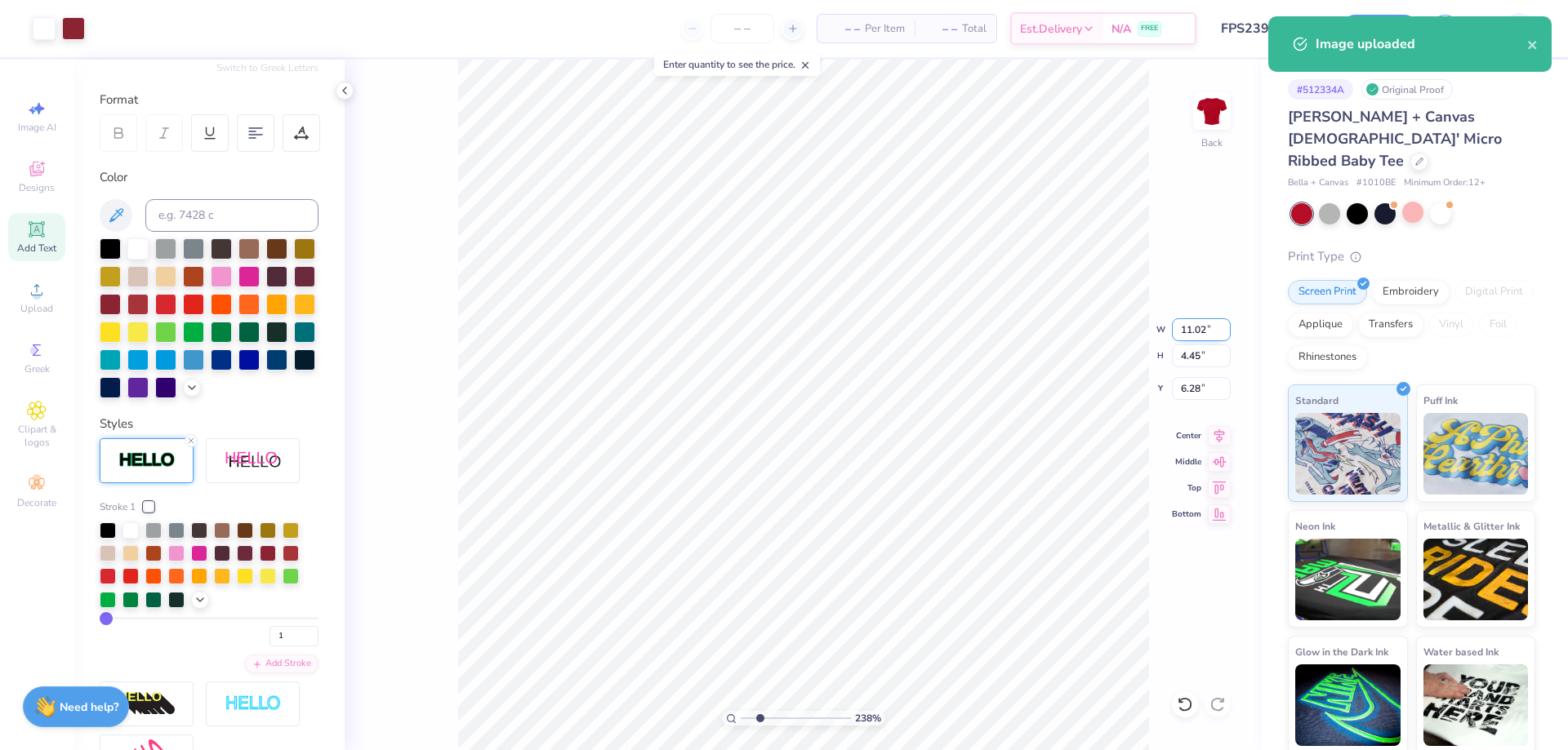
click at [1198, 327] on input "11.02" at bounding box center [1201, 329] width 59 height 23
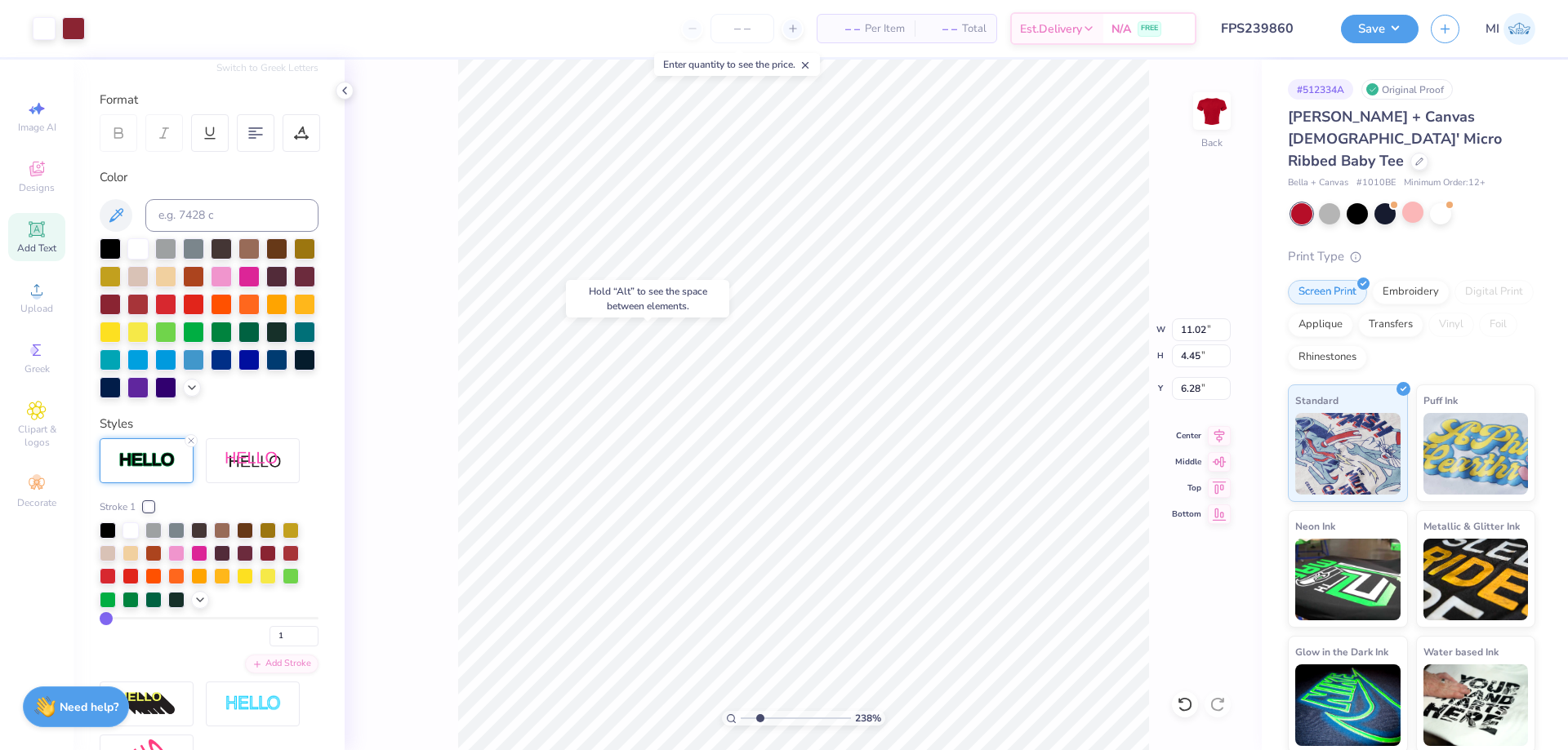
click at [1202, 317] on div "238 % Back W 11.02 11.02 " H 4.45 4.45 " Y 6.28 6.28 " Center Middle Top Bottom" at bounding box center [802, 405] width 917 height 691
click at [1202, 324] on div "238 % Back W 11.02 H 4.45 Y 6.28 Center Middle Top Bottom" at bounding box center [802, 405] width 917 height 691
click at [1202, 324] on div "238 % Back" at bounding box center [802, 405] width 917 height 691
click at [1201, 327] on input "11.02" at bounding box center [1201, 329] width 59 height 23
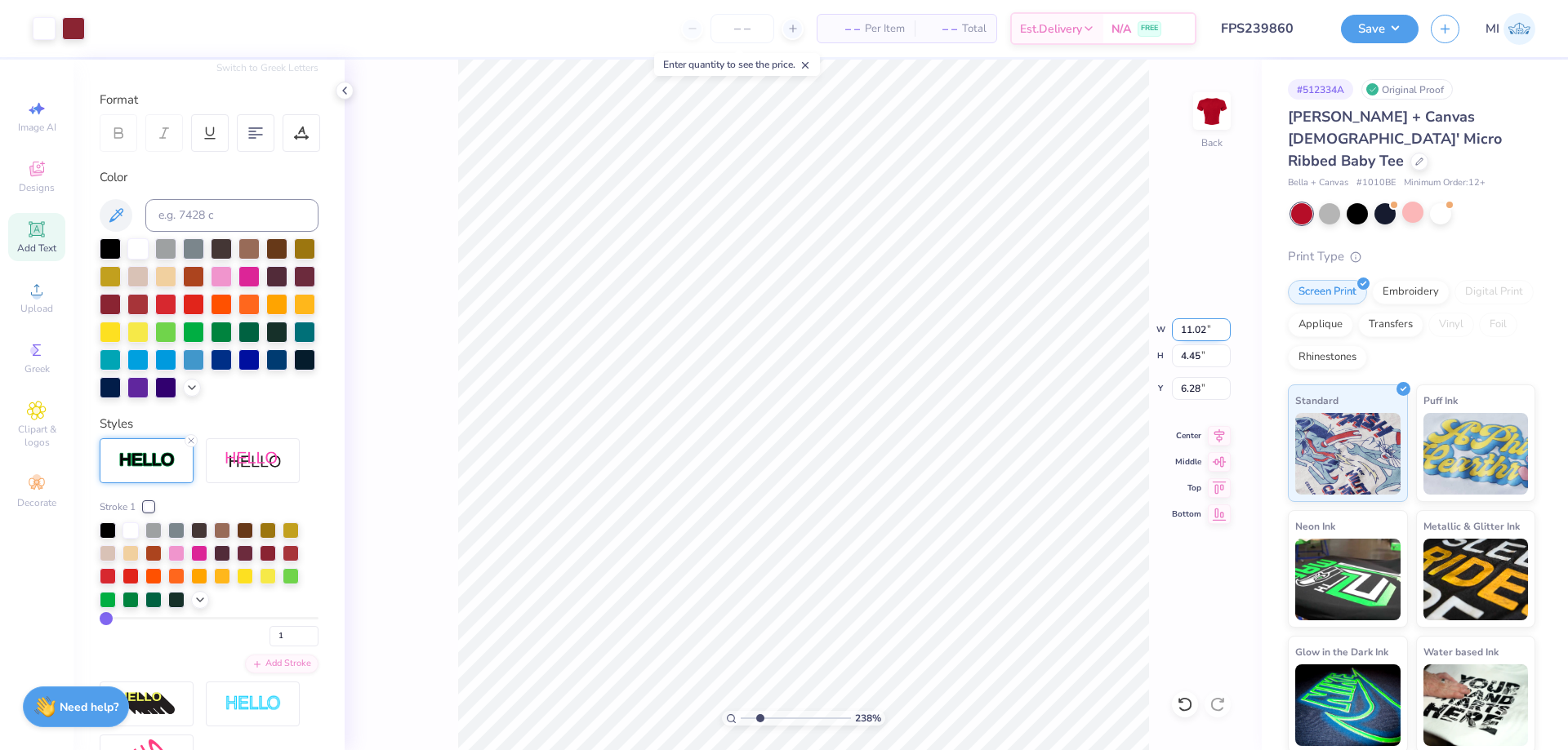
click at [1201, 327] on input "11.02" at bounding box center [1201, 329] width 59 height 23
type input "7.00"
type input "2.83"
type input "7.09"
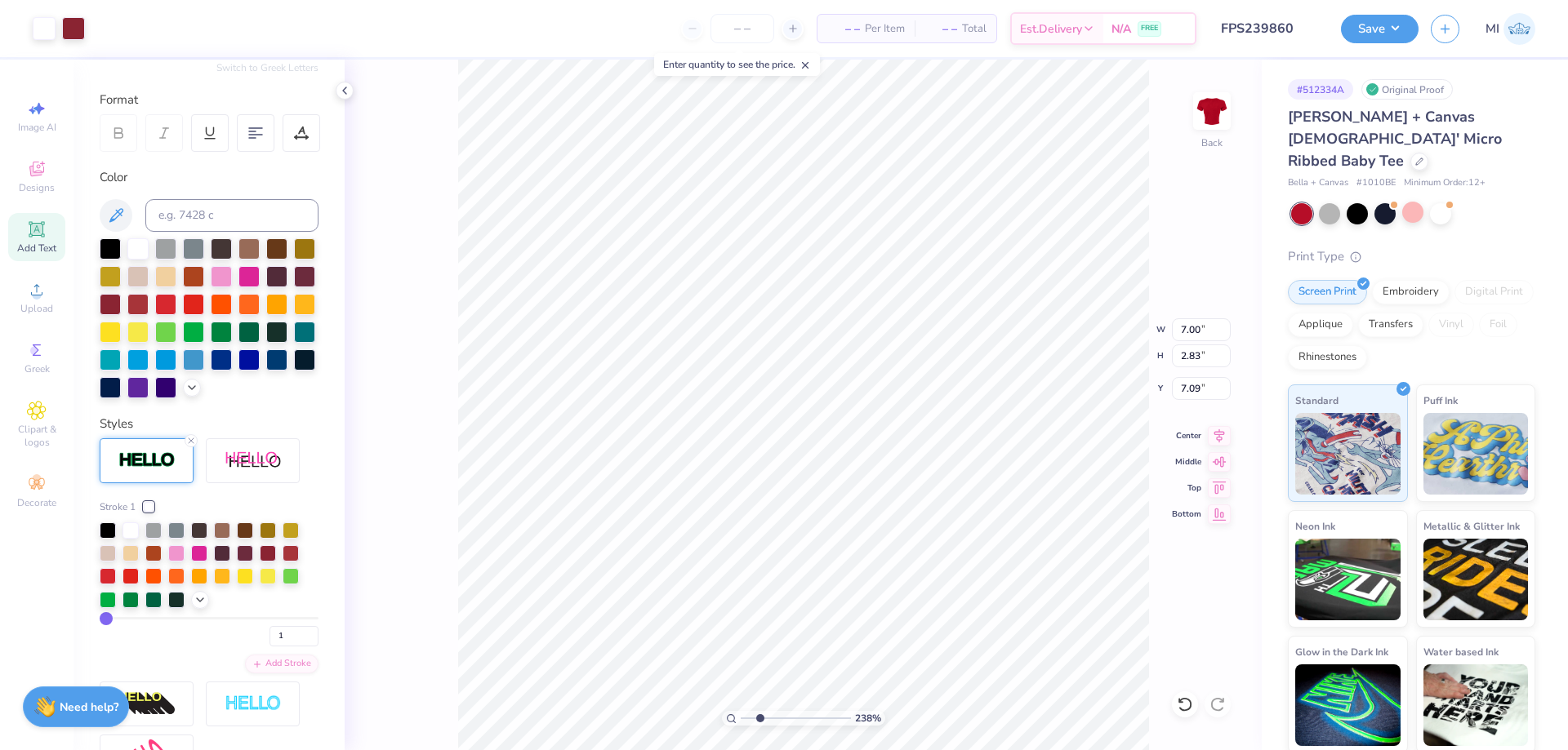
type input "5.30"
type input "2.14"
type input "3.99"
click at [53, 32] on div at bounding box center [44, 26] width 23 height 23
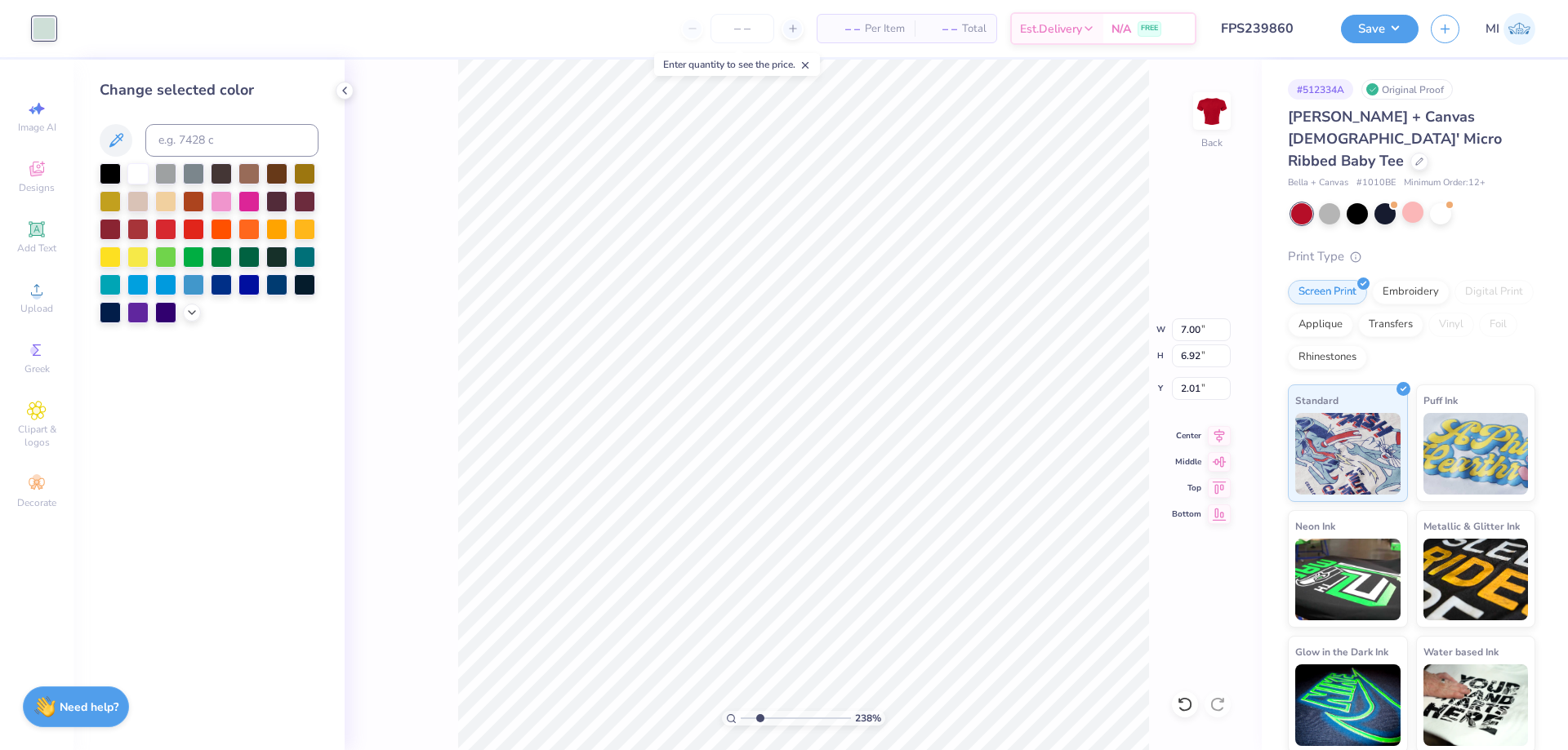
click at [136, 175] on div at bounding box center [138, 174] width 21 height 21
drag, startPoint x: 755, startPoint y: 716, endPoint x: 704, endPoint y: 716, distance: 51.0
type input "1"
click at [740, 716] on input "range" at bounding box center [795, 718] width 110 height 15
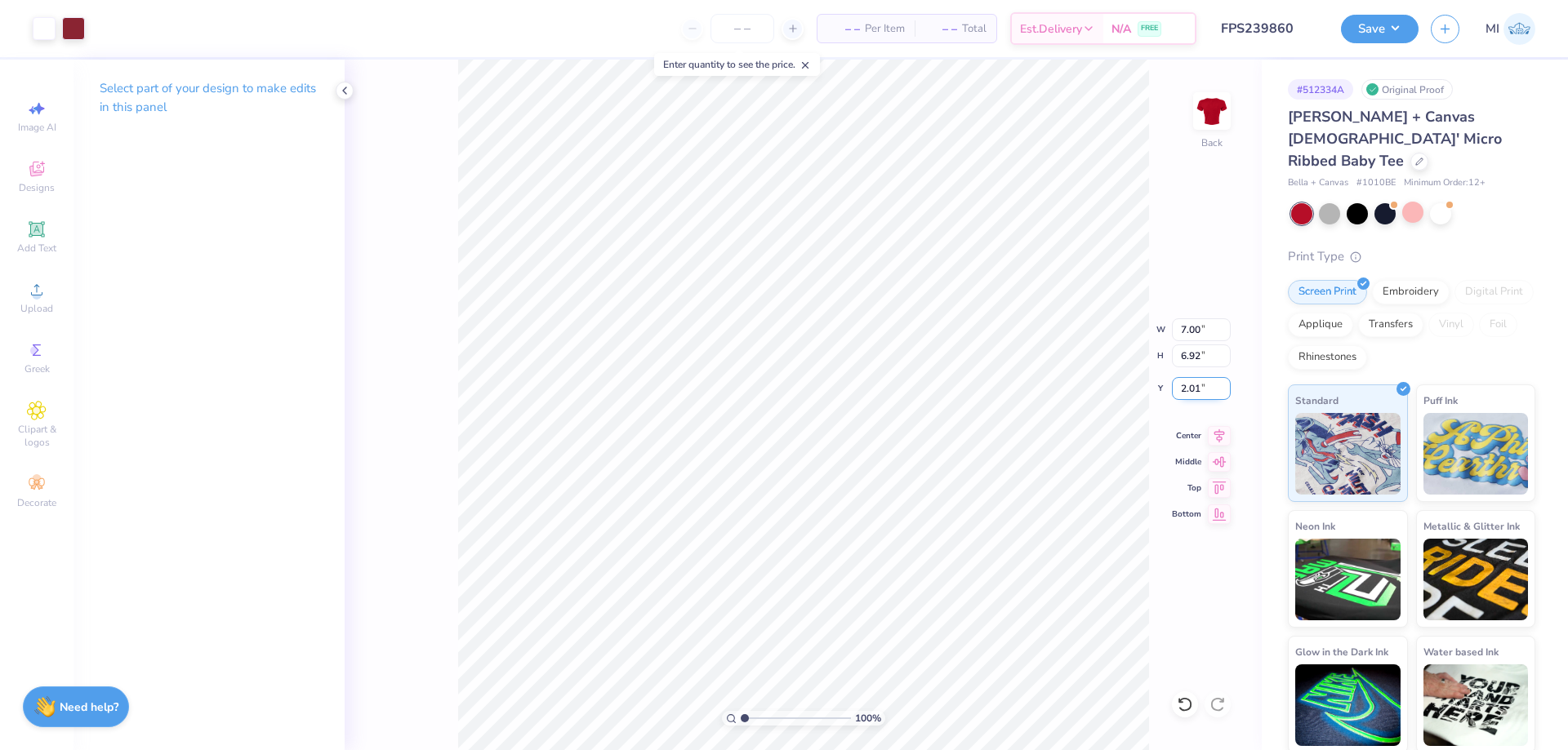
drag, startPoint x: 1209, startPoint y: 391, endPoint x: 1138, endPoint y: 392, distance: 71.0
click at [1172, 392] on input "2.01" at bounding box center [1201, 389] width 59 height 23
type input "2.00"
click at [1387, 33] on button "Save" at bounding box center [1379, 26] width 77 height 28
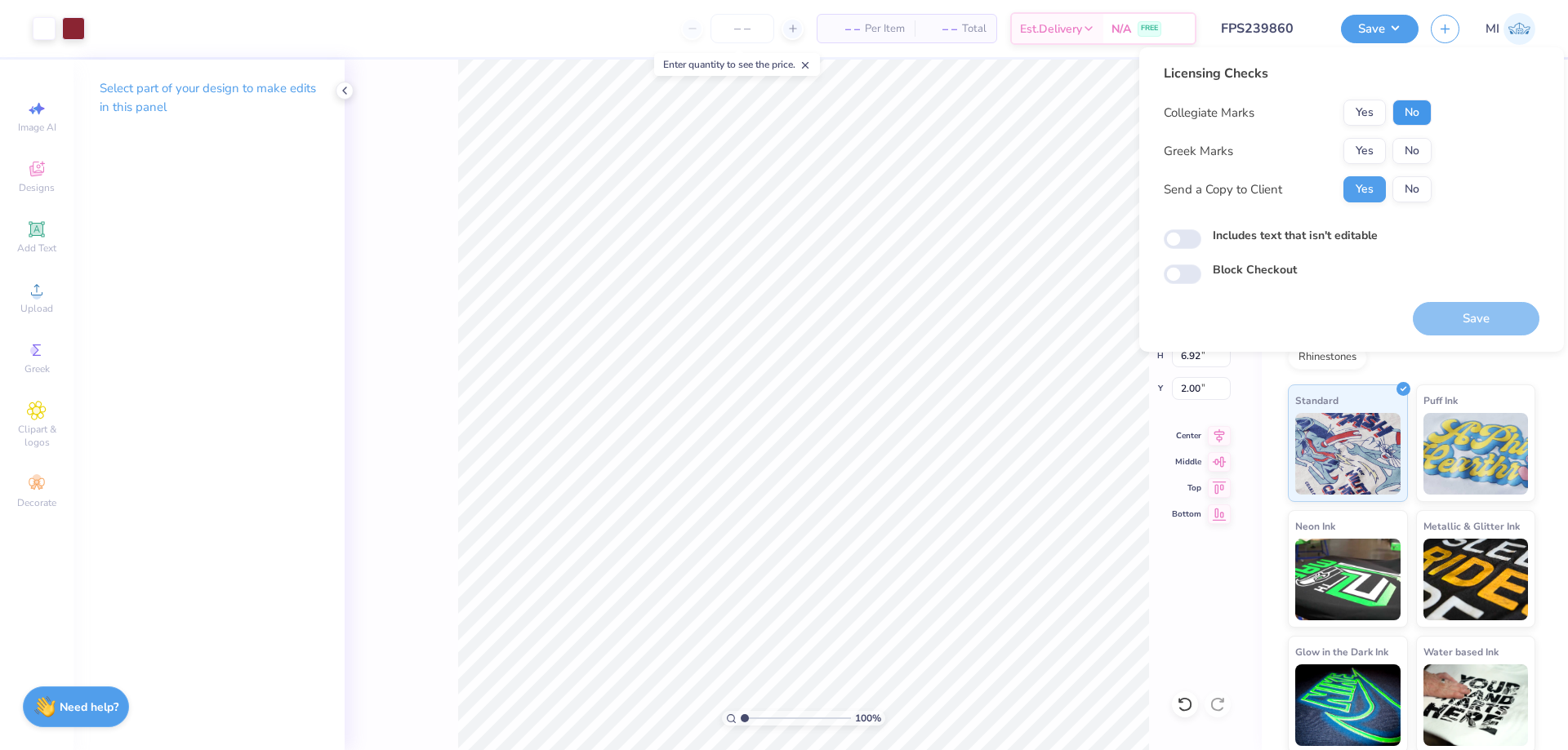
click at [1409, 118] on button "No" at bounding box center [1412, 113] width 40 height 26
click at [1378, 147] on button "Yes" at bounding box center [1364, 151] width 42 height 26
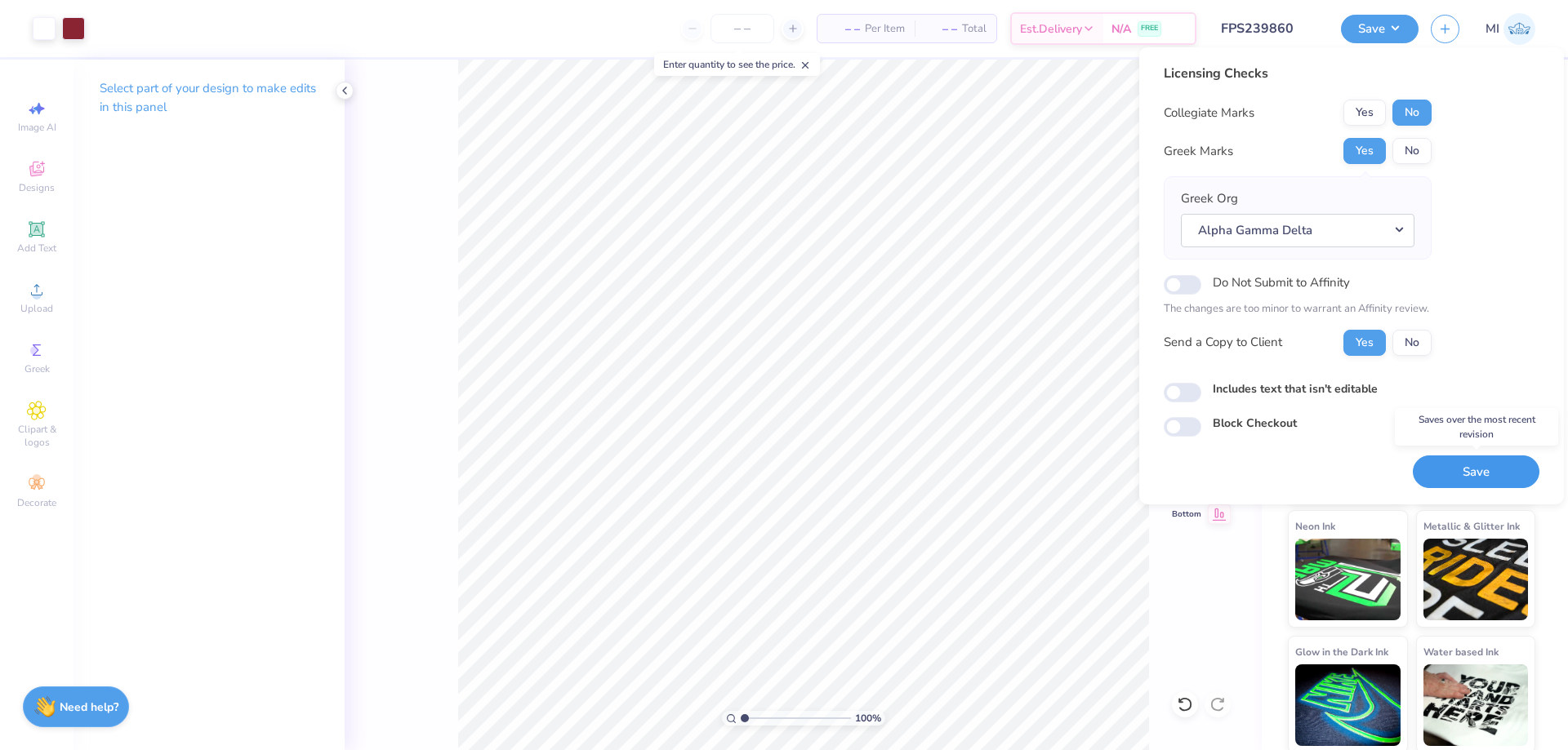
click at [1450, 471] on button "Save" at bounding box center [1475, 472] width 126 height 33
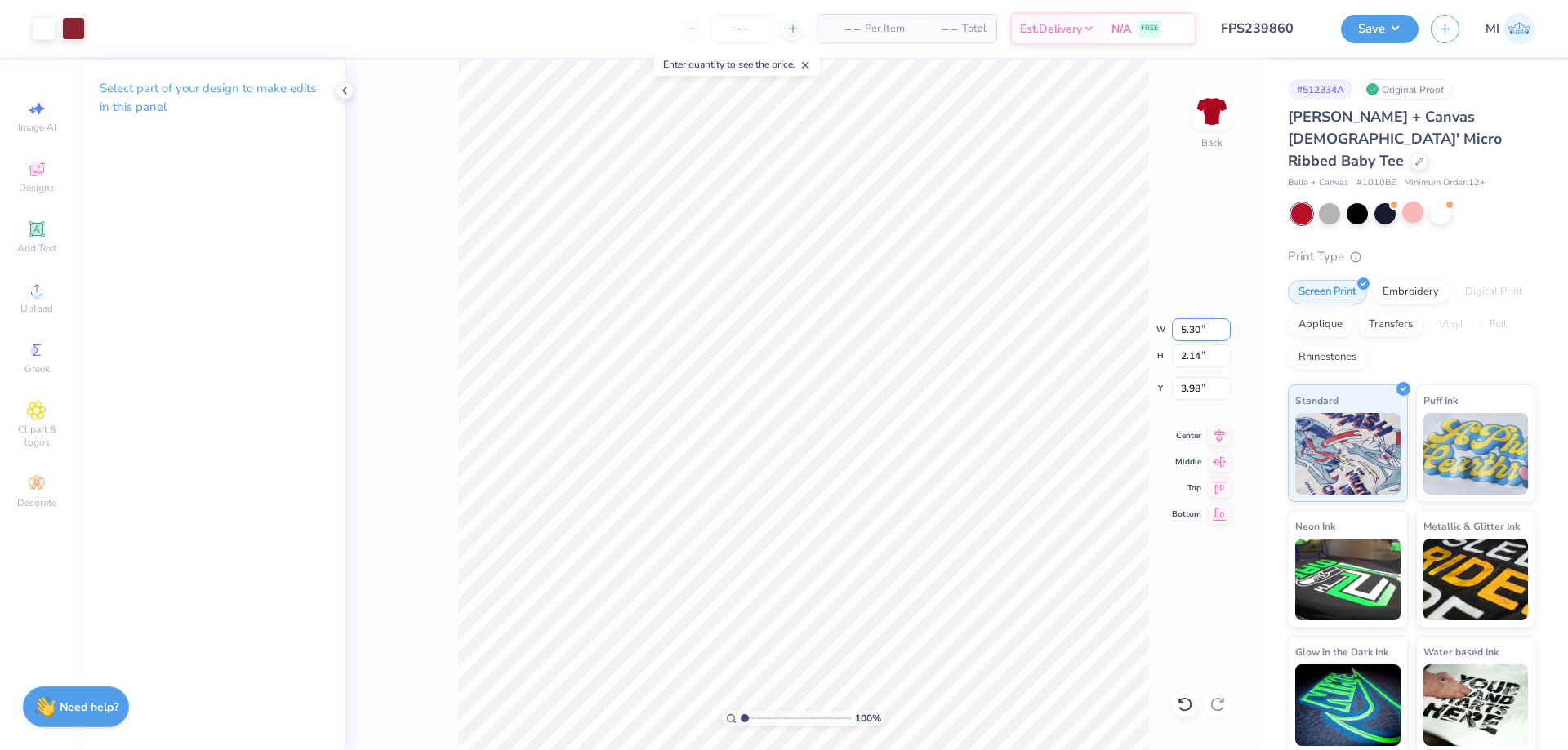
drag, startPoint x: 1206, startPoint y: 327, endPoint x: 1137, endPoint y: 331, distance: 69.1
click at [1172, 331] on input "5.30" at bounding box center [1201, 329] width 59 height 23
type input "5.30"
click at [41, 302] on span "Upload" at bounding box center [37, 308] width 33 height 13
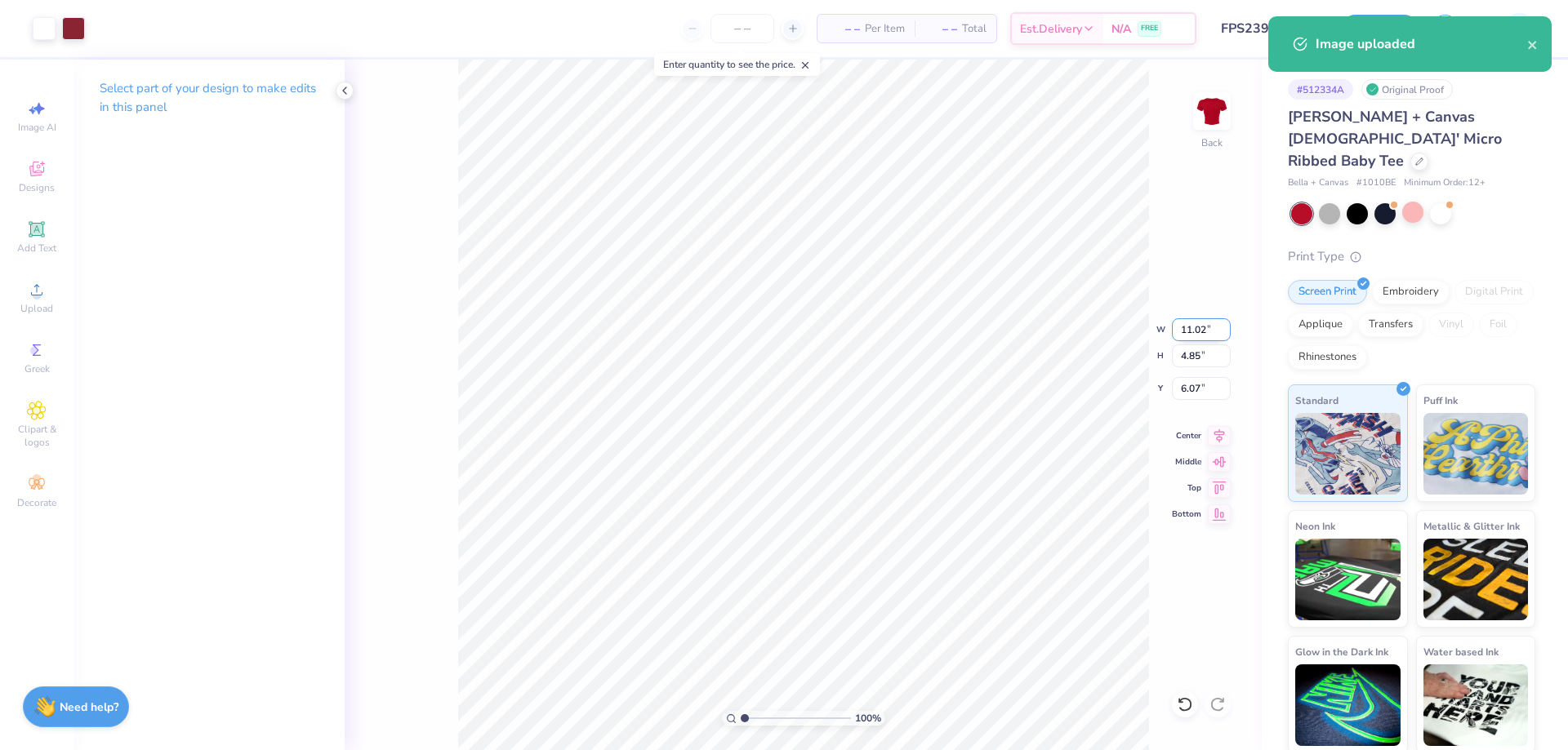
click at [1203, 325] on input "11.02" at bounding box center [1201, 329] width 59 height 23
paste input "5.30"
type input "5.30"
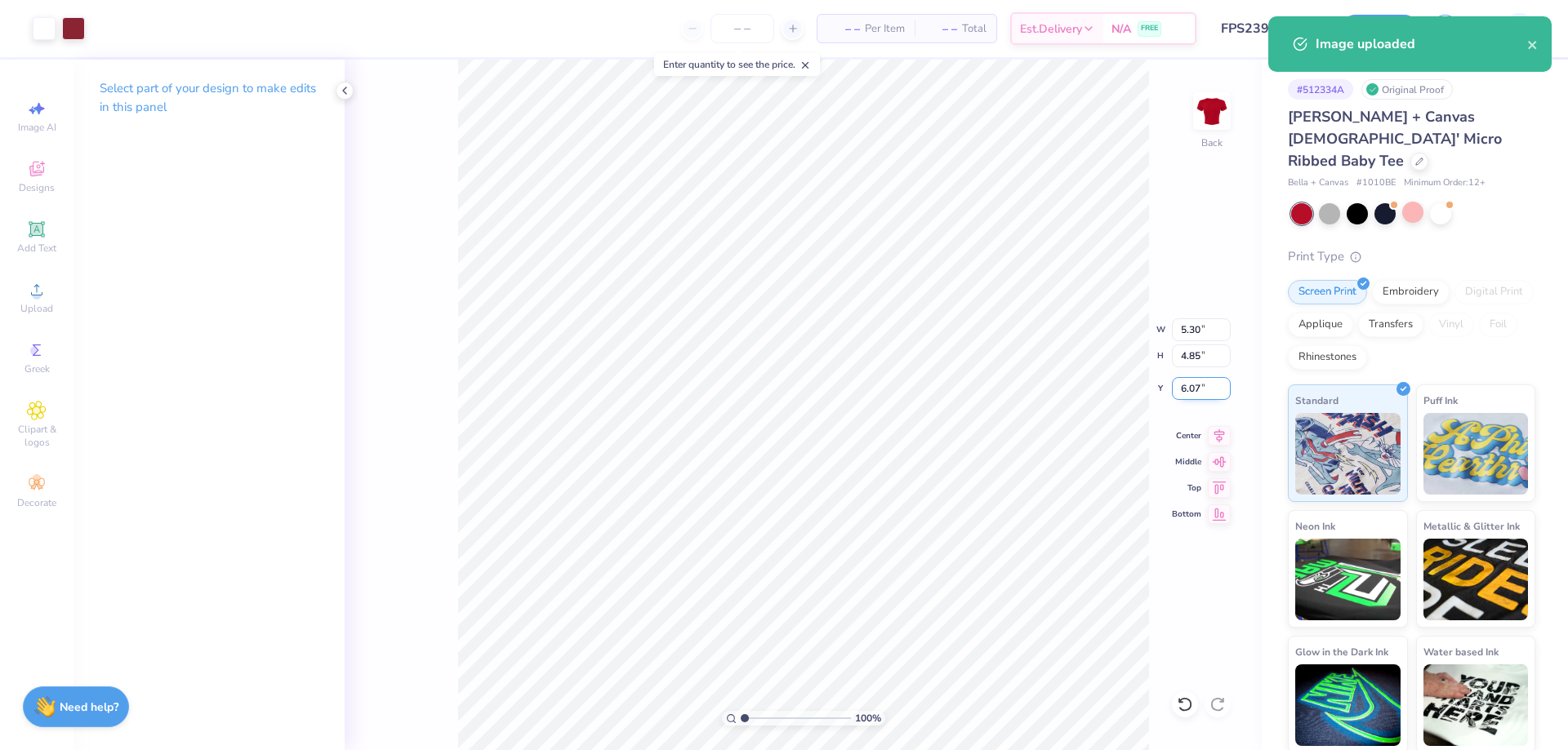
click at [1172, 394] on input "6.07" at bounding box center [1201, 389] width 59 height 23
type input "3"
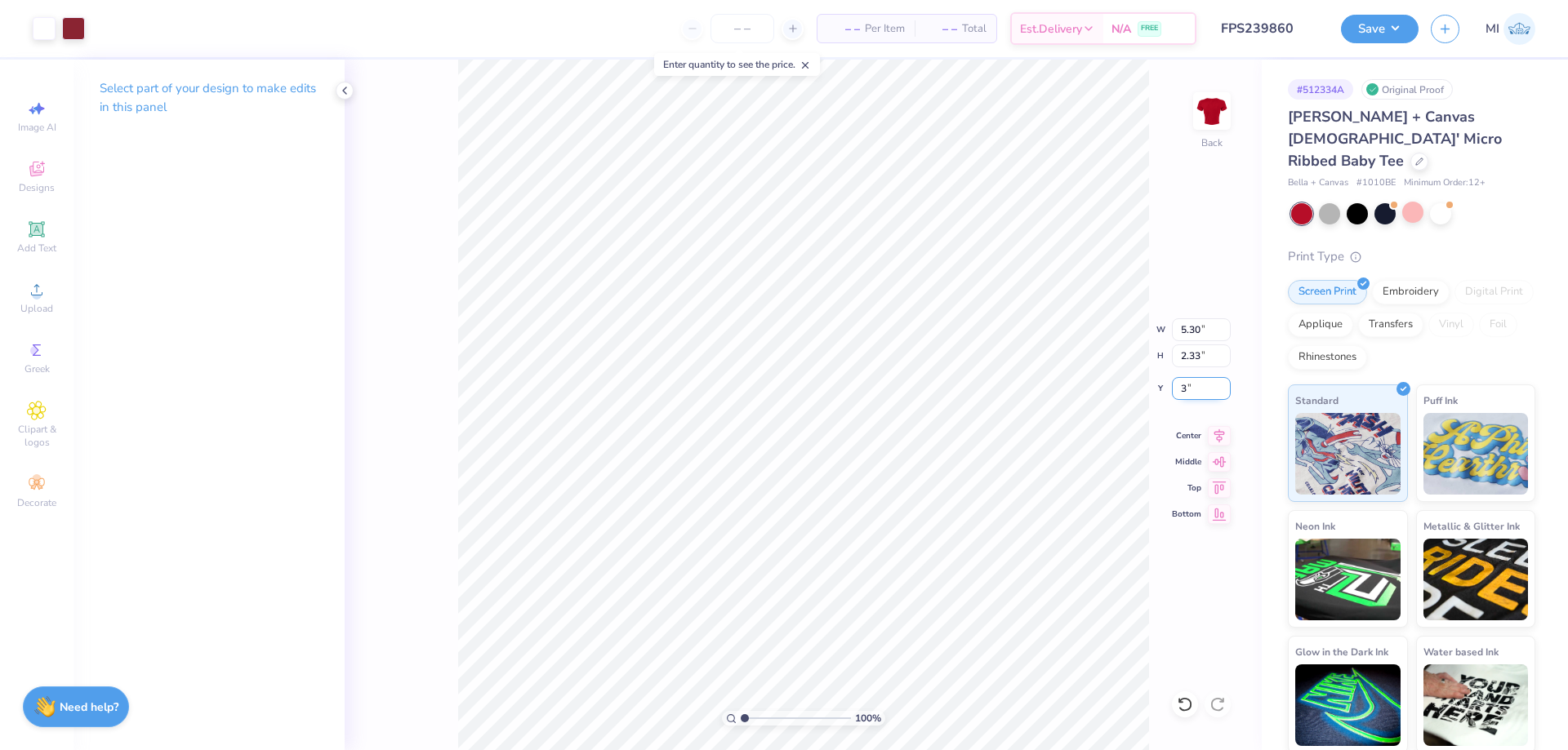
type input "2.33"
drag, startPoint x: 1202, startPoint y: 390, endPoint x: 1173, endPoint y: 390, distance: 29.0
click at [1173, 390] on input "3" at bounding box center [1201, 389] width 59 height 23
click at [1184, 388] on input "0.98" at bounding box center [1201, 389] width 59 height 23
type input "3.98"
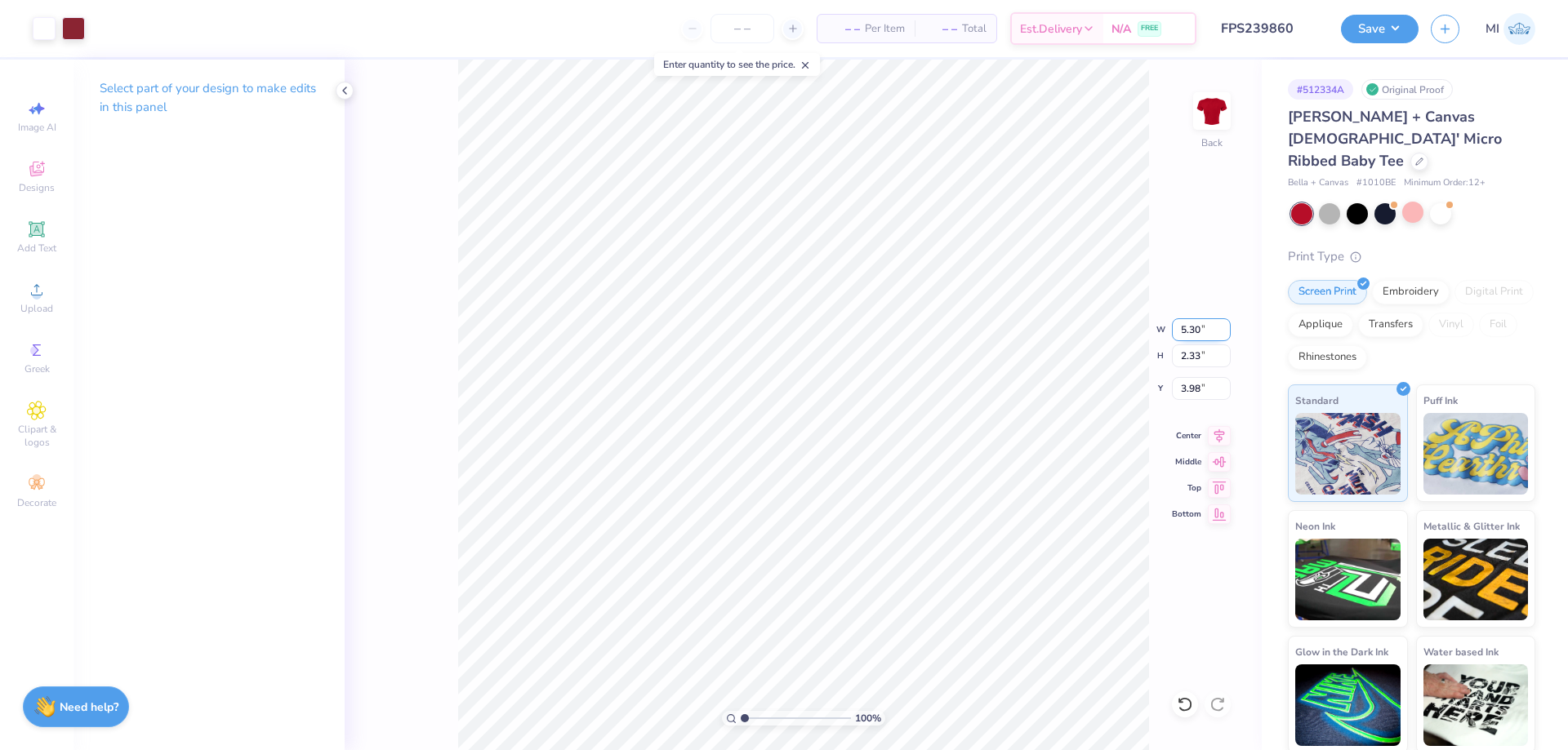
drag, startPoint x: 1190, startPoint y: 331, endPoint x: 1203, endPoint y: 332, distance: 13.0
click at [1203, 332] on input "5.30" at bounding box center [1201, 329] width 59 height 23
type input "5.03"
type input "2.21"
type input "4.04"
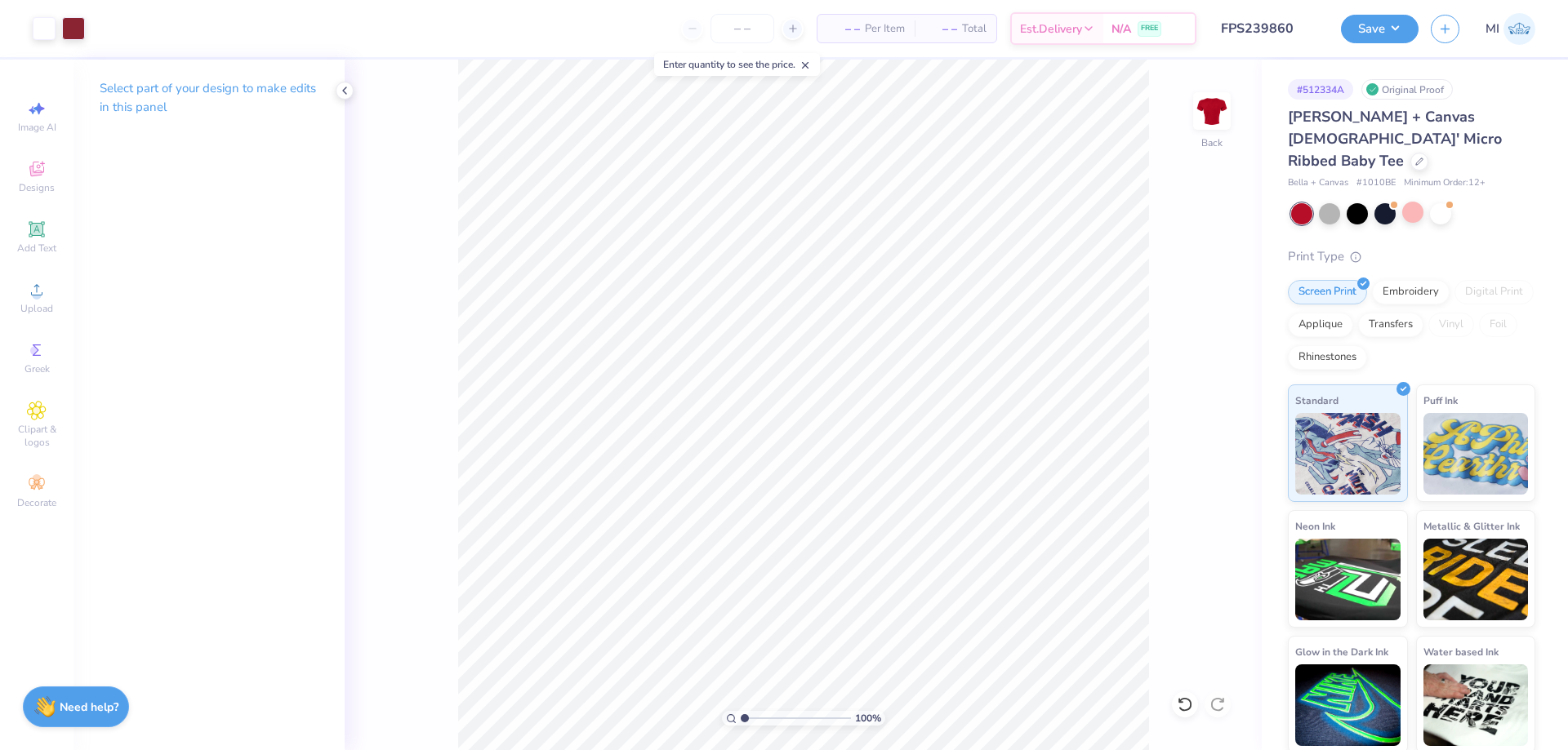
drag, startPoint x: 747, startPoint y: 713, endPoint x: 707, endPoint y: 708, distance: 40.3
click at [740, 710] on input "range" at bounding box center [795, 718] width 110 height 15
type input "1"
drag, startPoint x: 752, startPoint y: 719, endPoint x: 693, endPoint y: 729, distance: 59.8
click at [740, 725] on input "range" at bounding box center [795, 718] width 110 height 15
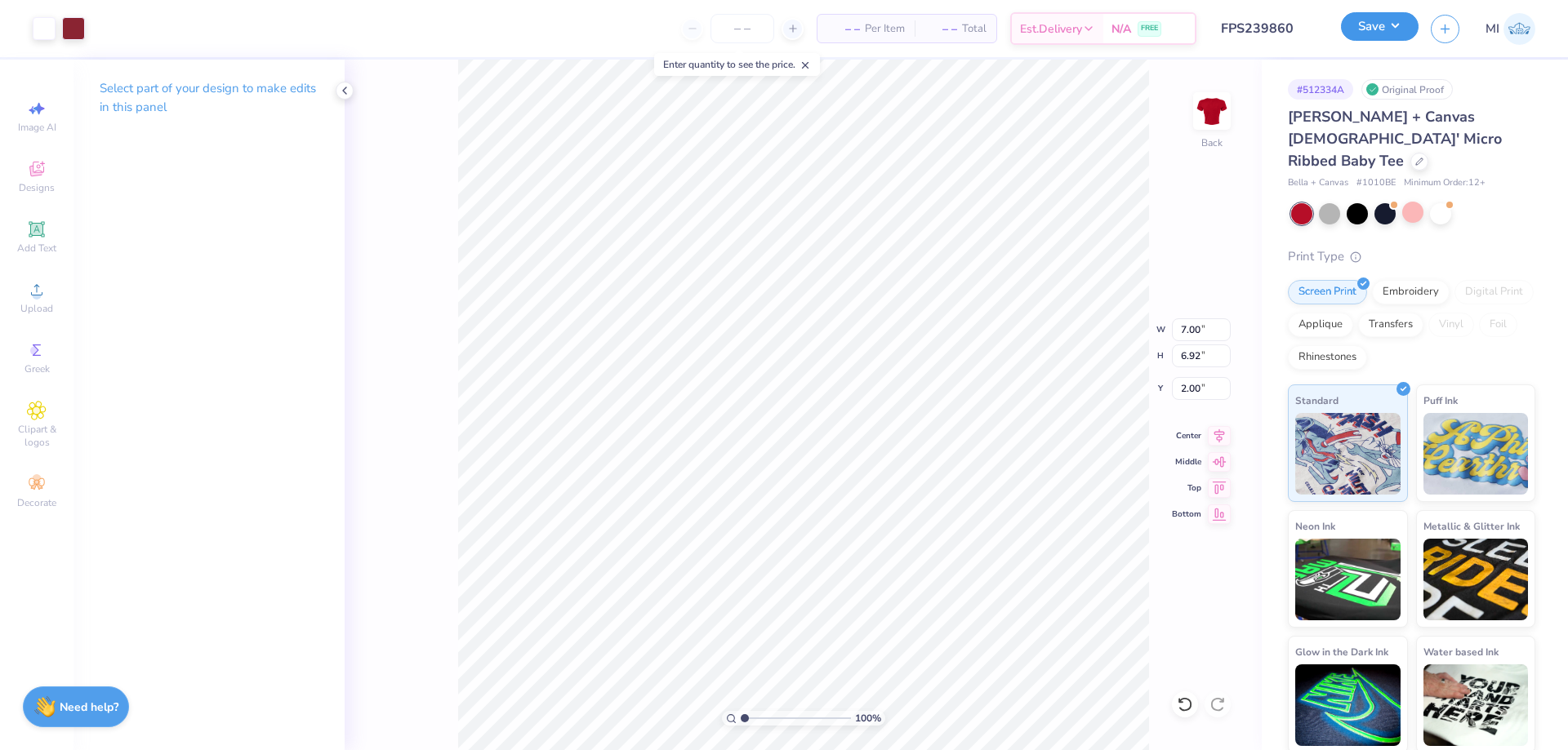
click at [1391, 28] on button "Save" at bounding box center [1379, 26] width 77 height 28
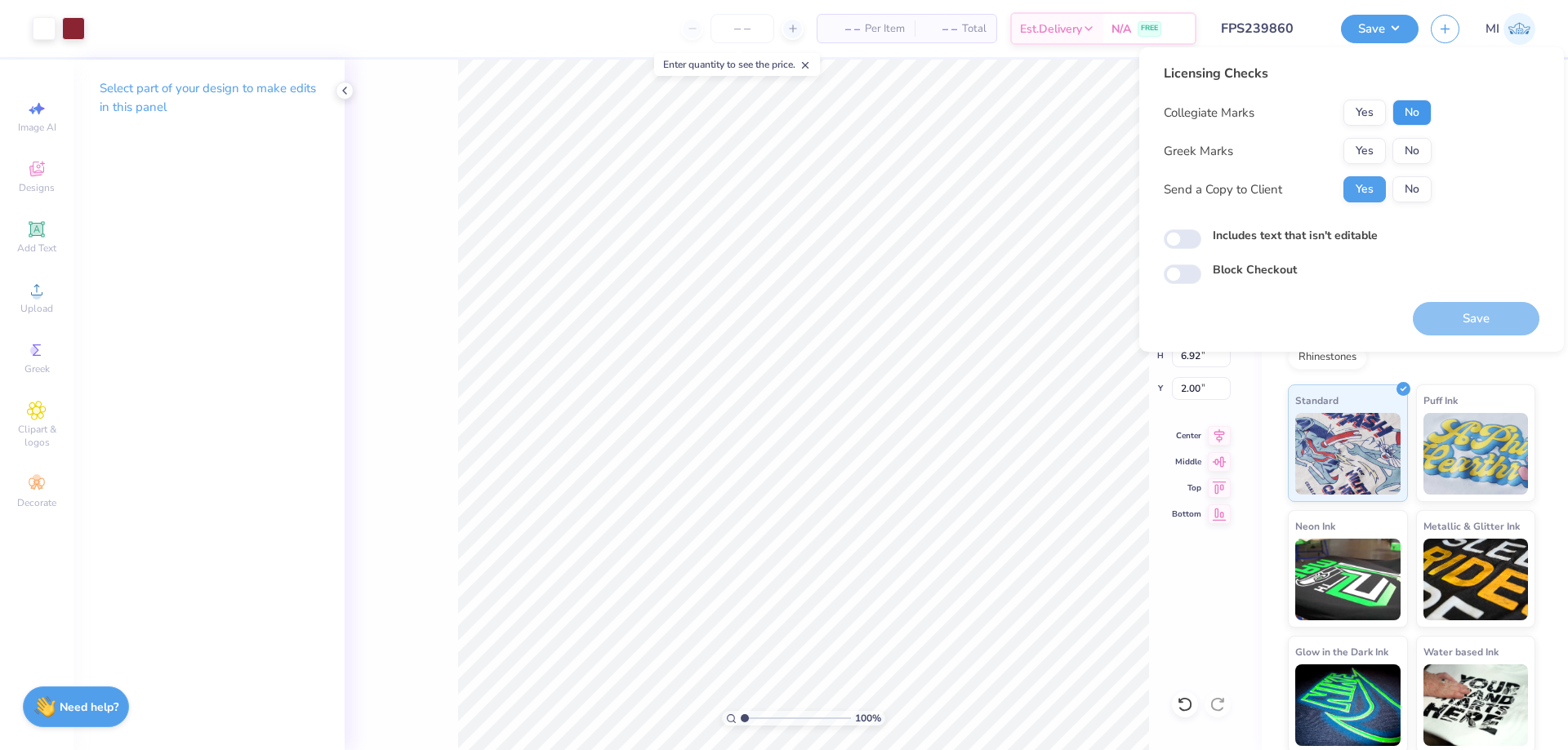
click at [1409, 115] on button "No" at bounding box center [1412, 113] width 40 height 26
click at [1362, 154] on button "Yes" at bounding box center [1364, 151] width 42 height 26
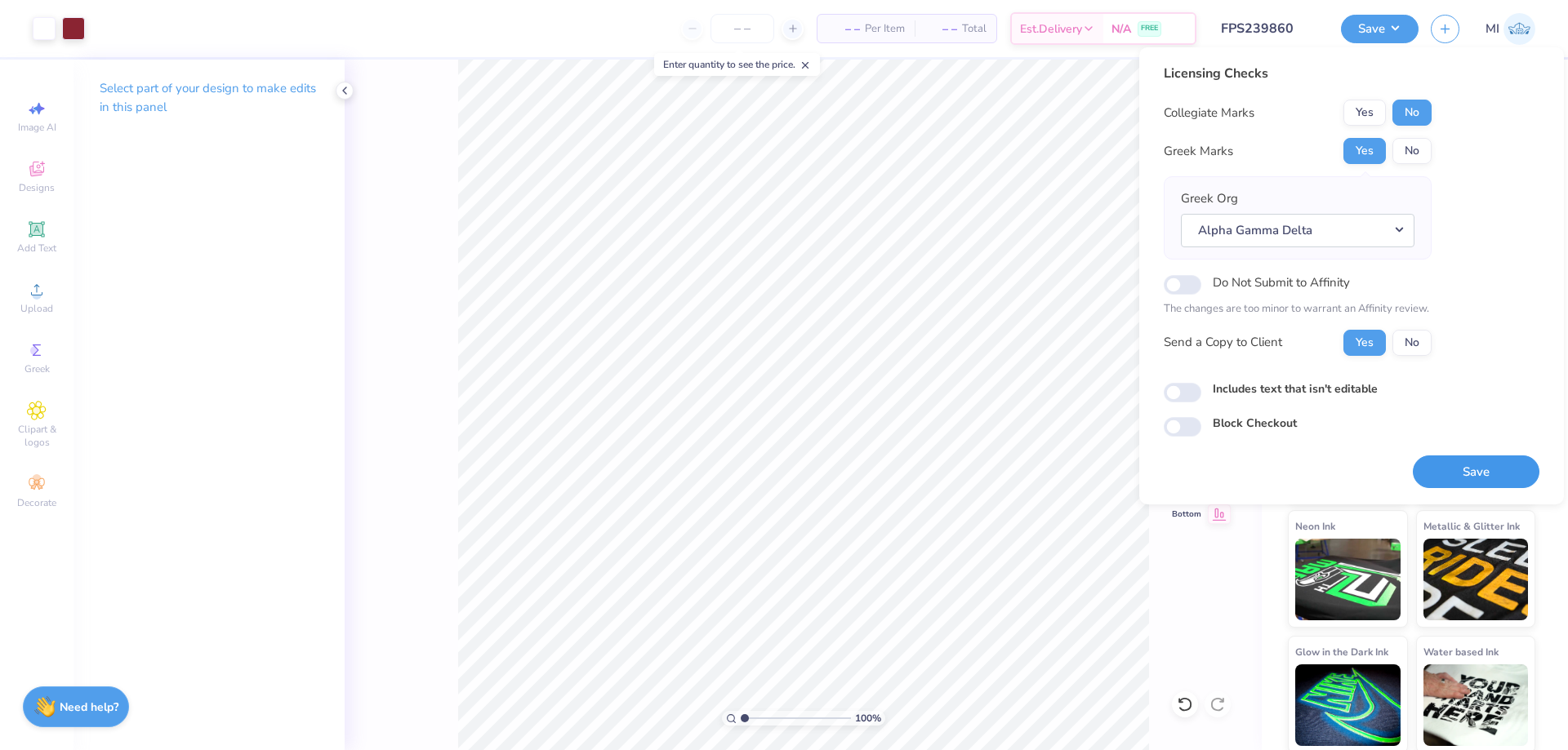
click at [1454, 478] on button "Save" at bounding box center [1475, 472] width 126 height 33
